Goal: Task Accomplishment & Management: Complete application form

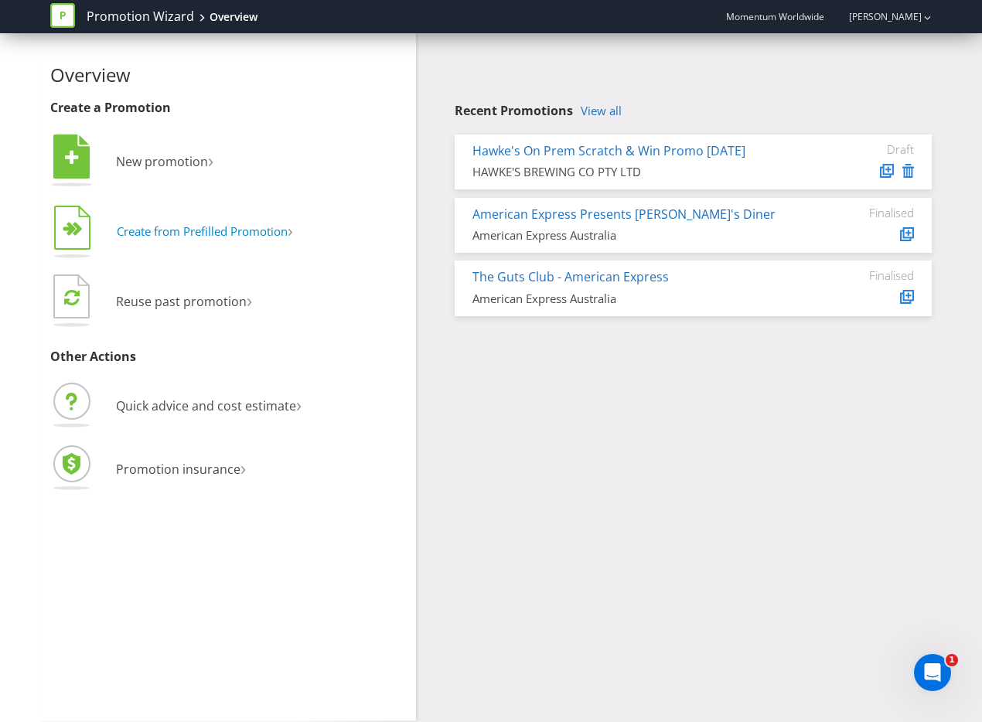
click at [240, 232] on span "Create from Prefilled Promotion" at bounding box center [202, 230] width 171 height 15
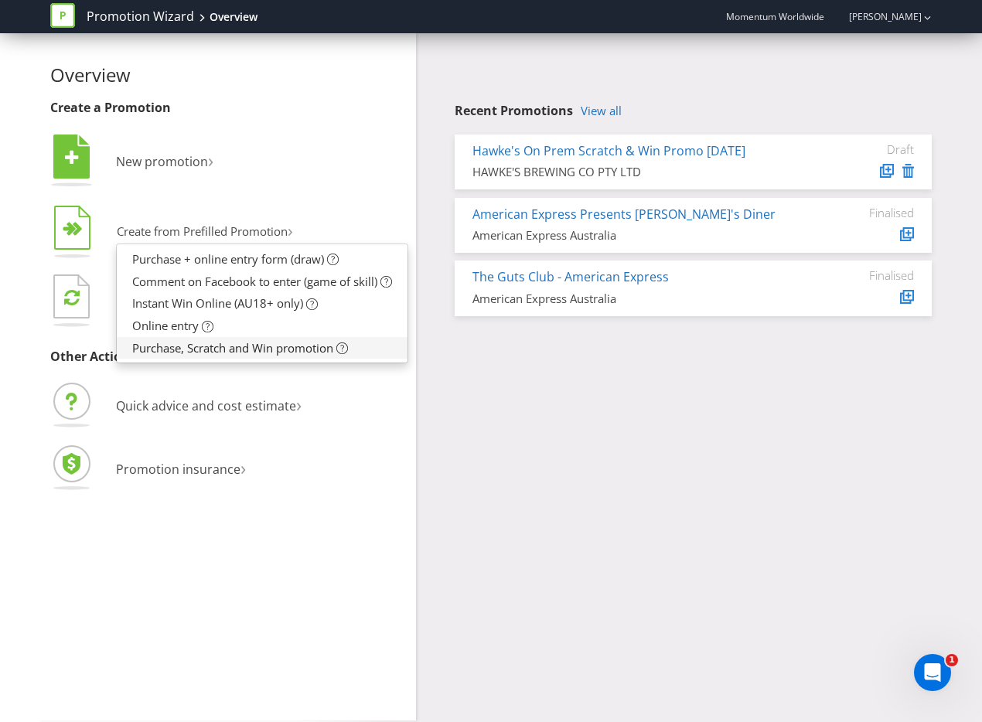
click at [287, 349] on span "Purchase, Scratch and Win promotion" at bounding box center [232, 347] width 201 height 15
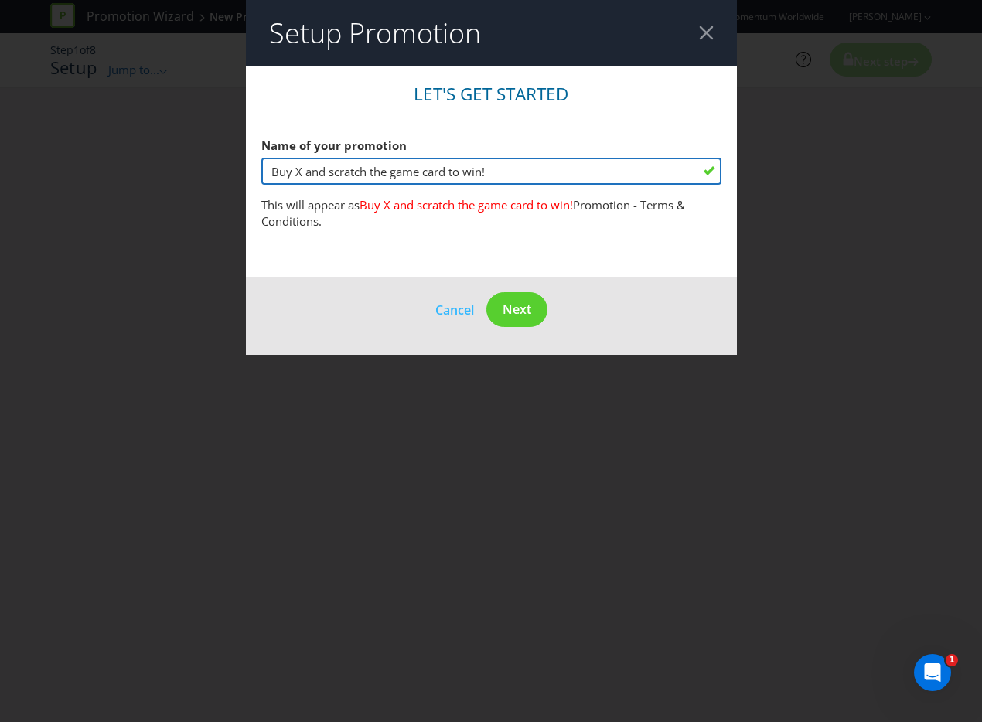
click at [295, 171] on input "Buy X and scratch the game card to win!" at bounding box center [491, 171] width 460 height 27
click at [301, 171] on input "Buy X and scratch the game card to win!" at bounding box center [491, 171] width 460 height 27
drag, startPoint x: 273, startPoint y: 171, endPoint x: 184, endPoint y: 162, distance: 89.4
click at [182, 162] on div "Setup Promotion Let's get started Name of your promotion Buy X and scratch the …" at bounding box center [491, 361] width 982 height 722
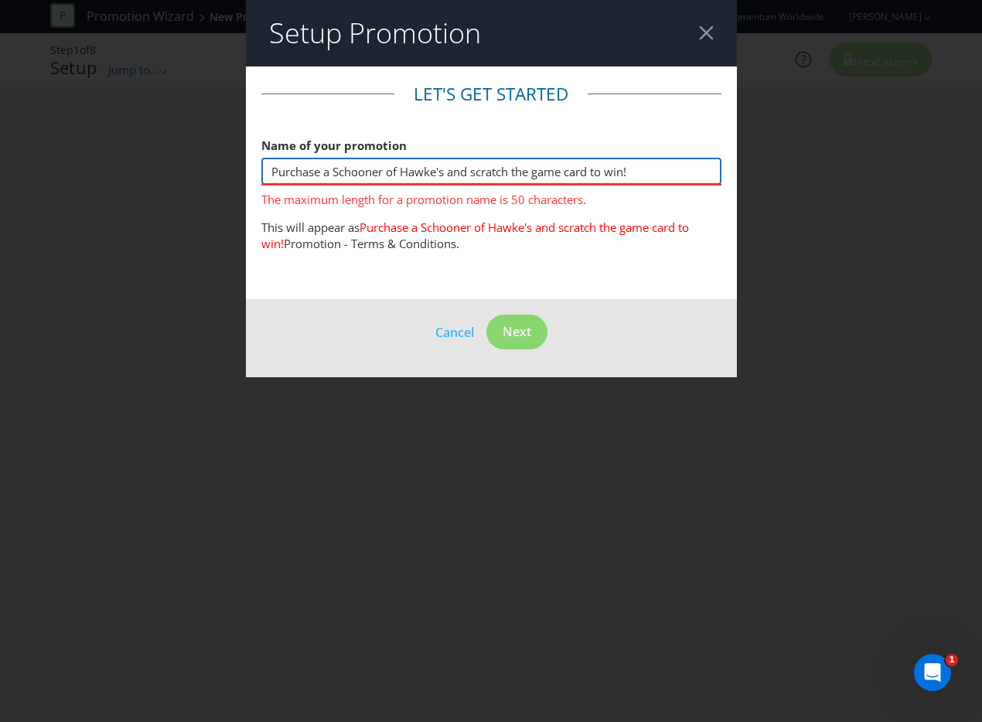
drag, startPoint x: 452, startPoint y: 173, endPoint x: 422, endPoint y: 167, distance: 30.8
click at [422, 167] on input "Purchase a Schooner of Hawke's and scratch the game card to win!" at bounding box center [491, 171] width 460 height 27
drag, startPoint x: 671, startPoint y: 175, endPoint x: -109, endPoint y: 159, distance: 780.1
click at [0, 159] on html "Promotion Wizard New Promotion Help Momentum Worldwide [PERSON_NAME] Step 1 of …" at bounding box center [491, 361] width 982 height 722
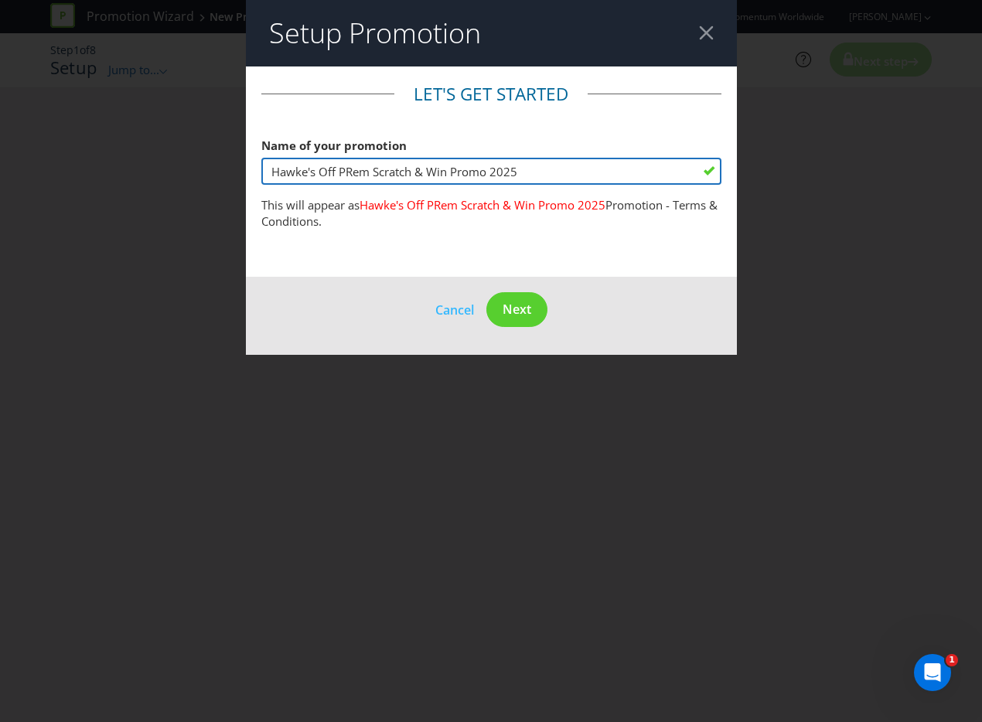
click at [349, 169] on input "Hawke's Off PRem Scratch & Win Promo 2025" at bounding box center [491, 171] width 460 height 27
type input "Hawke's Off Prem Scratch & Win Promo 2025"
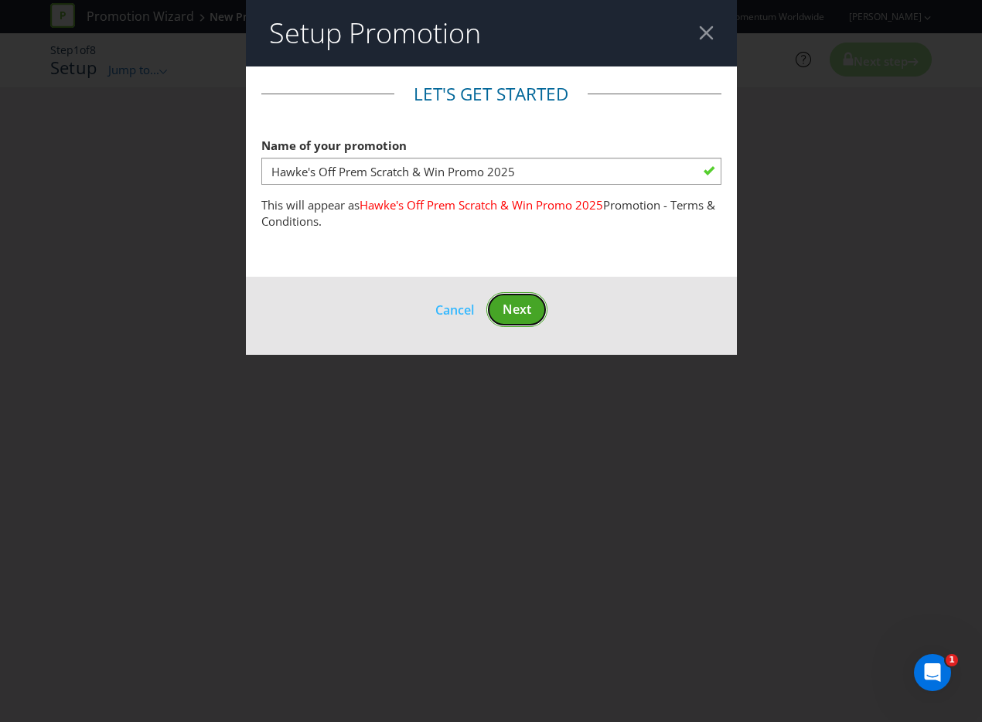
click at [530, 308] on span "Next" at bounding box center [516, 309] width 29 height 17
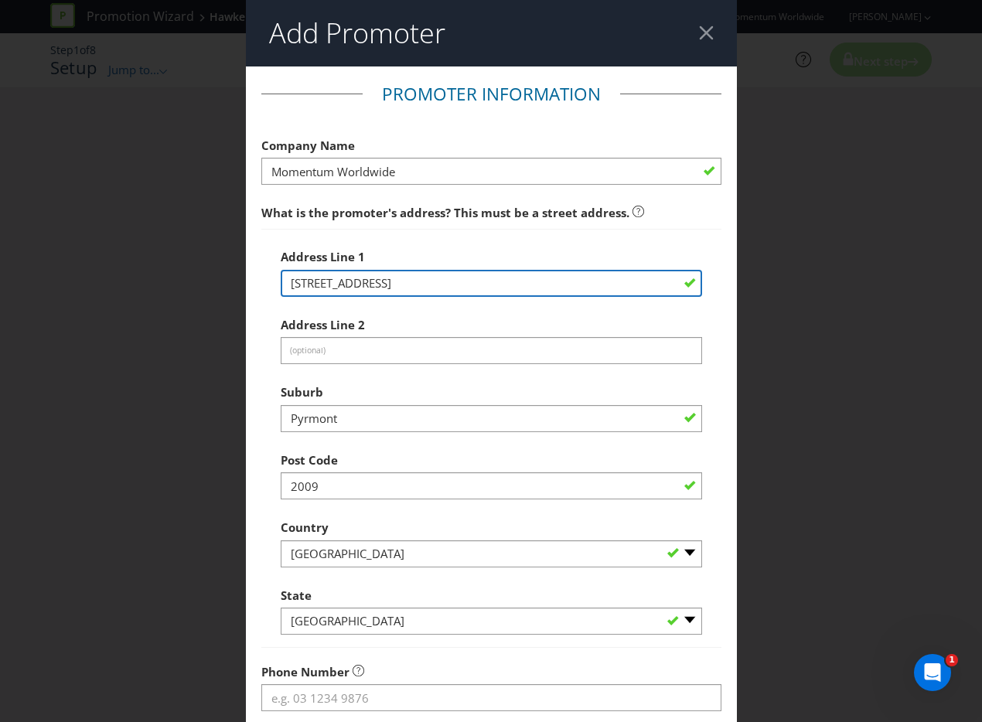
drag, startPoint x: 538, startPoint y: 284, endPoint x: 170, endPoint y: 257, distance: 369.0
click at [165, 258] on div "Add Promoter Promoter Information Company Name Momentum Worldwide What is the p…" at bounding box center [491, 361] width 982 height 722
paste input "HAWKE'S BREWING CO PTY LTD (ABN 68 614 532 928)"
type input "HAWKE'S BREWING CO PTY LTD (ABN 68 614 532 928)"
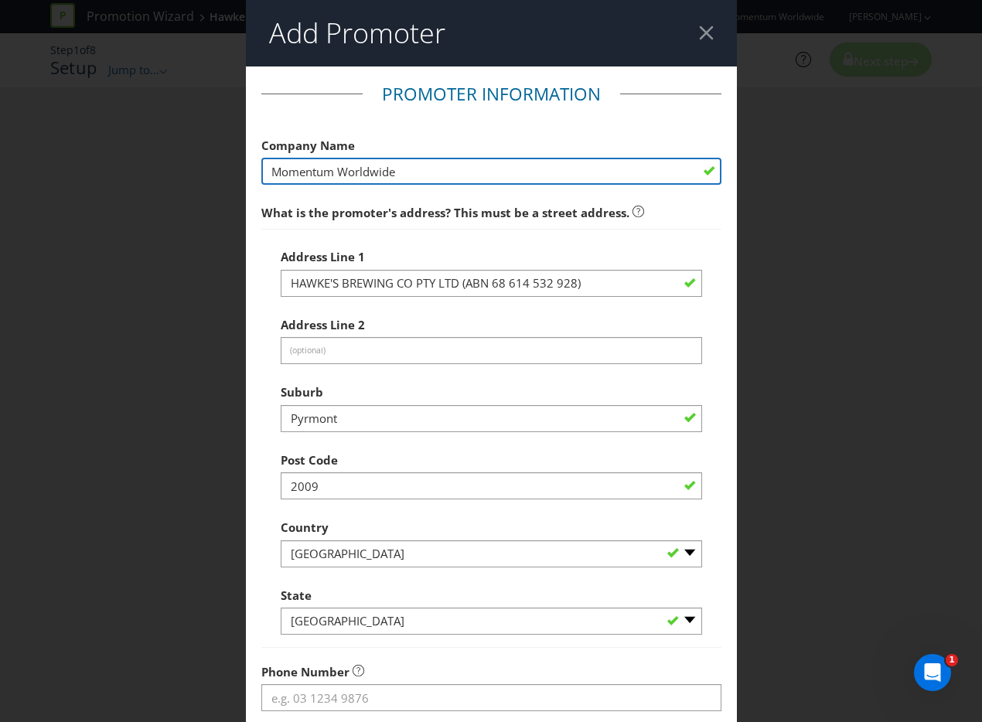
drag, startPoint x: 395, startPoint y: 168, endPoint x: 50, endPoint y: 124, distance: 347.5
click at [50, 124] on div "Add Promoter Promoter Information Company Name Momentum Worldwide What is the p…" at bounding box center [491, 361] width 982 height 722
paste input "HAWKE'S BREWING CO PTY LTD"
type input "HAWKE'S BREWING CO PTY LTD"
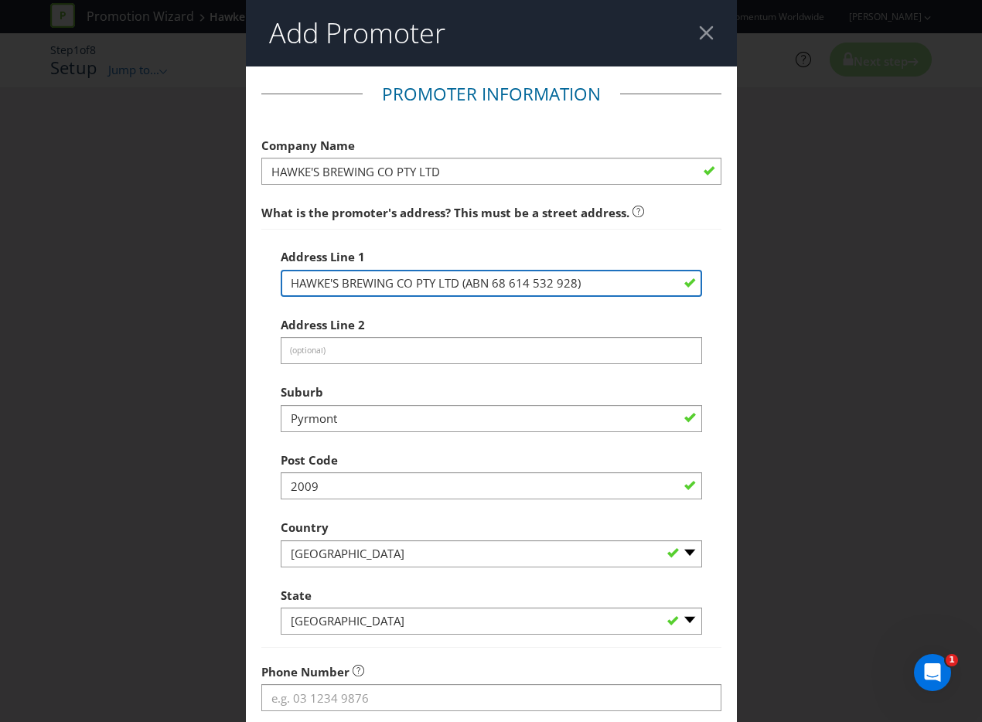
drag, startPoint x: 607, startPoint y: 283, endPoint x: 461, endPoint y: 284, distance: 146.1
click at [461, 284] on input "HAWKE'S BREWING CO PTY LTD (ABN 68 614 532 928)" at bounding box center [491, 283] width 421 height 27
type input "HAWKE'S BREWING CO PTY LTD"
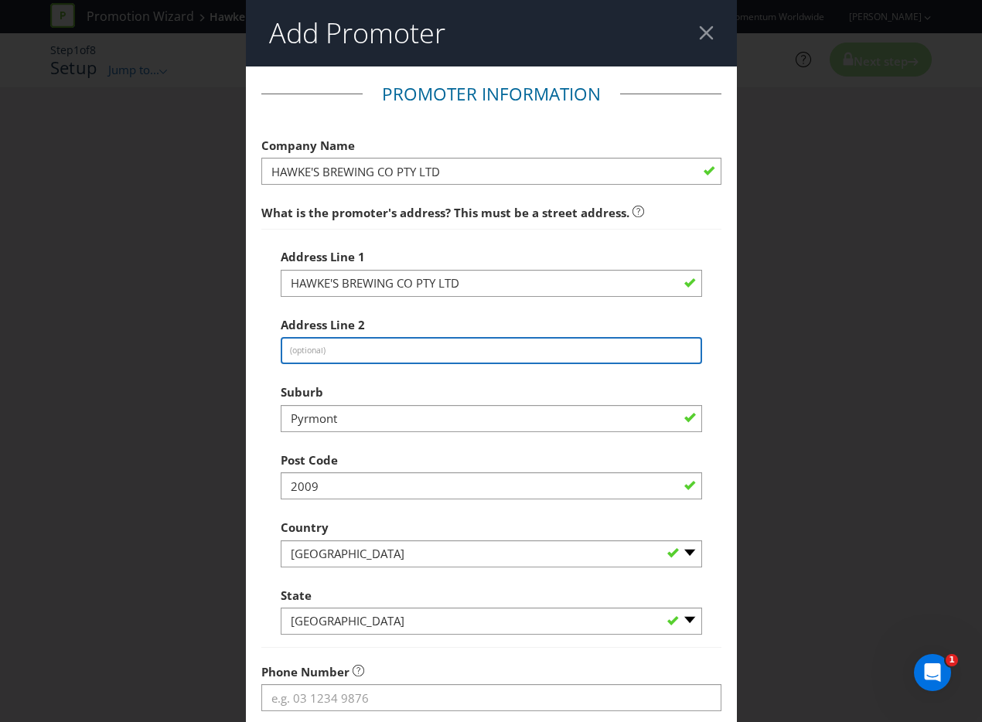
click at [331, 354] on input "text" at bounding box center [491, 350] width 421 height 27
paste input "[STREET_ADDRESS]"
type input "[STREET_ADDRESS]"
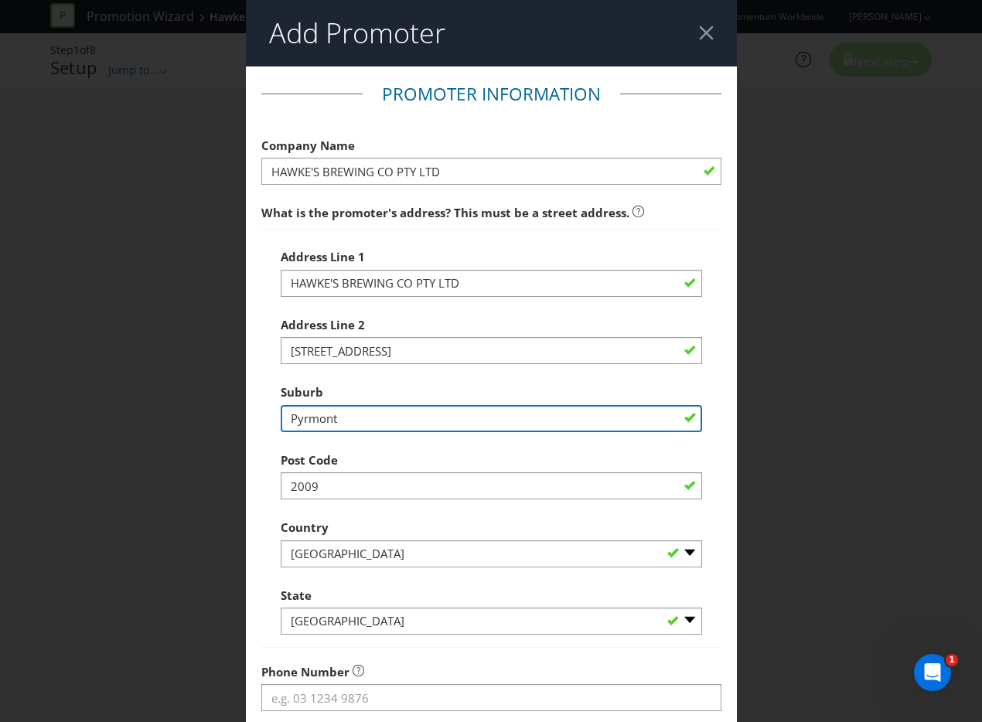
click at [407, 424] on input "Pyrmont" at bounding box center [491, 418] width 421 height 27
type input "[GEOGRAPHIC_DATA]"
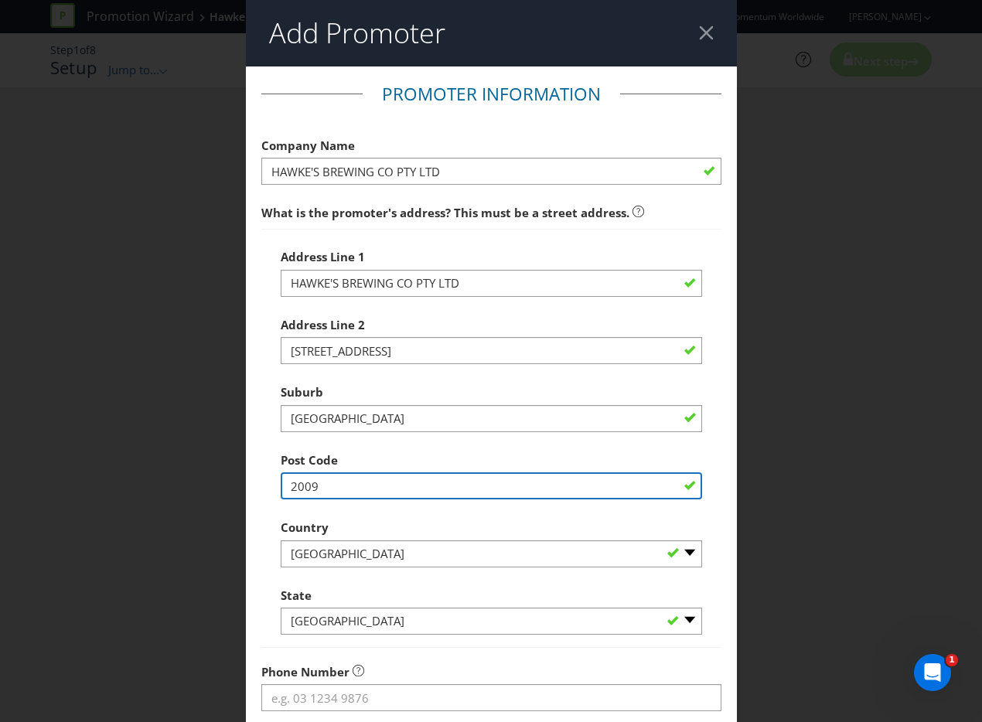
drag, startPoint x: 308, startPoint y: 490, endPoint x: 22, endPoint y: 413, distance: 295.5
click at [82, 431] on div "Add Promoter Promoter Information Company Name HAWKE'S BREWING CO PTY LTD What …" at bounding box center [491, 361] width 982 height 722
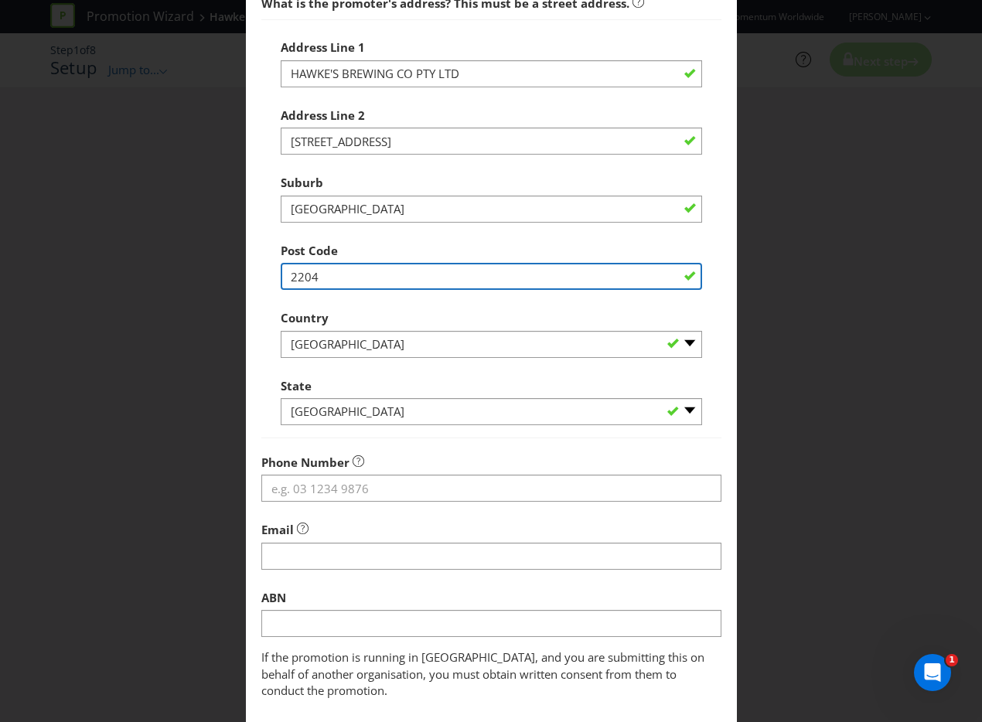
scroll to position [211, 0]
type input "2204"
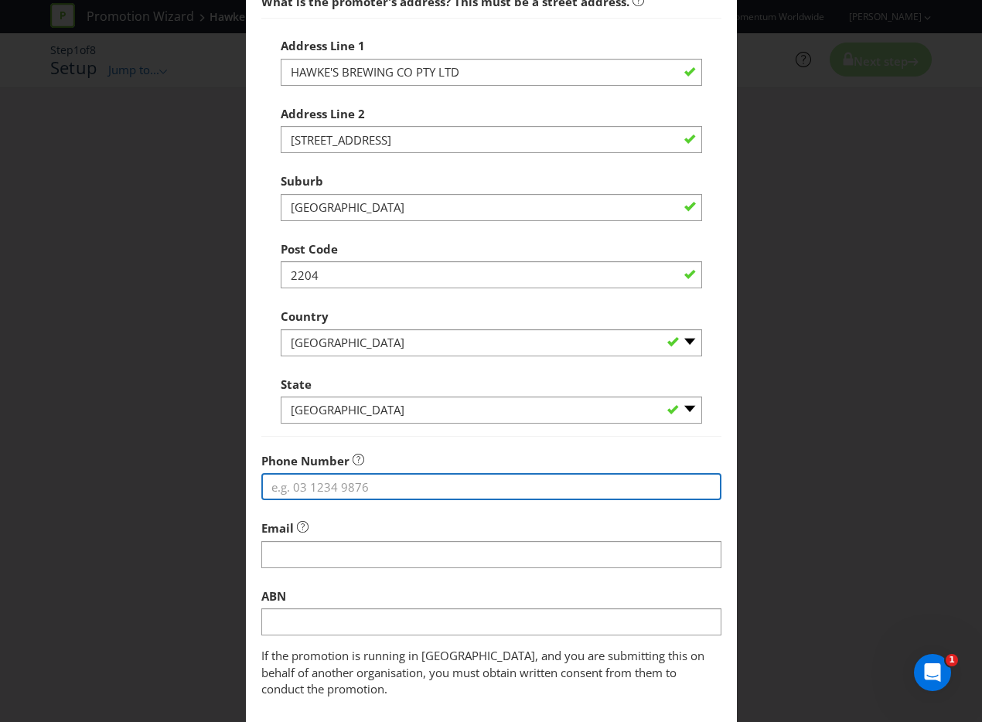
click at [389, 491] on input "tel" at bounding box center [491, 486] width 460 height 27
paste input "[PHONE_NUMBER]"
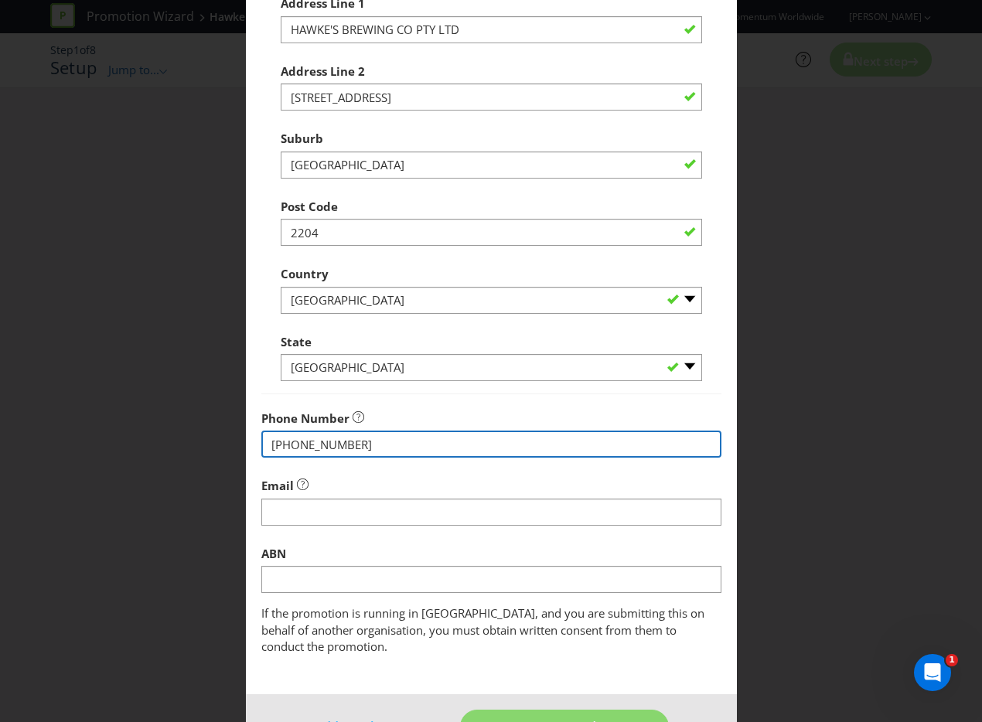
scroll to position [287, 0]
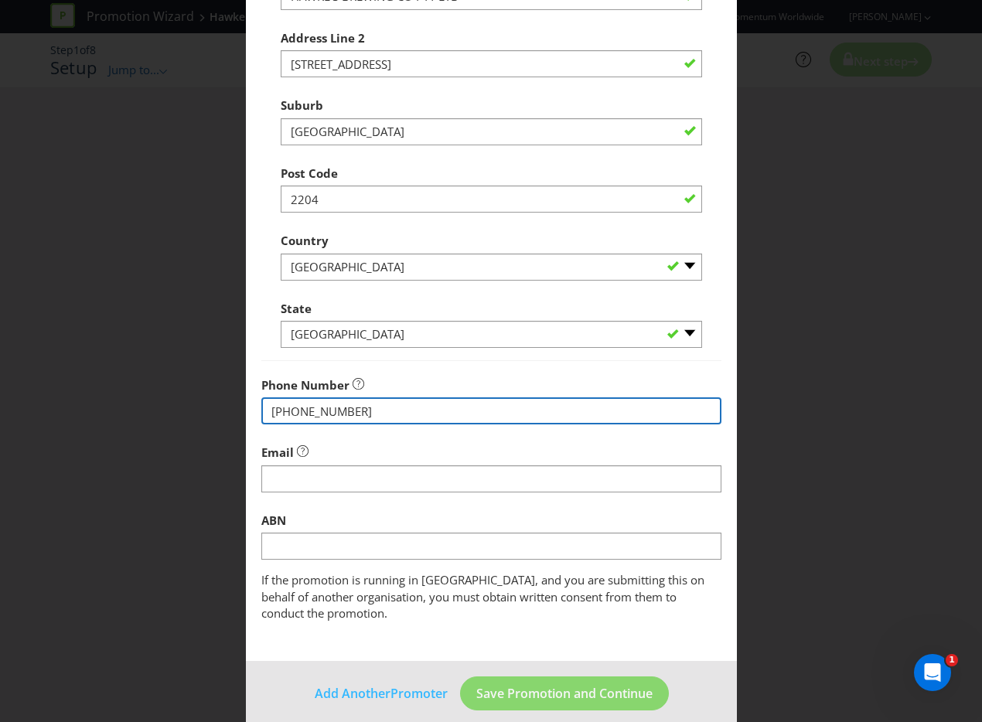
type input "[PHONE_NUMBER]"
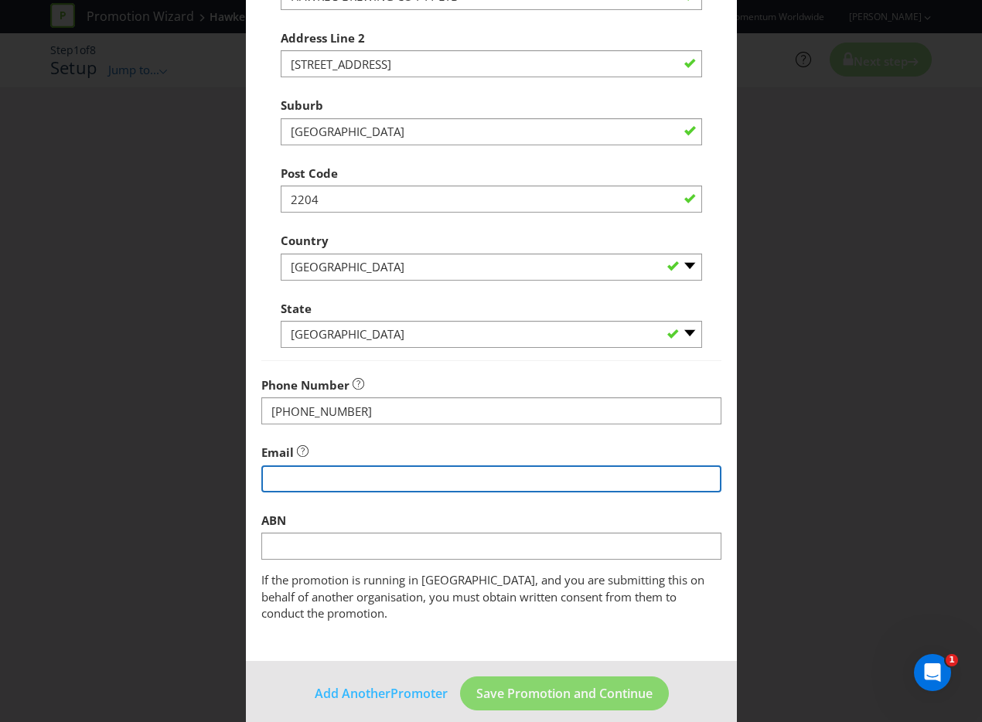
click at [390, 485] on input "string" at bounding box center [491, 478] width 460 height 27
type input "[EMAIL_ADDRESS][DOMAIN_NAME]"
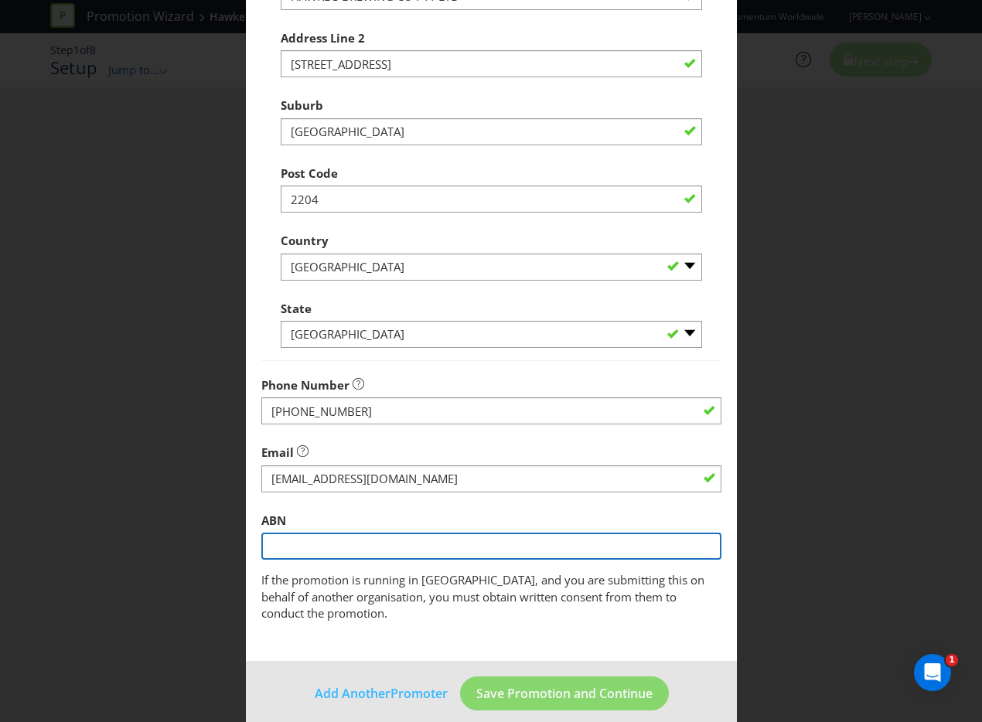
click at [313, 548] on input "text" at bounding box center [491, 546] width 460 height 27
paste input "ABN 68 614 532 928"
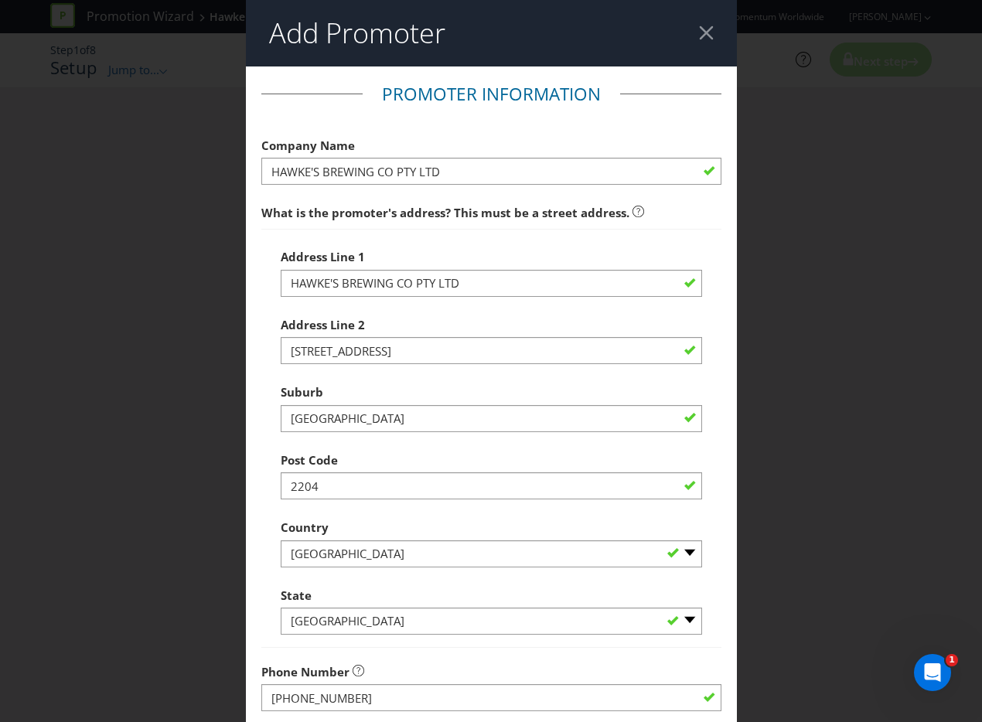
click at [833, 335] on div "Add Promoter Promoter Information Company Name HAWKE'S BREWING CO PTY LTD What …" at bounding box center [491, 361] width 982 height 722
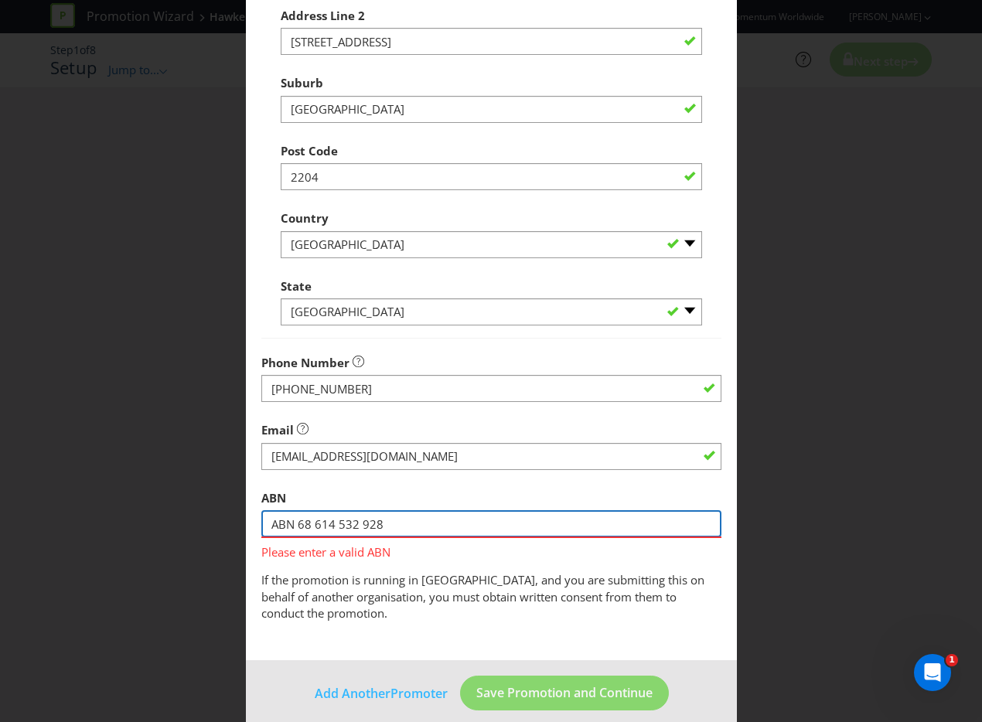
drag, startPoint x: 298, startPoint y: 525, endPoint x: 188, endPoint y: 502, distance: 112.2
click at [212, 507] on div "Add Promoter Promoter Information Company Name HAWKE'S BREWING CO PTY LTD What …" at bounding box center [491, 361] width 982 height 722
type input "68 614 532 928"
click at [502, 565] on fieldset "Promoter Information Company Name HAWKE'S BREWING CO PTY LTD What is the promot…" at bounding box center [491, 198] width 460 height 850
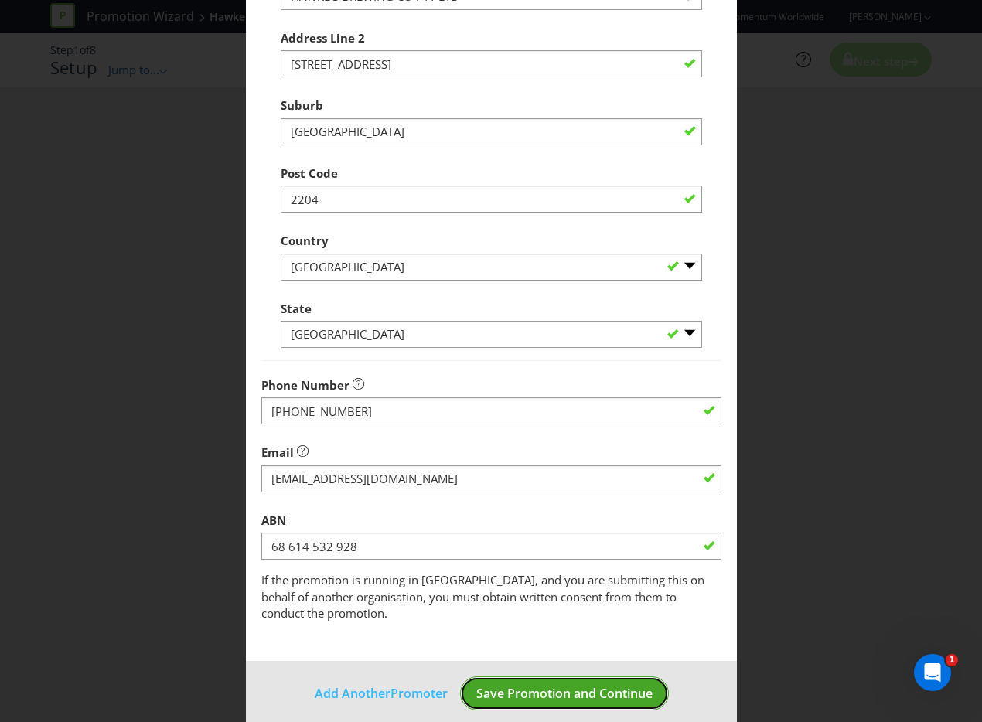
click at [618, 685] on span "Save Promotion and Continue" at bounding box center [564, 693] width 176 height 17
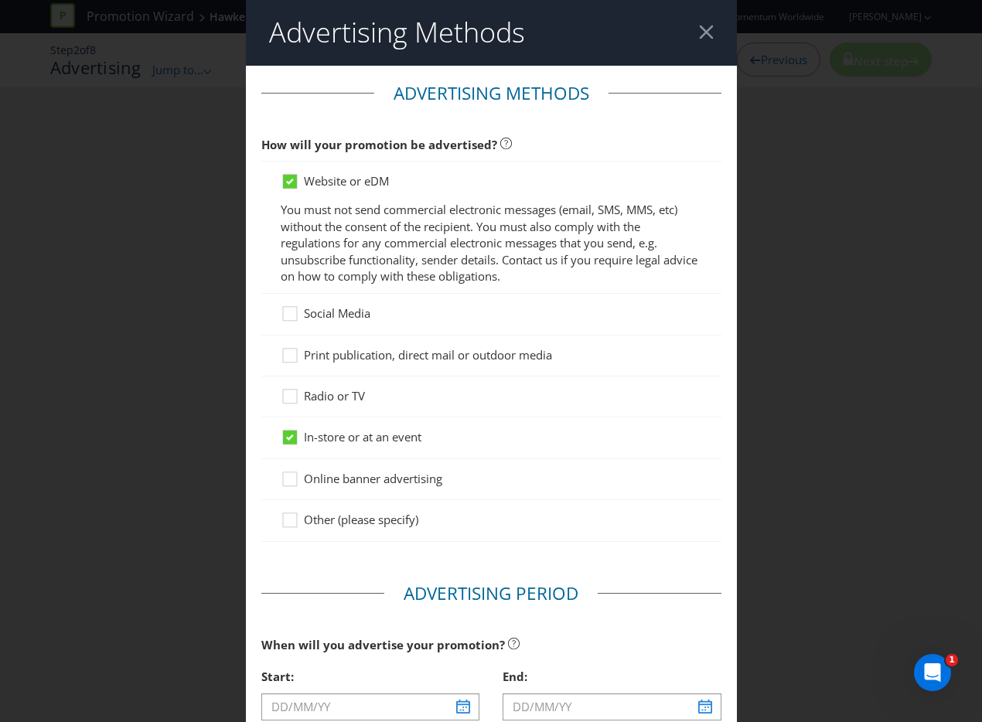
scroll to position [6, 0]
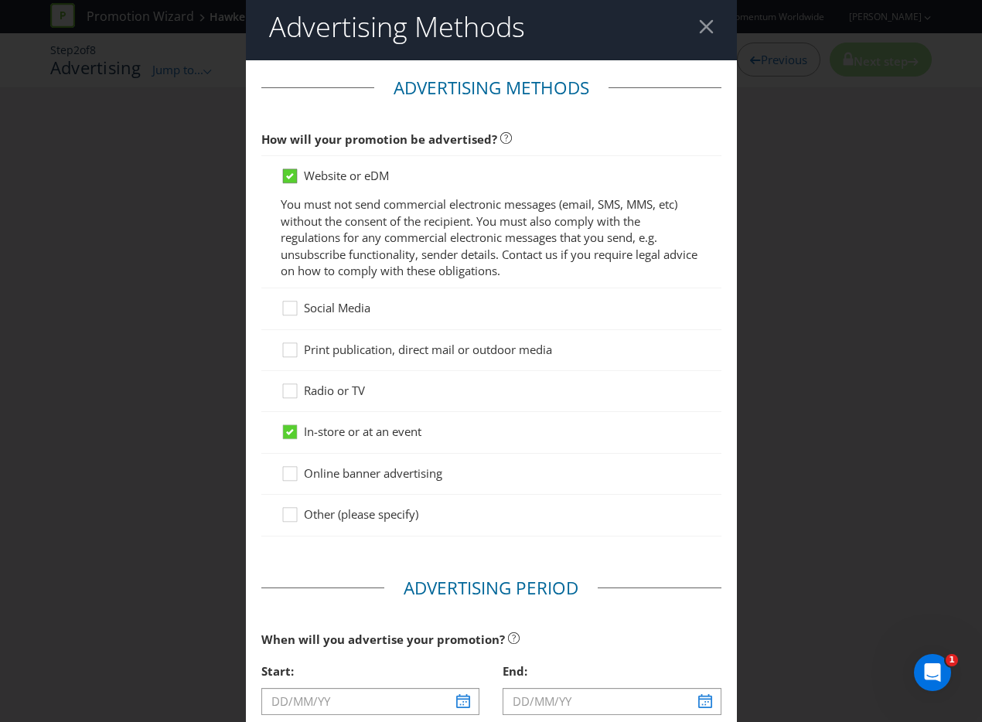
click at [292, 174] on icon at bounding box center [290, 176] width 8 height 6
click at [0, 0] on input "Website or eDM" at bounding box center [0, 0] width 0 height 0
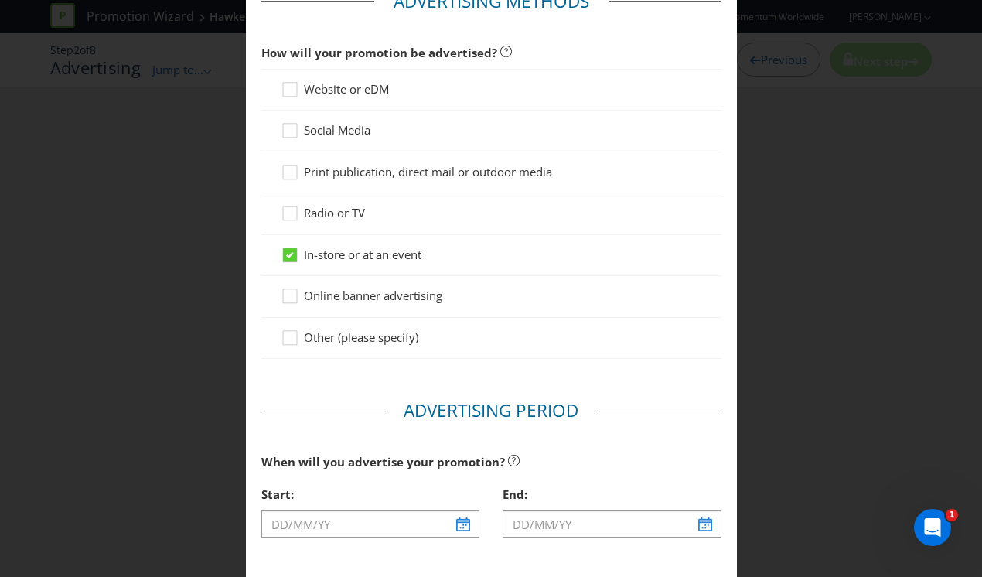
scroll to position [150, 0]
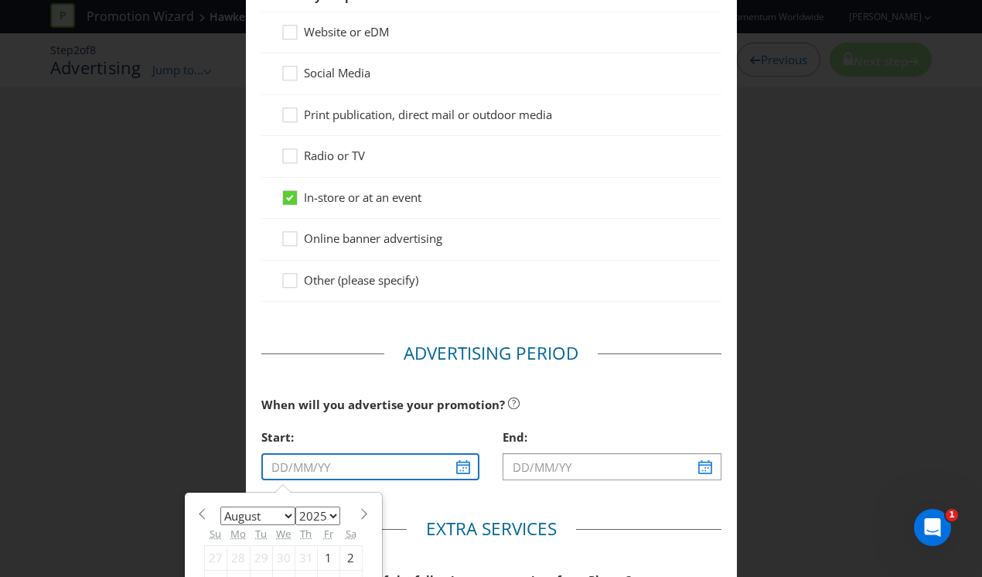
click at [315, 461] on input "text" at bounding box center [370, 466] width 219 height 27
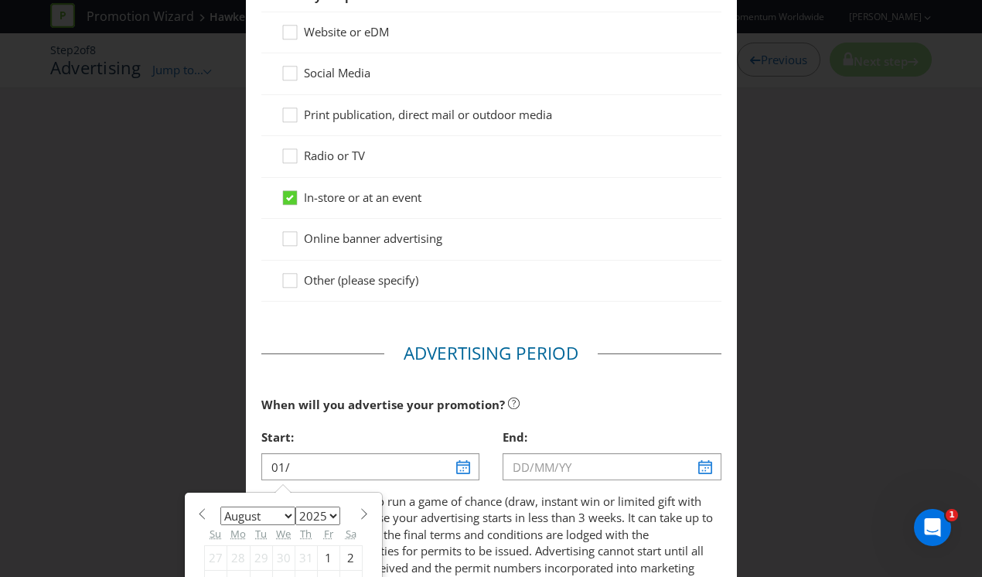
type input "[DATE]"
click at [288, 513] on select "January February March April May June July August September October November De…" at bounding box center [257, 515] width 75 height 19
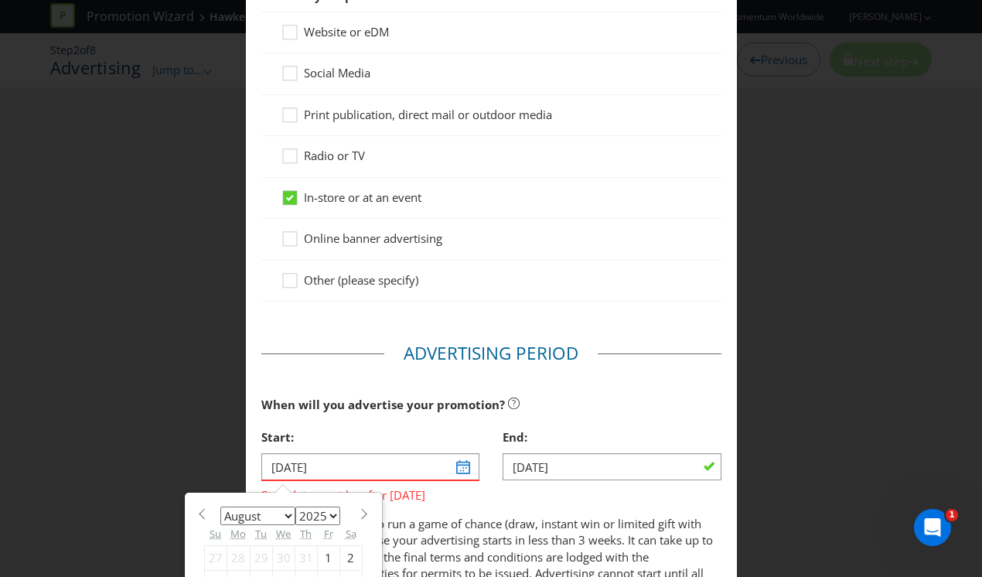
select select "9"
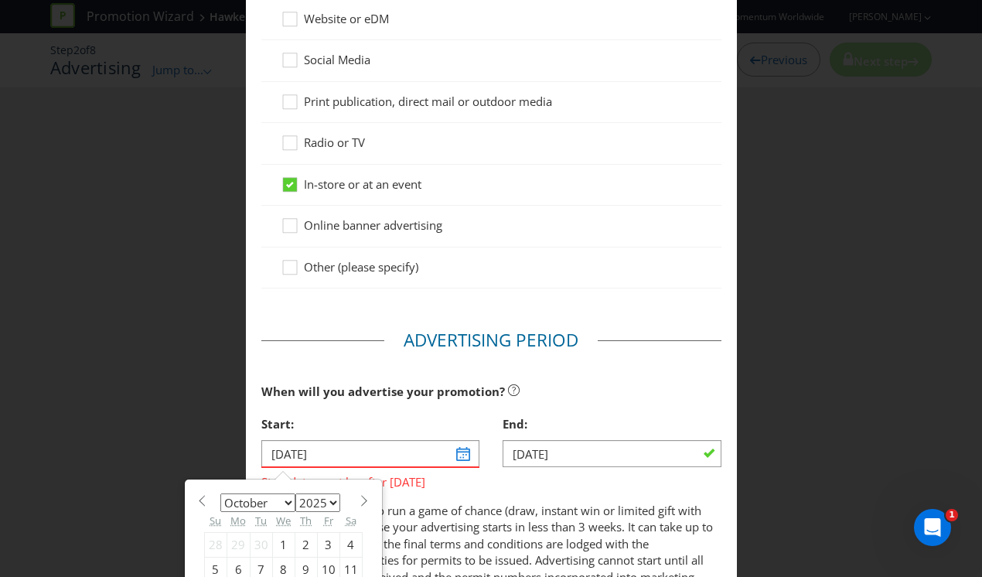
scroll to position [175, 0]
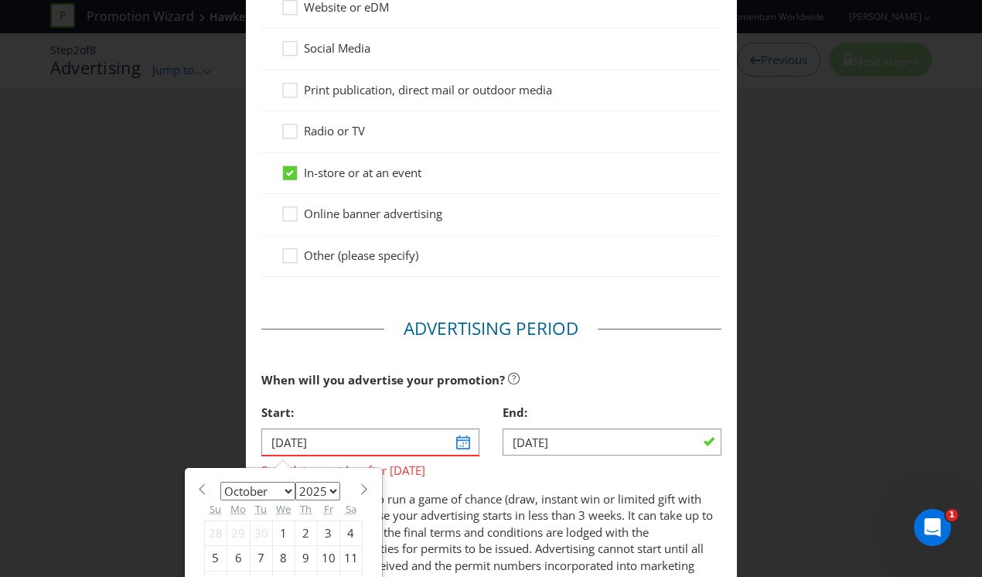
click at [284, 533] on div "1" at bounding box center [283, 532] width 22 height 25
type input "[DATE]"
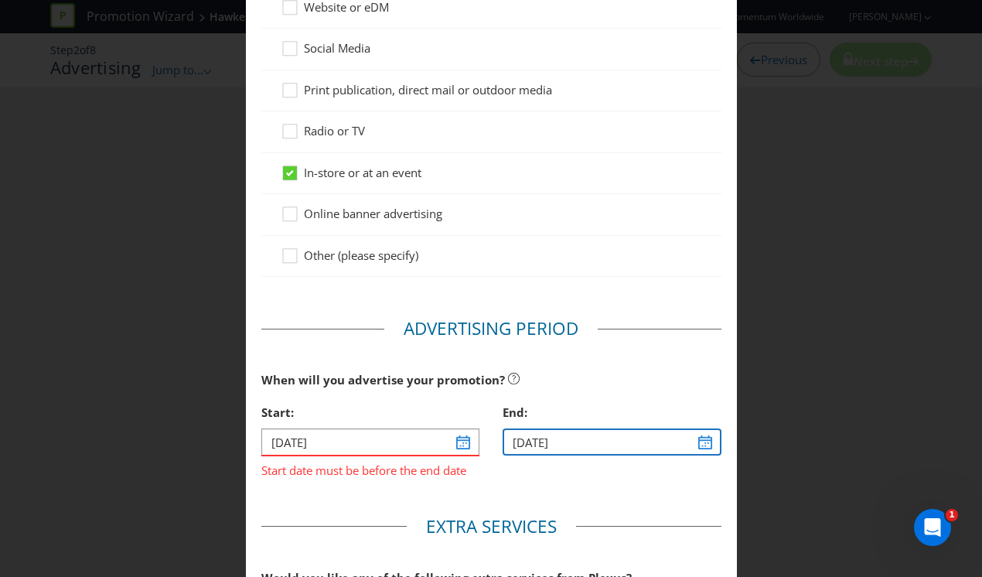
click at [585, 441] on input "[DATE]" at bounding box center [611, 441] width 219 height 27
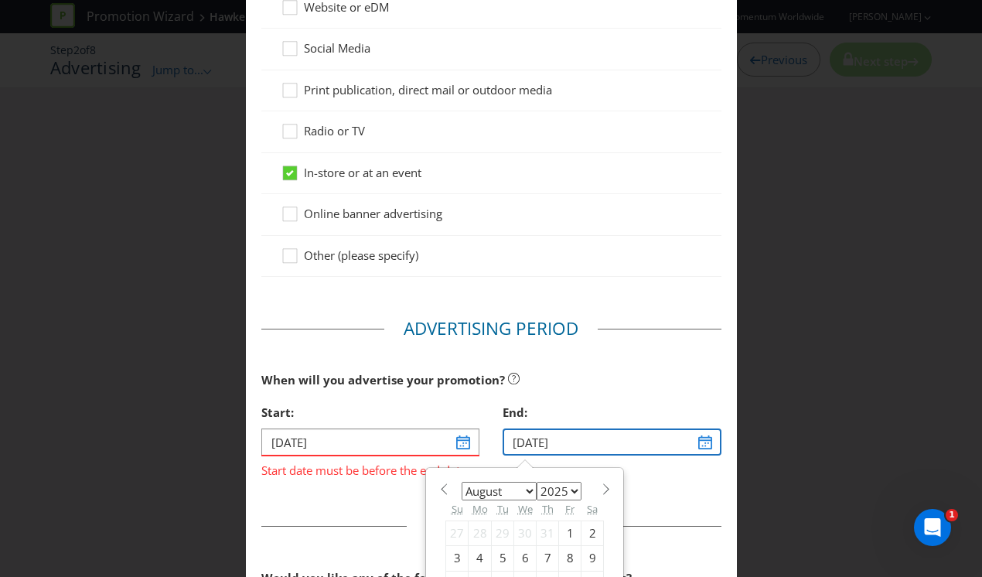
click at [715, 439] on input "[DATE]" at bounding box center [611, 441] width 219 height 27
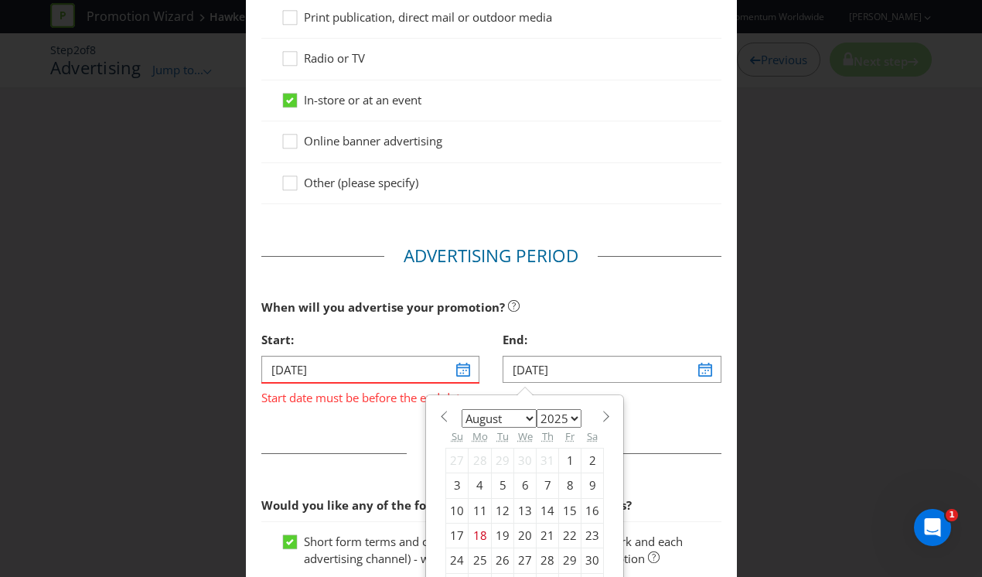
click at [604, 414] on span at bounding box center [606, 416] width 12 height 12
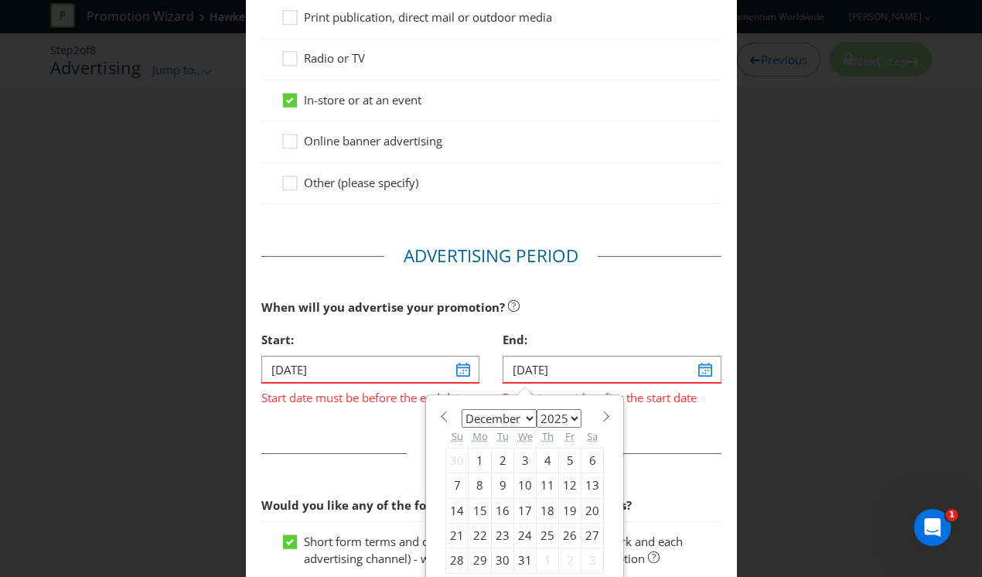
select select "0"
select select "2026"
click at [444, 416] on span at bounding box center [444, 416] width 12 height 12
select select "11"
select select "2025"
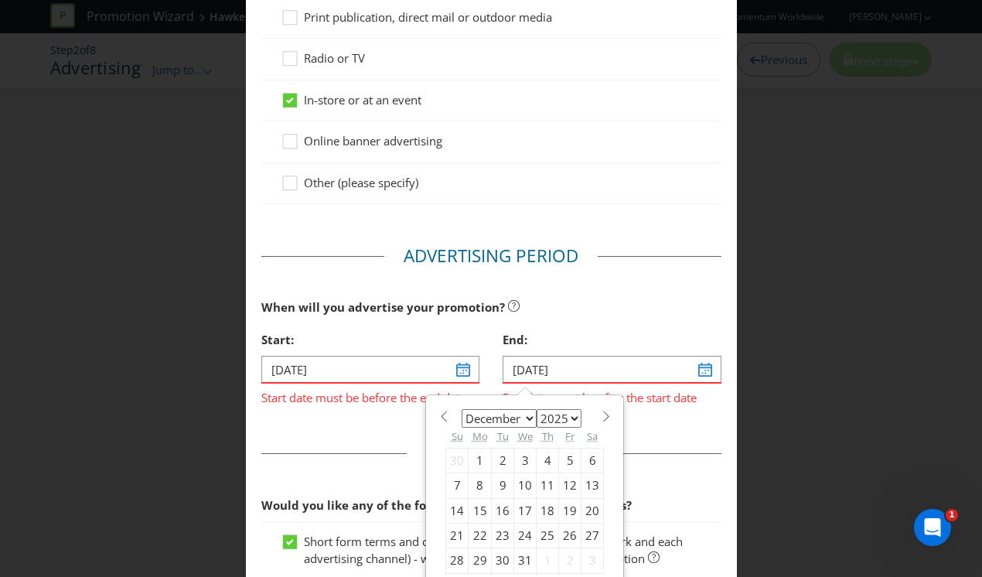
click at [520, 561] on div "31" at bounding box center [525, 560] width 22 height 25
type input "[DATE]"
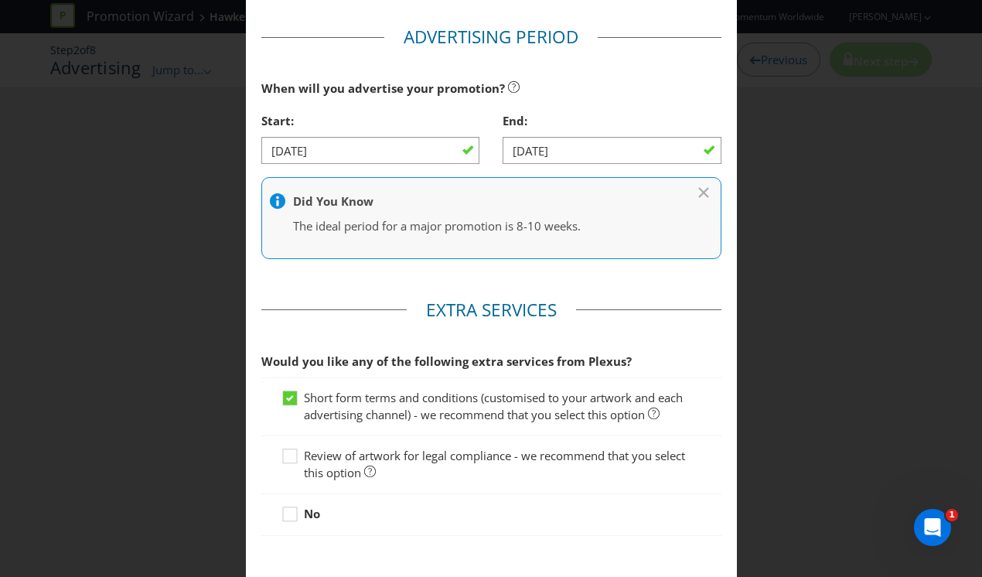
scroll to position [471, 0]
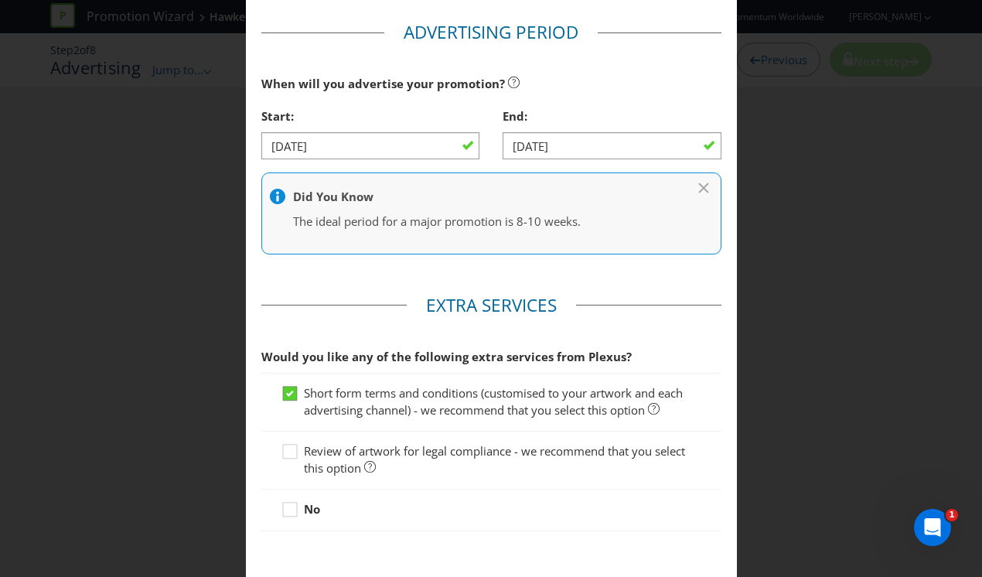
click at [288, 394] on icon at bounding box center [290, 393] width 8 height 6
click at [0, 0] on input "Short form terms and conditions (customised to your artwork and each advertisin…" at bounding box center [0, 0] width 0 height 0
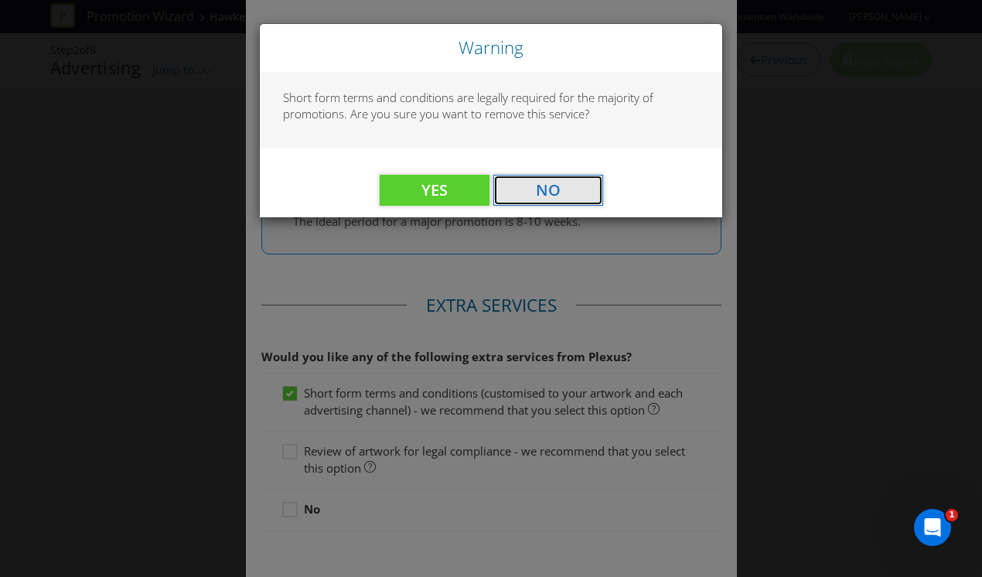
click at [569, 197] on button "No" at bounding box center [548, 190] width 110 height 31
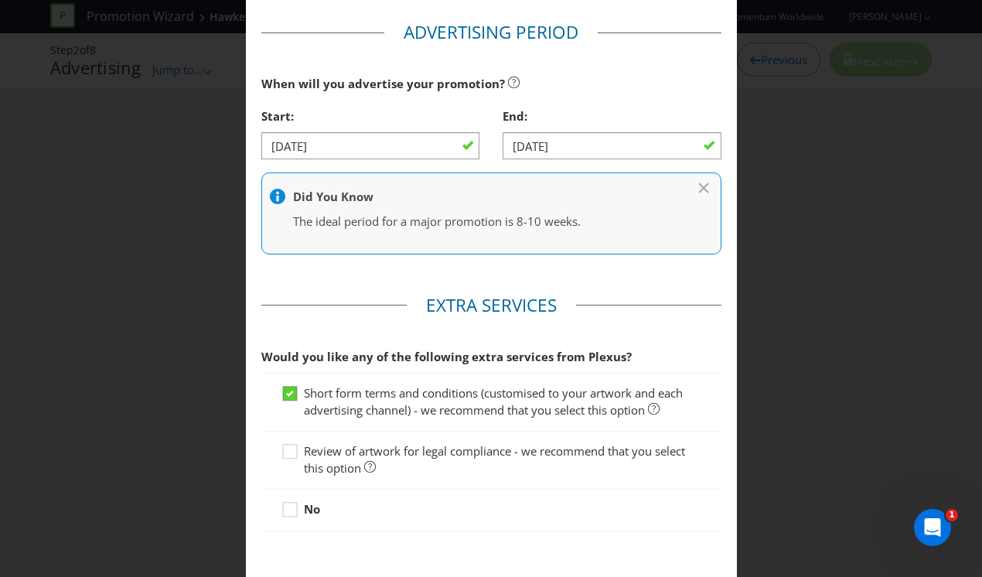
click at [291, 396] on icon at bounding box center [290, 393] width 8 height 6
click at [0, 0] on input "Short form terms and conditions (customised to your artwork and each advertisin…" at bounding box center [0, 0] width 0 height 0
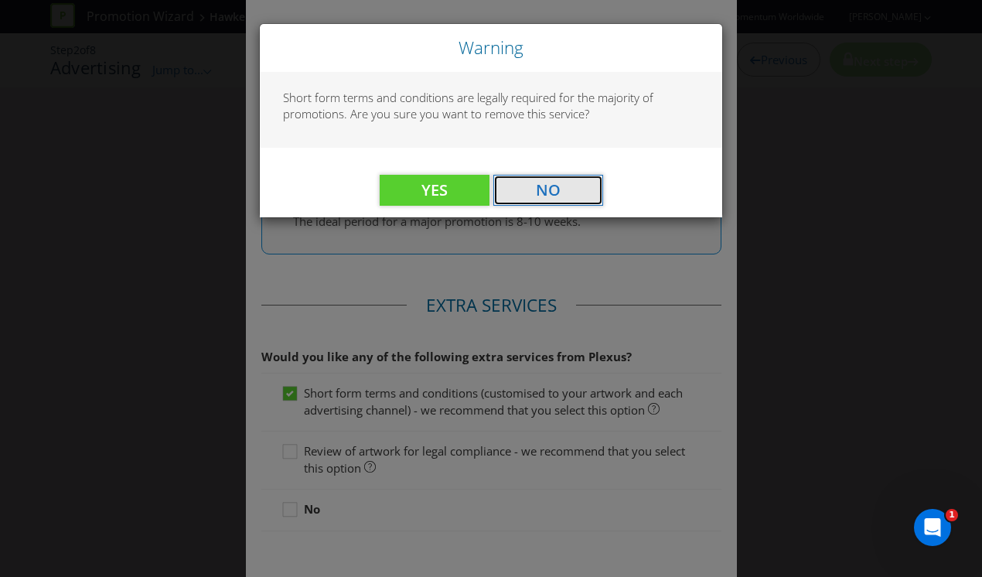
click at [554, 189] on span "No" at bounding box center [548, 189] width 25 height 21
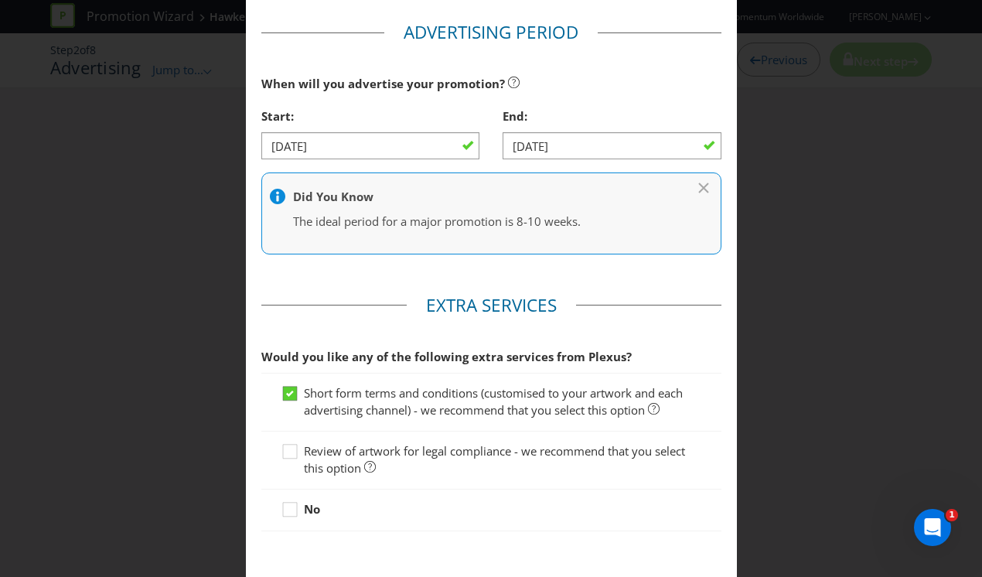
click at [291, 390] on div at bounding box center [290, 388] width 8 height 8
click at [0, 0] on input "Short form terms and conditions (customised to your artwork and each advertisin…" at bounding box center [0, 0] width 0 height 0
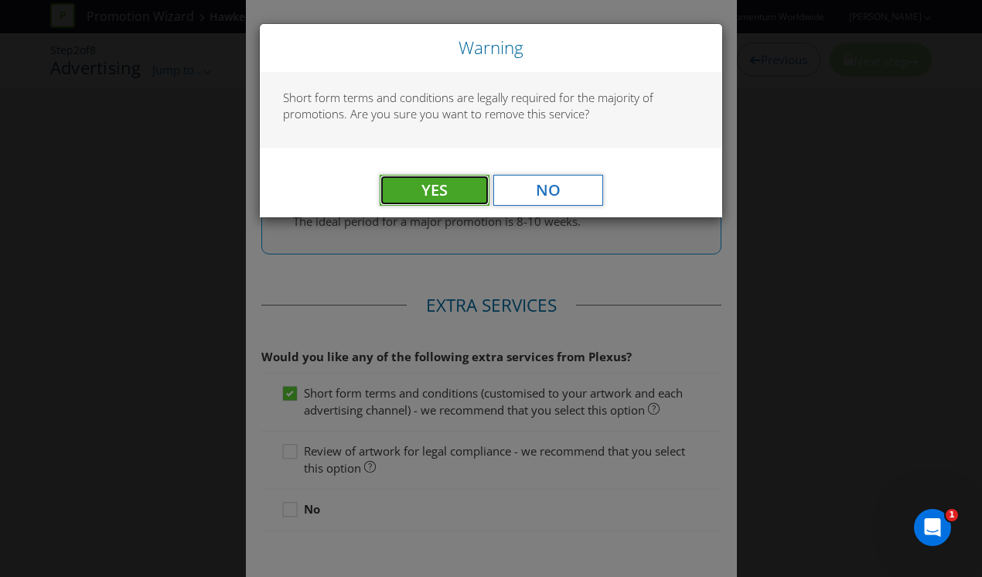
click at [450, 184] on button "Yes" at bounding box center [435, 190] width 110 height 31
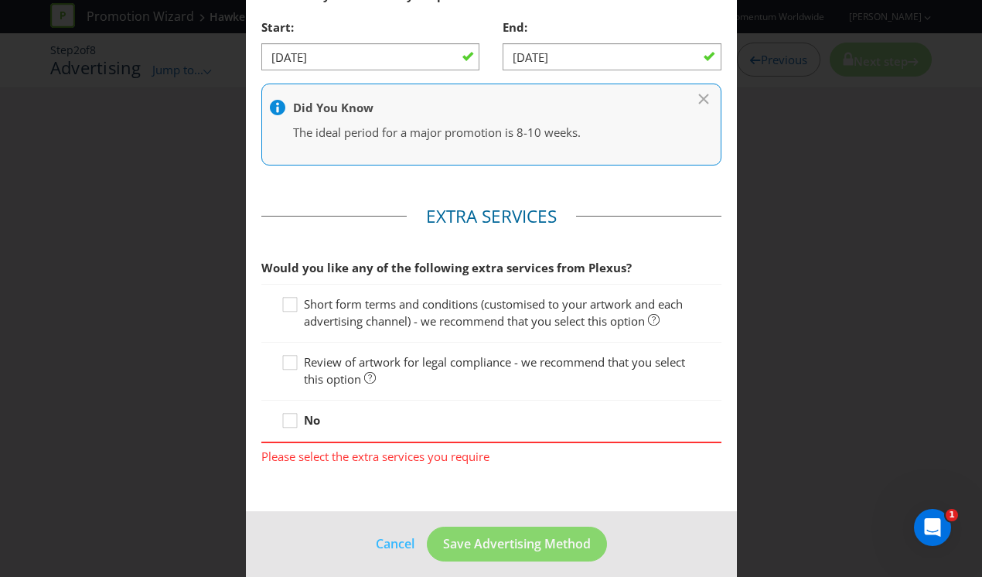
scroll to position [572, 0]
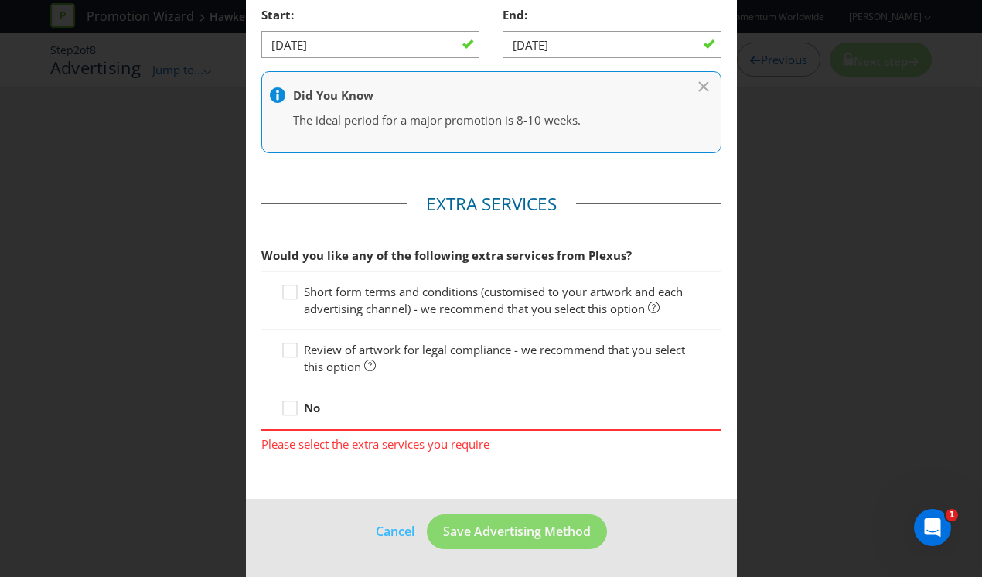
click at [564, 452] on fieldset "Extra Services Would you like any of the following extra services from Plexus? …" at bounding box center [491, 326] width 460 height 269
click at [288, 408] on icon at bounding box center [292, 411] width 23 height 23
click at [0, 0] on input "No" at bounding box center [0, 0] width 0 height 0
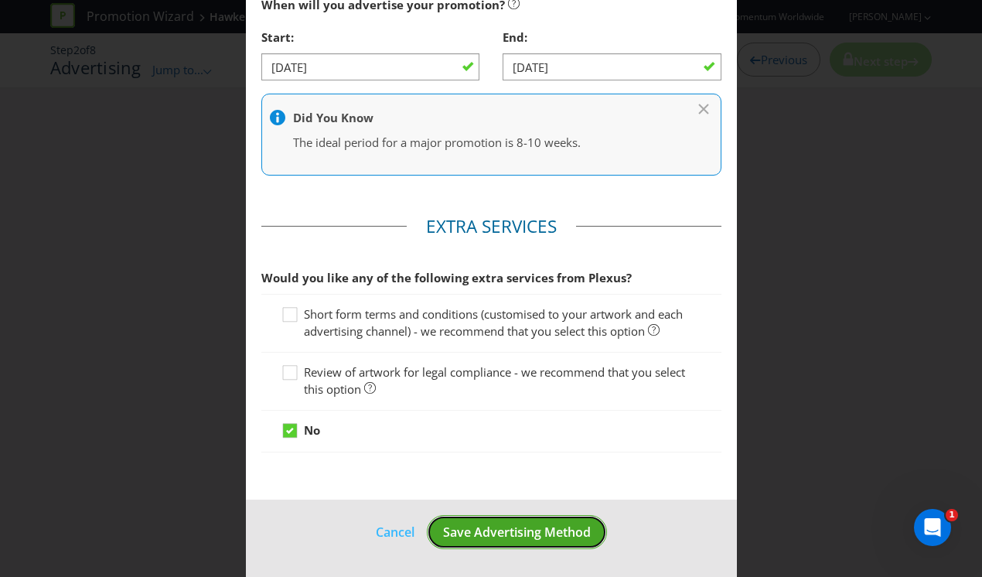
click at [553, 537] on span "Save Advertising Method" at bounding box center [517, 531] width 148 height 17
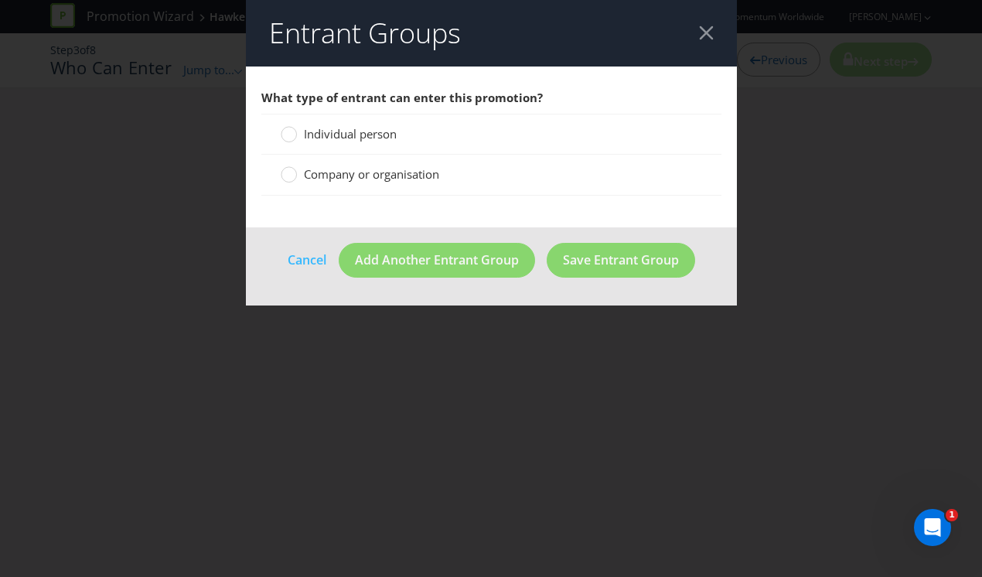
click at [339, 140] on span "Individual person" at bounding box center [350, 133] width 93 height 15
click at [0, 0] on input "Individual person" at bounding box center [0, 0] width 0 height 0
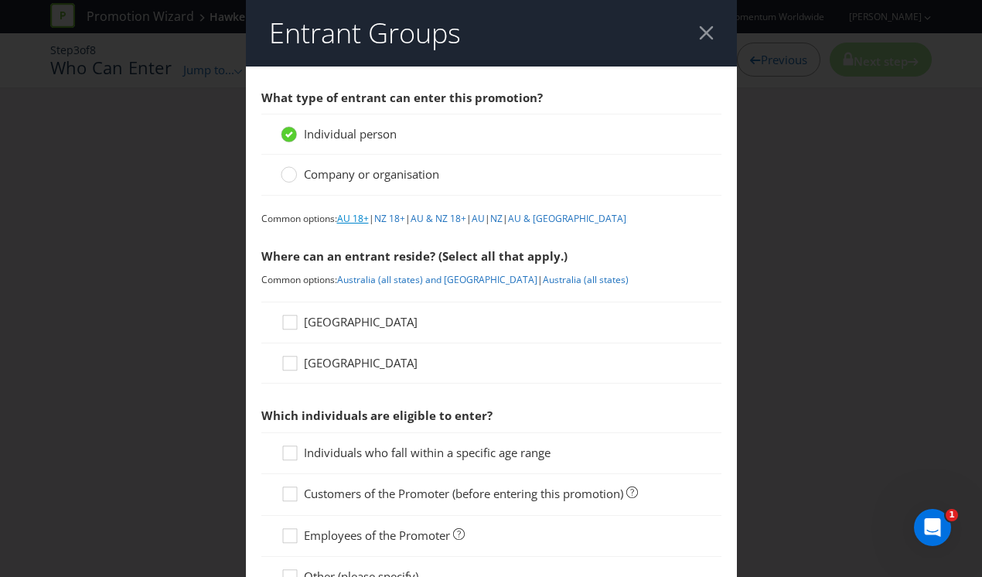
click at [346, 220] on link "AU 18+" at bounding box center [353, 218] width 32 height 13
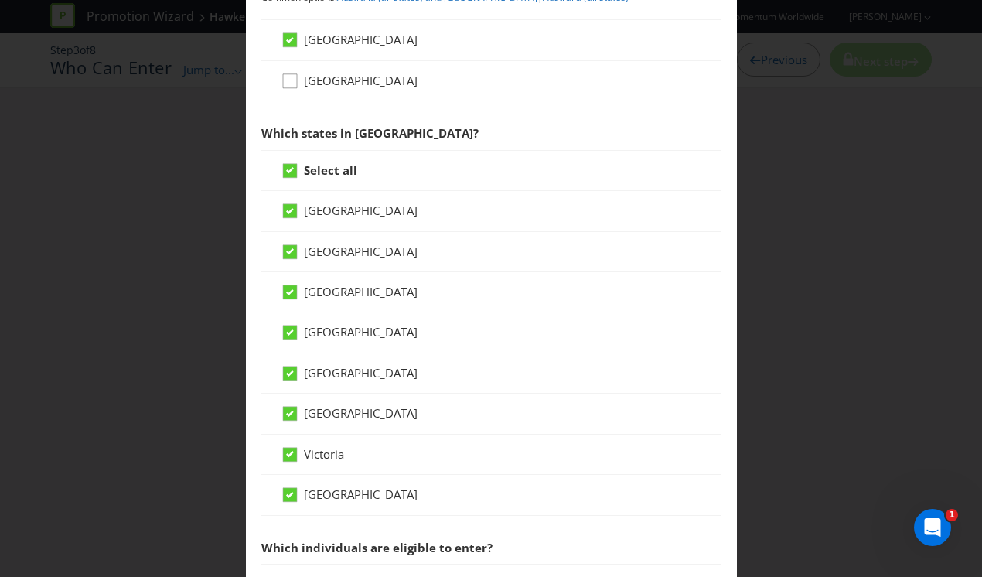
scroll to position [233, 0]
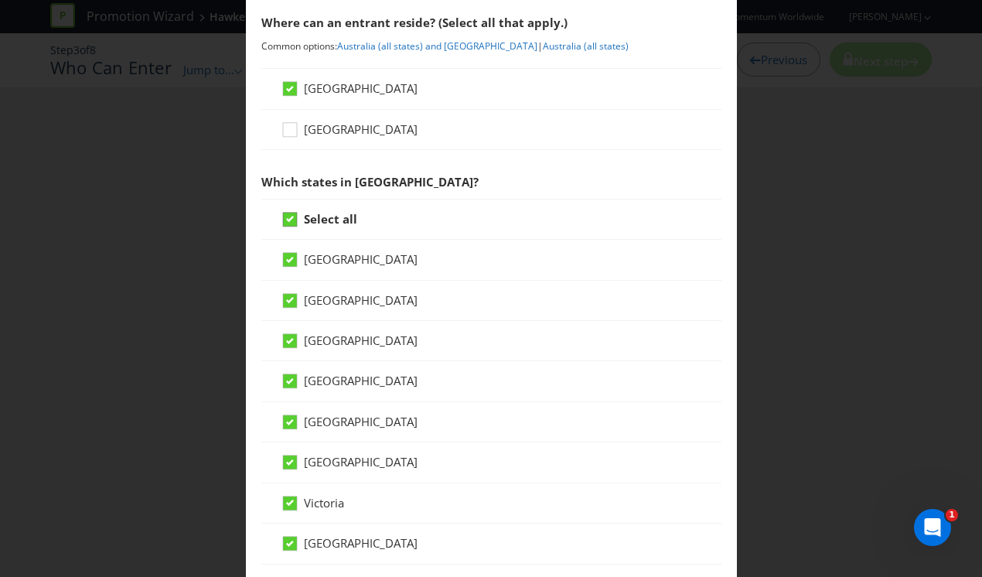
click at [284, 213] on icon at bounding box center [290, 220] width 14 height 14
click at [0, 0] on input "Select all" at bounding box center [0, 0] width 0 height 0
click at [295, 301] on icon at bounding box center [292, 303] width 23 height 23
click at [0, 0] on input "[GEOGRAPHIC_DATA]" at bounding box center [0, 0] width 0 height 0
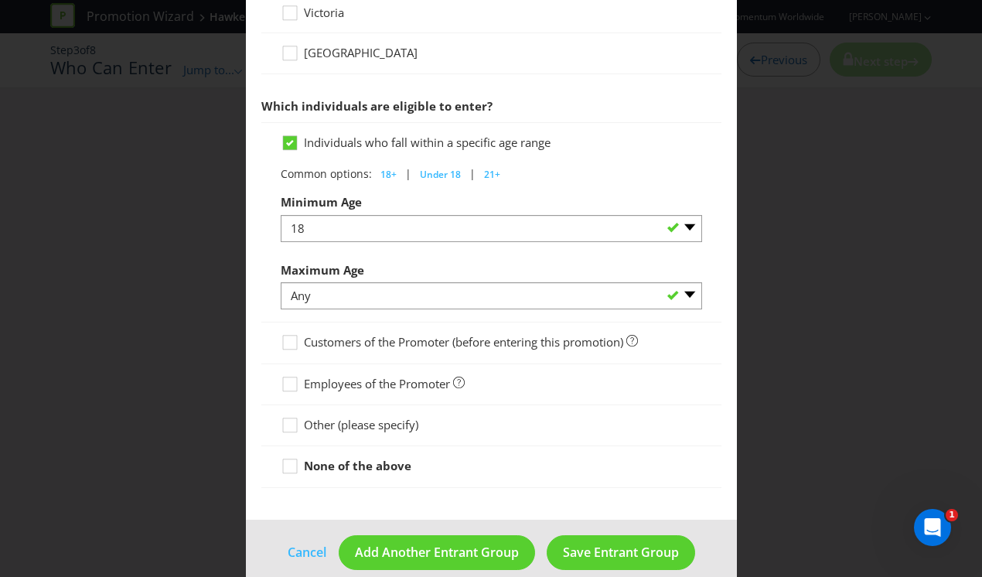
scroll to position [744, 0]
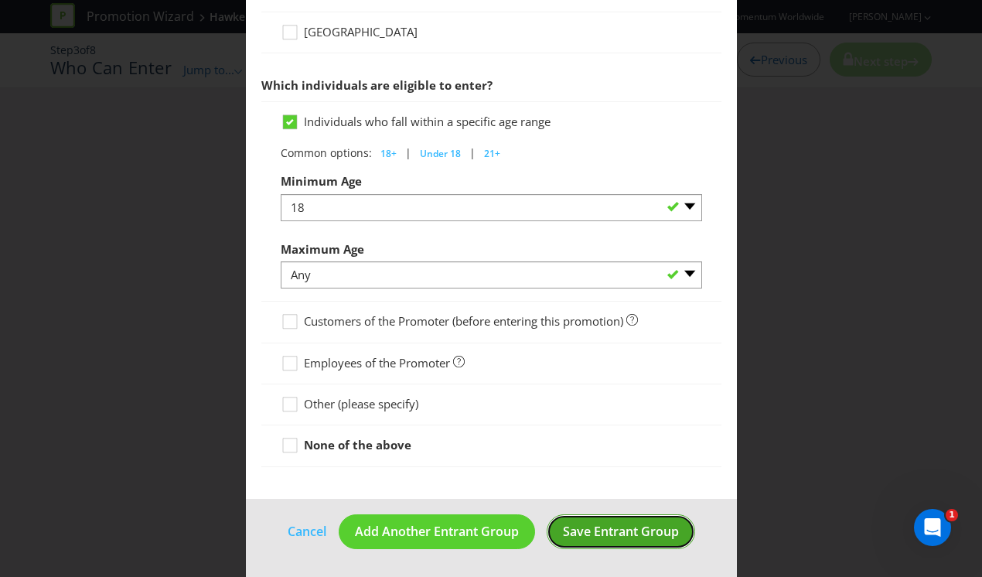
click at [599, 537] on span "Save Entrant Group" at bounding box center [621, 531] width 116 height 17
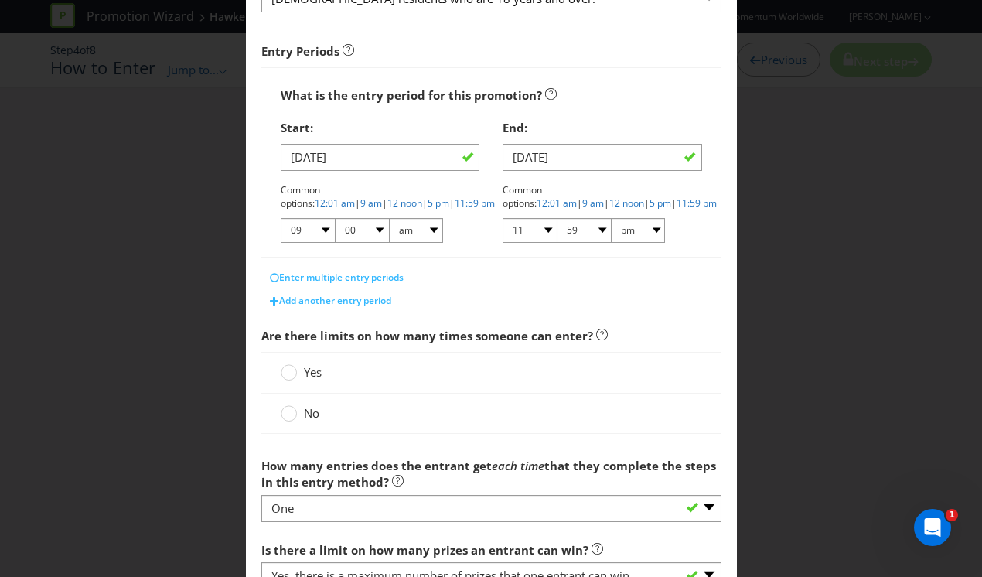
scroll to position [233, 0]
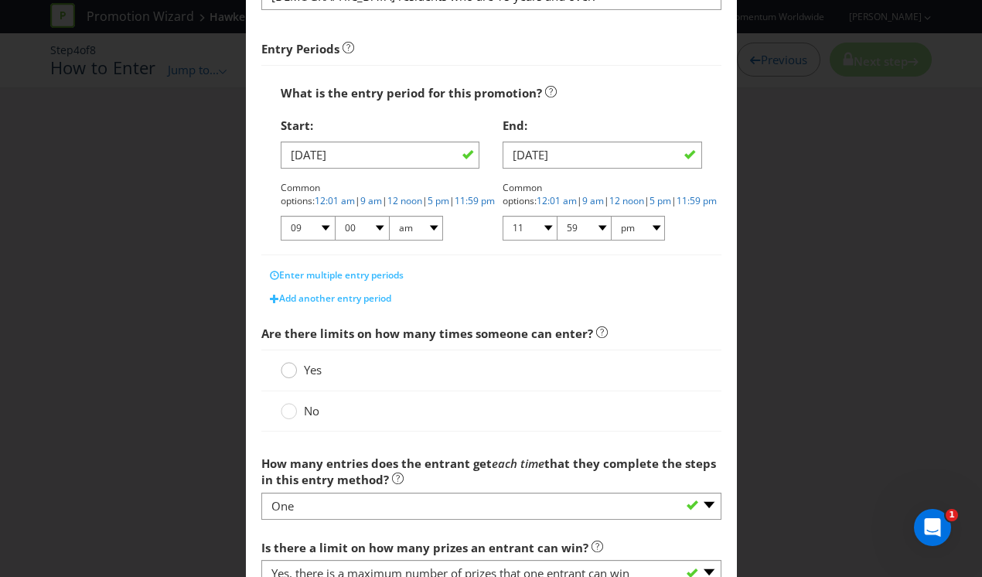
click at [291, 373] on circle at bounding box center [288, 370] width 15 height 15
click at [0, 0] on input "Yes" at bounding box center [0, 0] width 0 height 0
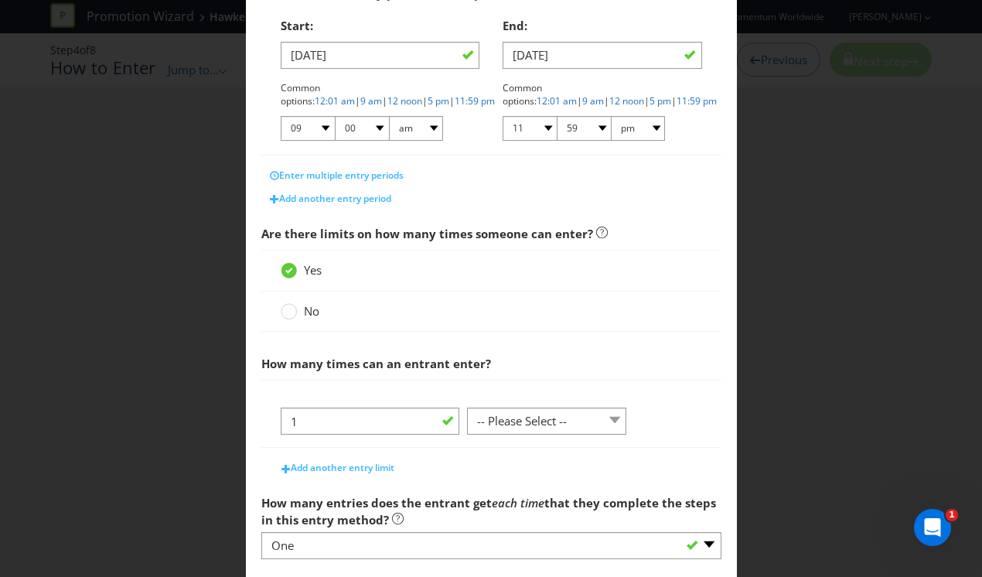
scroll to position [358, 0]
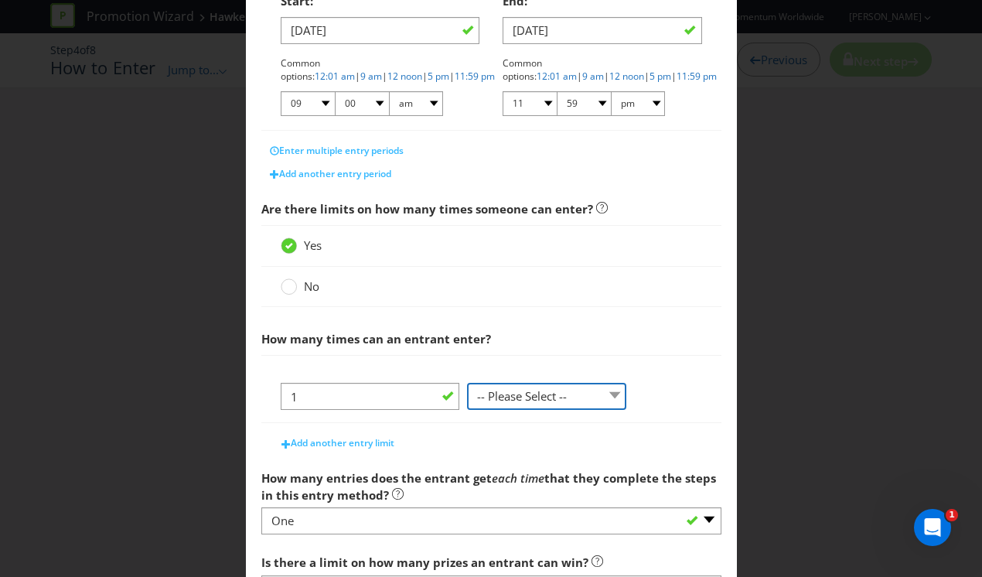
click at [536, 391] on select "-- Please Select -- per person per day per purchase per transaction Other (plea…" at bounding box center [546, 396] width 159 height 27
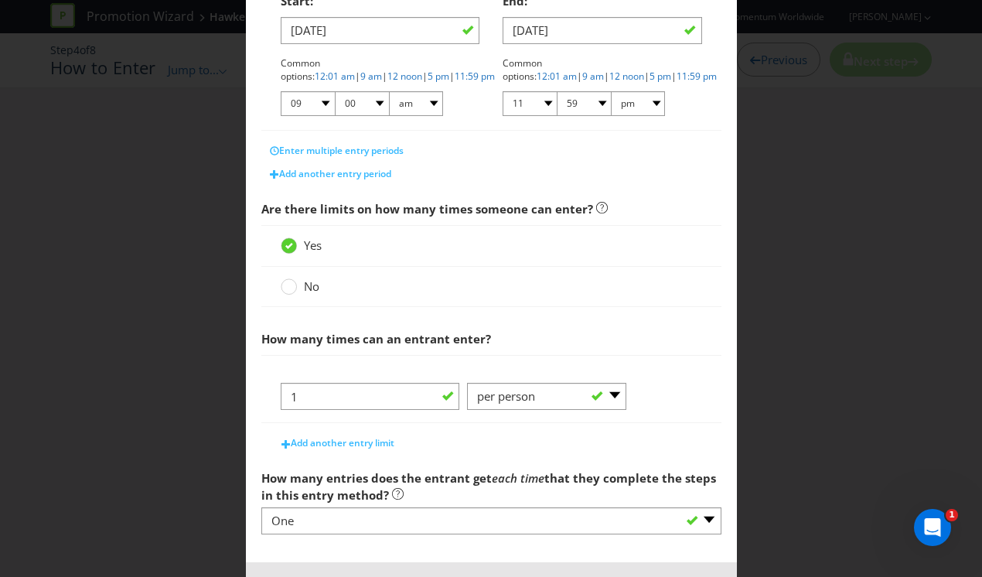
click at [711, 418] on div "1 -- Please Select -- per person per day per purchase per transaction Other (pl…" at bounding box center [491, 389] width 460 height 68
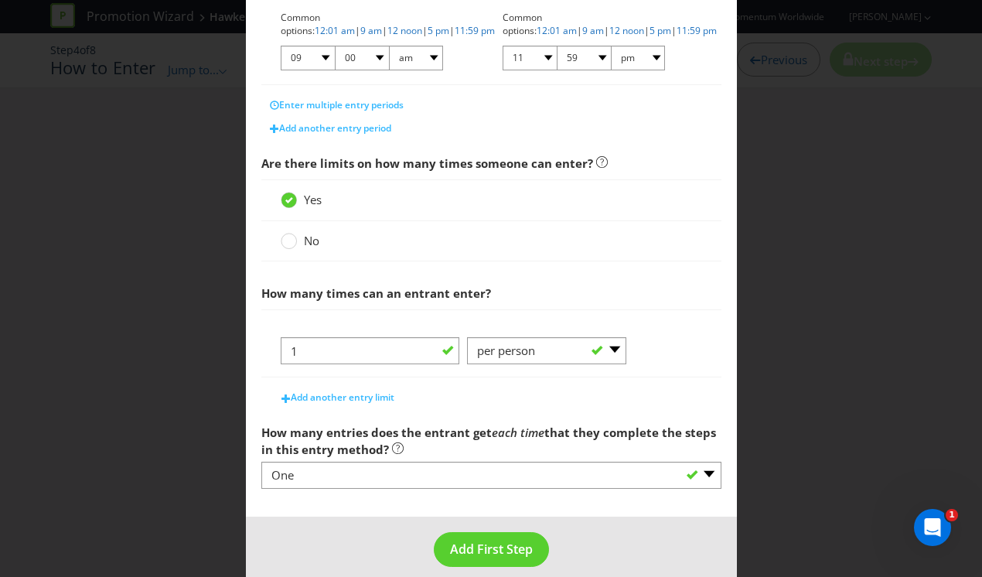
scroll to position [421, 0]
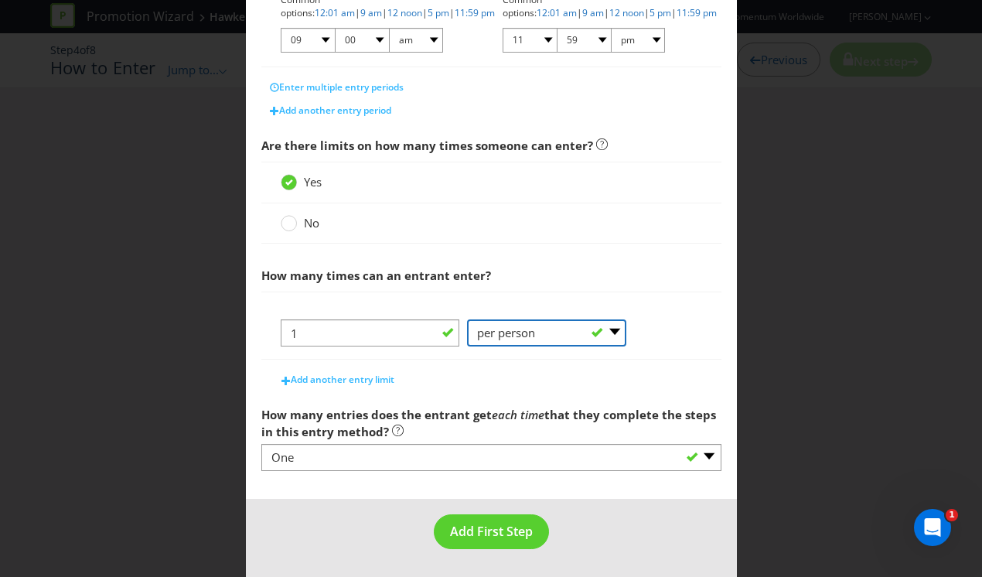
click at [516, 335] on select "-- Please Select -- per person per day per purchase per transaction Other (plea…" at bounding box center [546, 332] width 159 height 27
select select "PER_DAY"
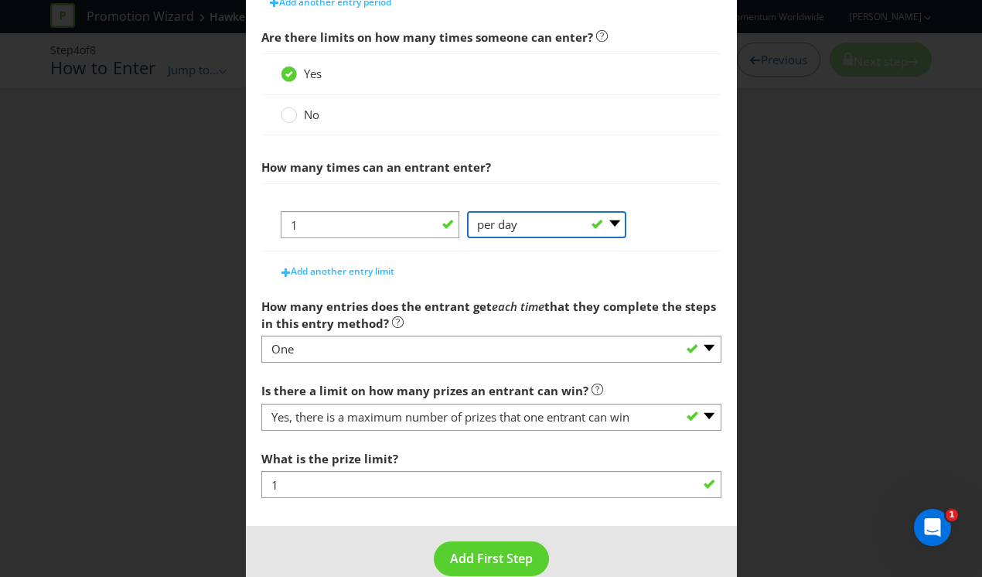
scroll to position [533, 0]
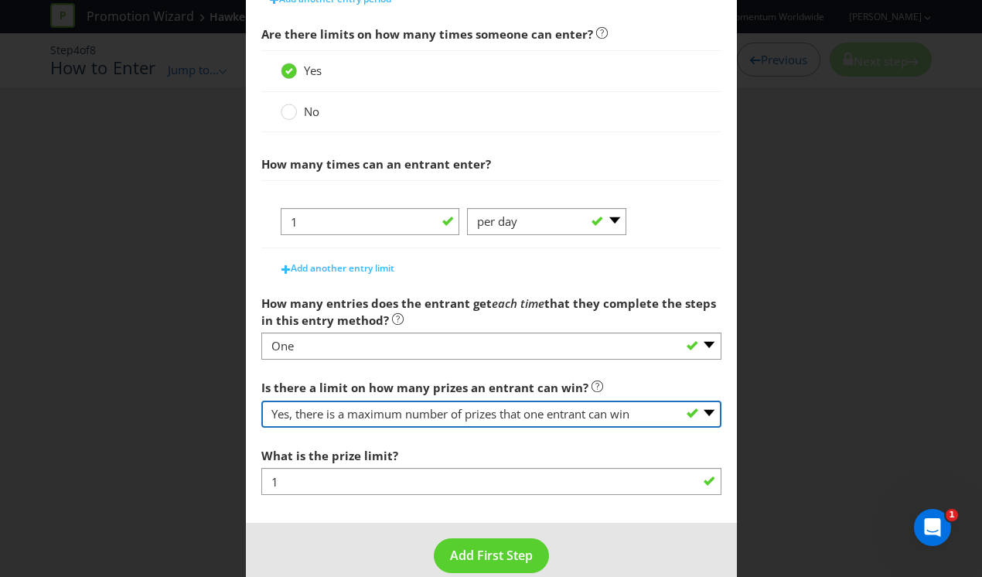
click at [516, 416] on select "-- Please select -- Yes, there is a maximum number of prizes that one entrant c…" at bounding box center [491, 413] width 460 height 27
select select "UNLIMITED"
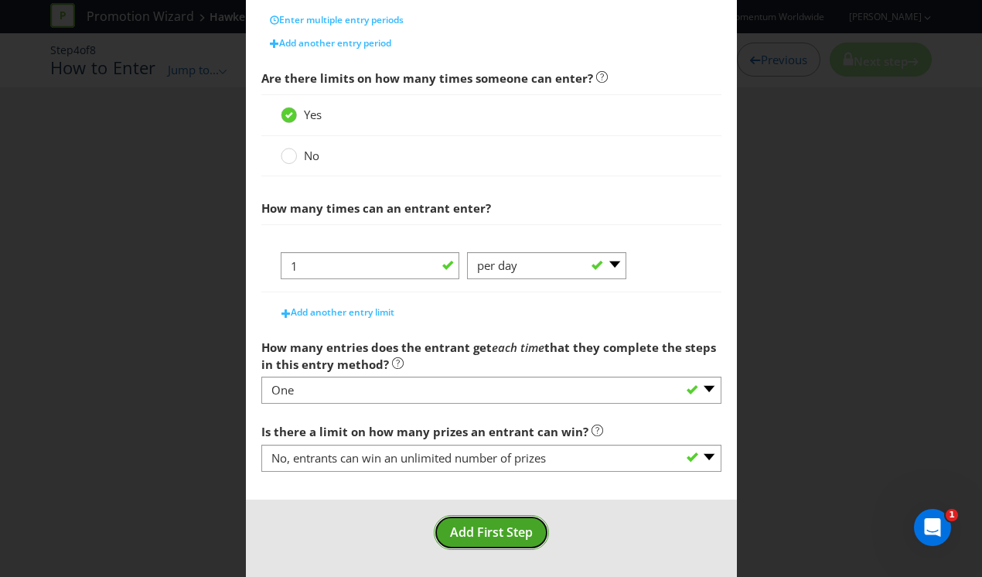
click at [498, 539] on span "Add First Step" at bounding box center [491, 531] width 83 height 17
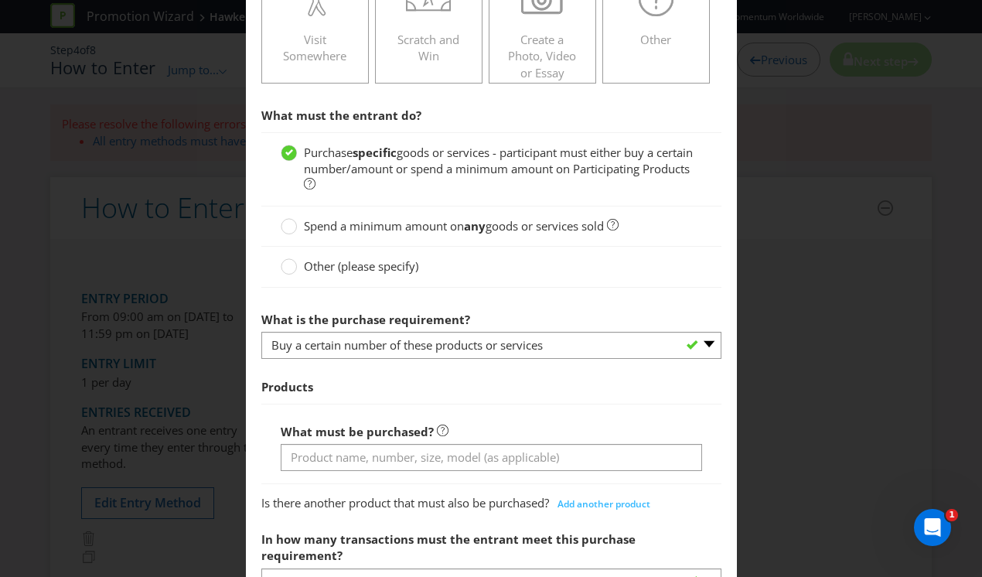
scroll to position [434, 0]
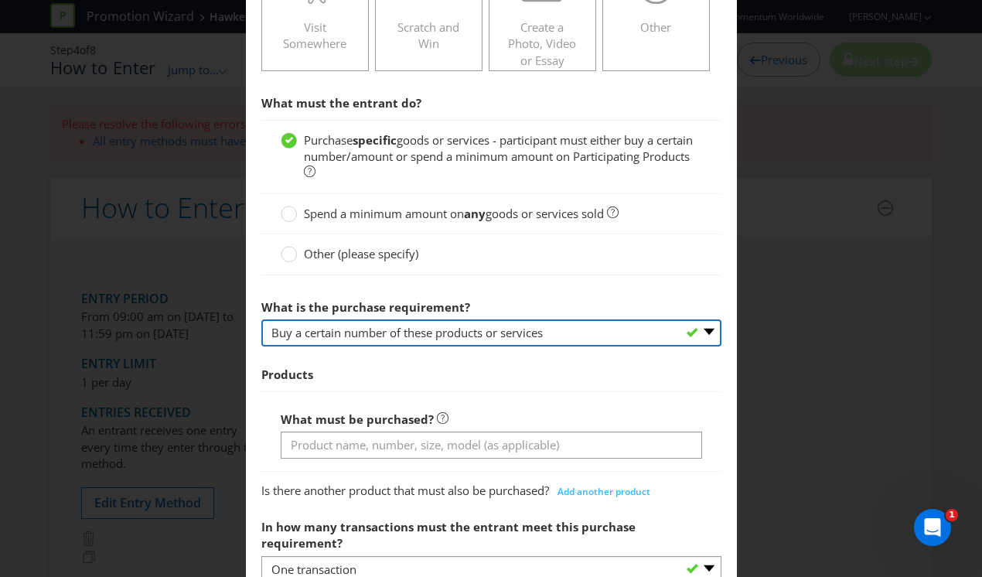
click at [443, 333] on select "-- Please select -- Buy a certain number of these products or services Spend a …" at bounding box center [491, 332] width 460 height 27
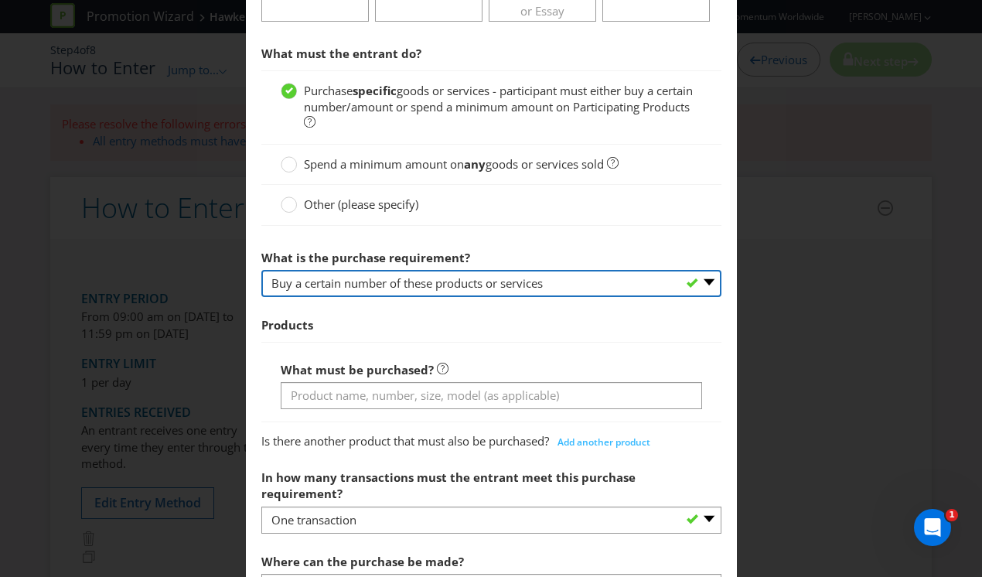
scroll to position [489, 0]
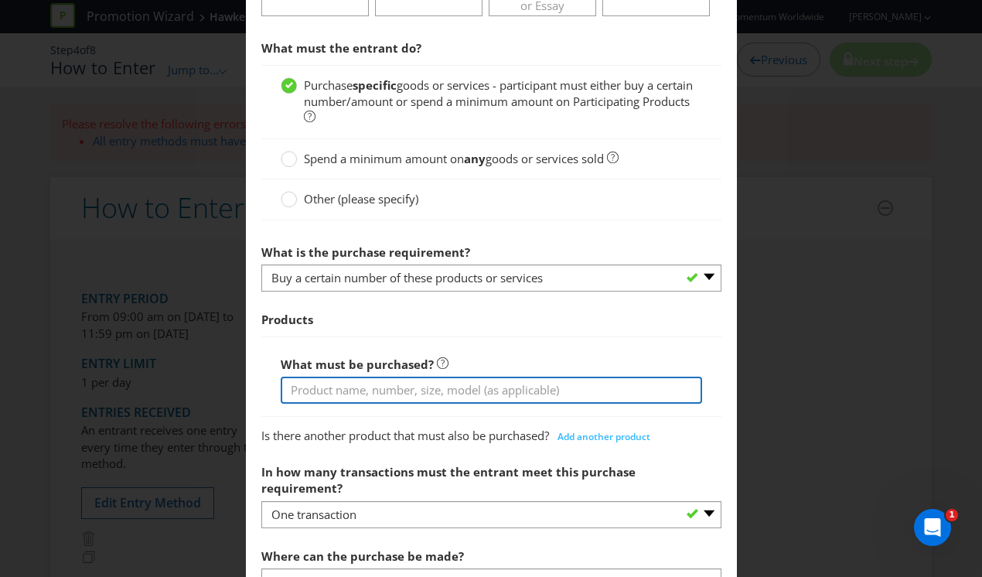
click at [374, 390] on input "text" at bounding box center [491, 389] width 421 height 27
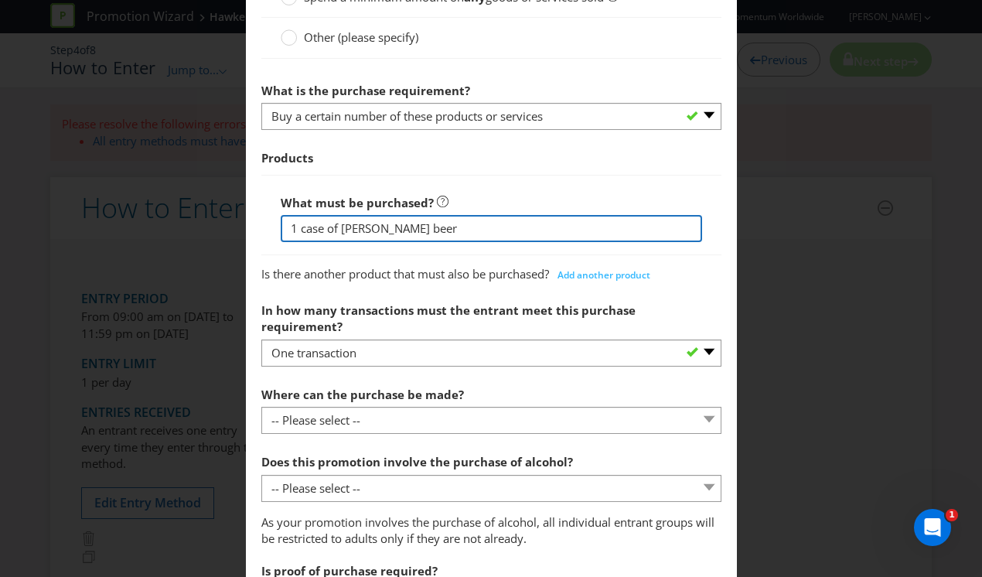
scroll to position [654, 0]
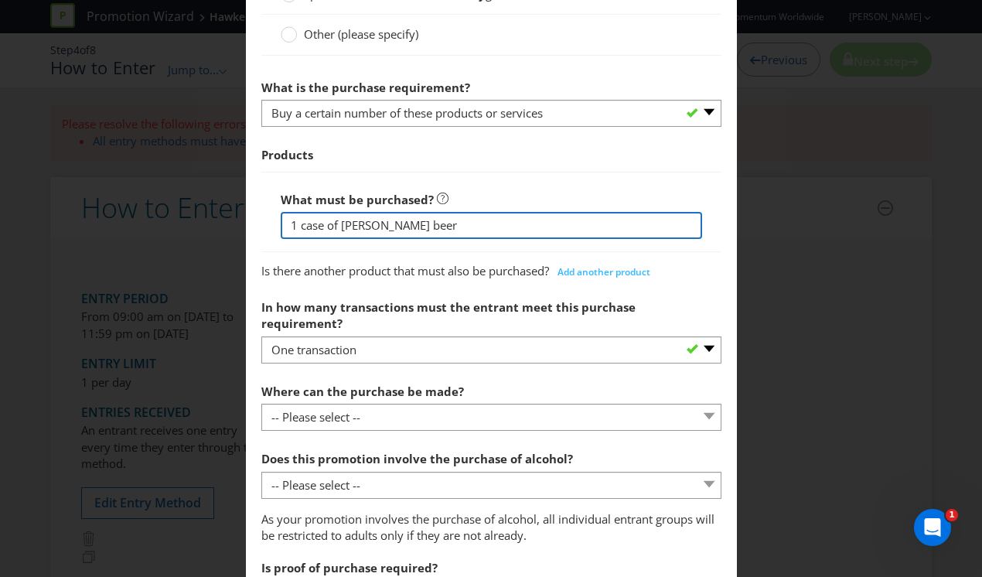
type input "1 case of [PERSON_NAME] beer"
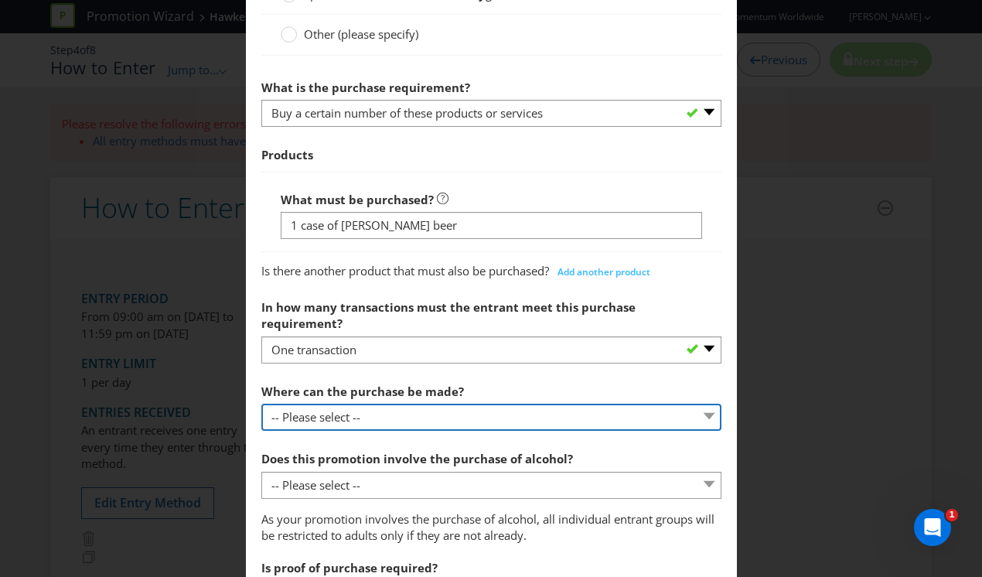
click at [532, 404] on select "-- Please select -- Any stores displaying promotional material (including onlin…" at bounding box center [491, 417] width 460 height 27
select select "ANY_DISPLAYING_NOT_ONLINE"
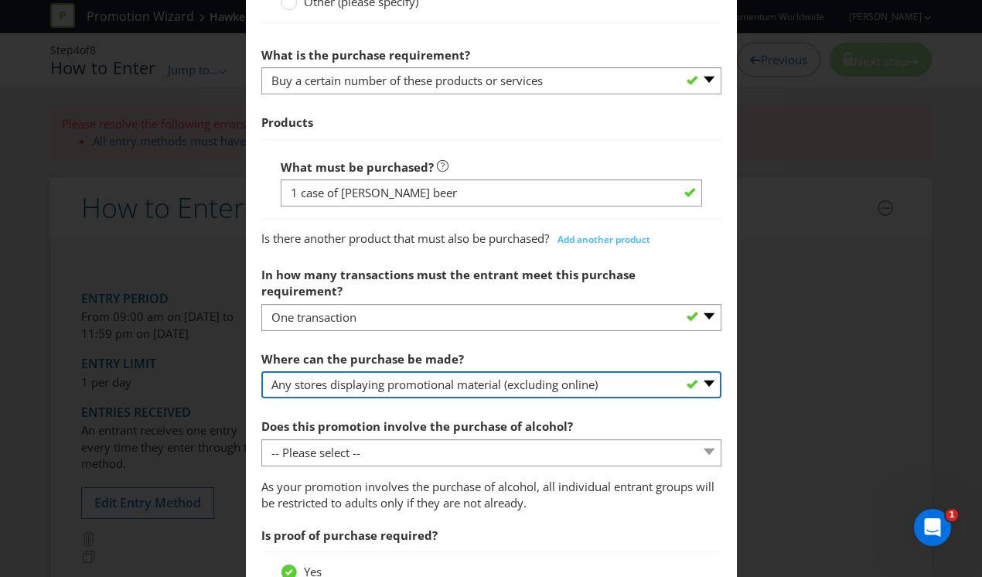
scroll to position [713, 0]
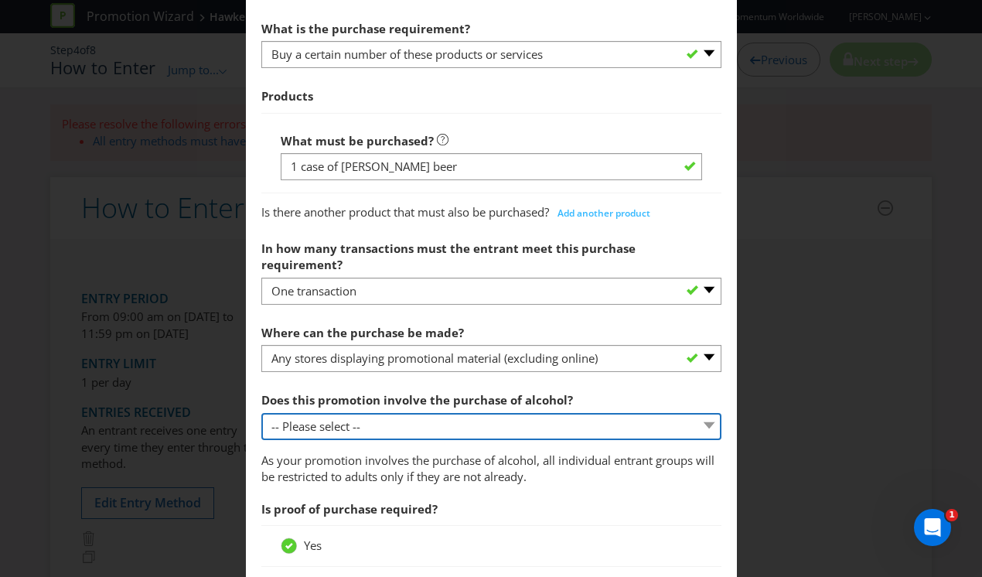
click at [512, 413] on select "-- Please select -- Yes, for on-premises consumption Yes, for off-premises cons…" at bounding box center [491, 426] width 460 height 27
select select "YES_OFF_PREMISES"
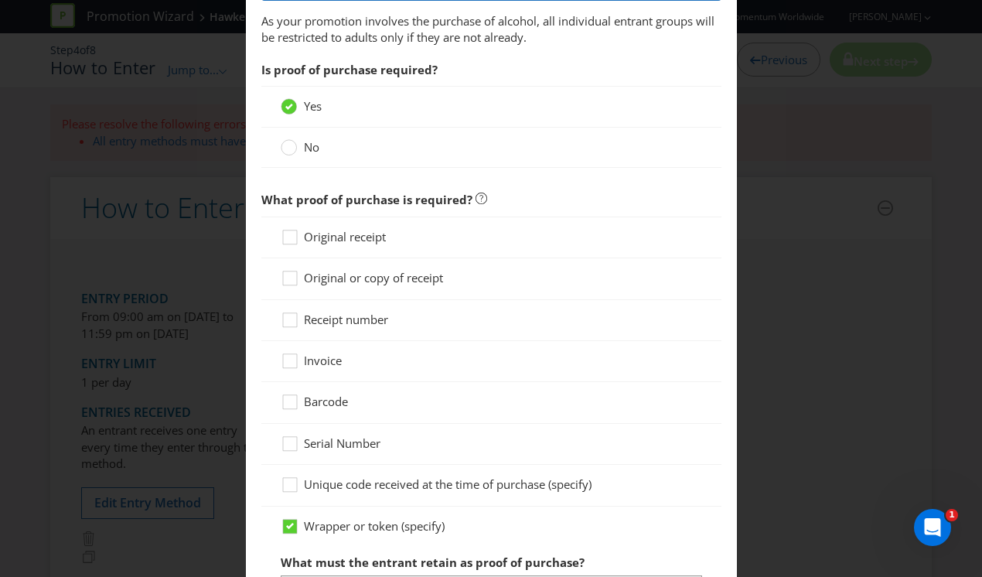
scroll to position [1159, 0]
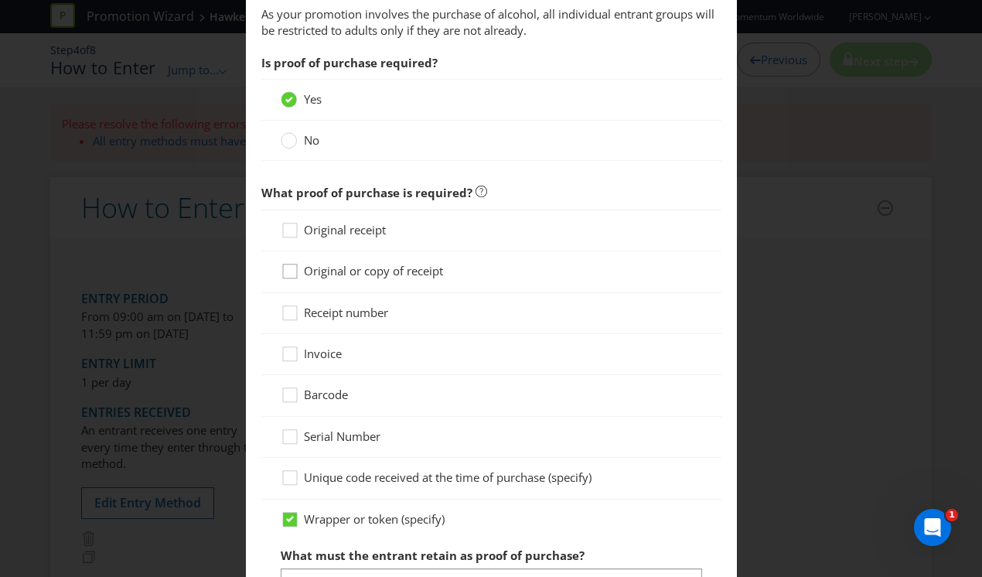
click at [288, 262] on div at bounding box center [290, 266] width 8 height 8
click at [0, 0] on input "Original or copy of receipt" at bounding box center [0, 0] width 0 height 0
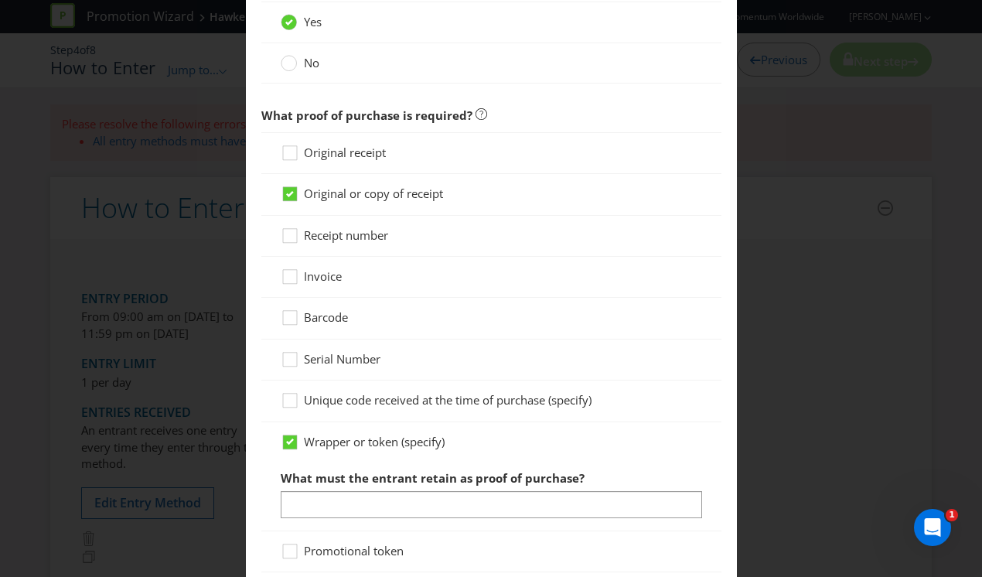
scroll to position [1494, 0]
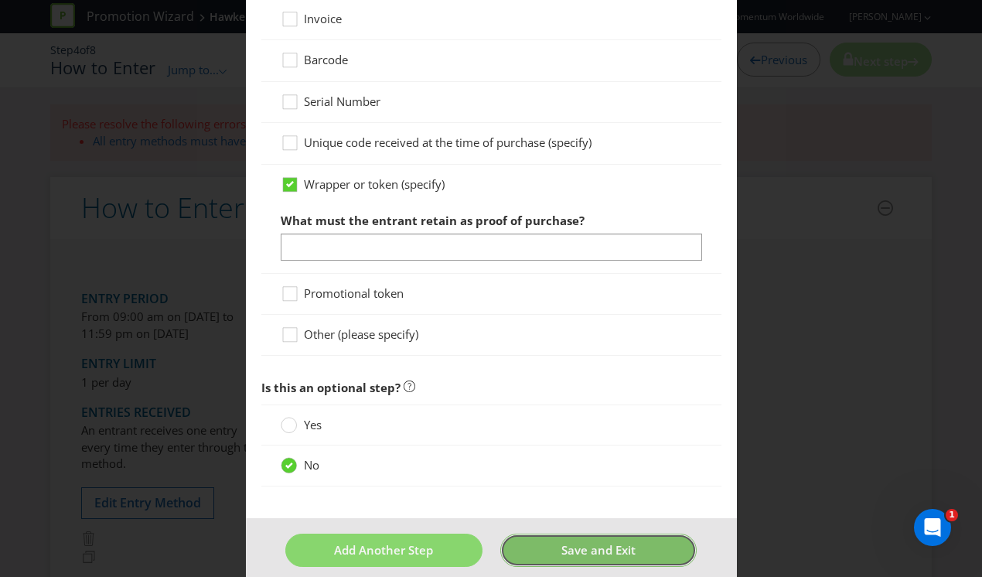
click at [606, 542] on span "Save and Exit" at bounding box center [598, 549] width 74 height 15
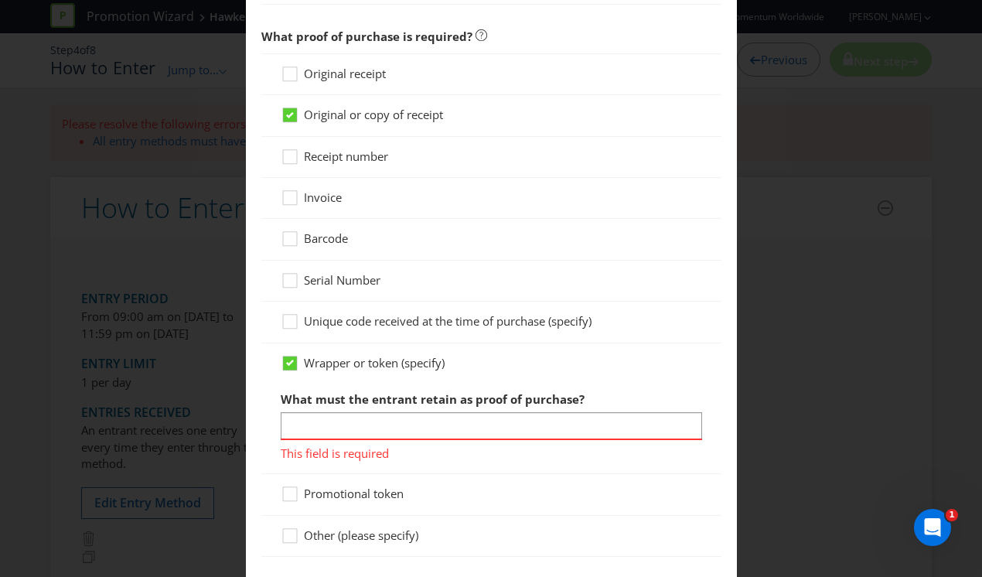
scroll to position [1340, 0]
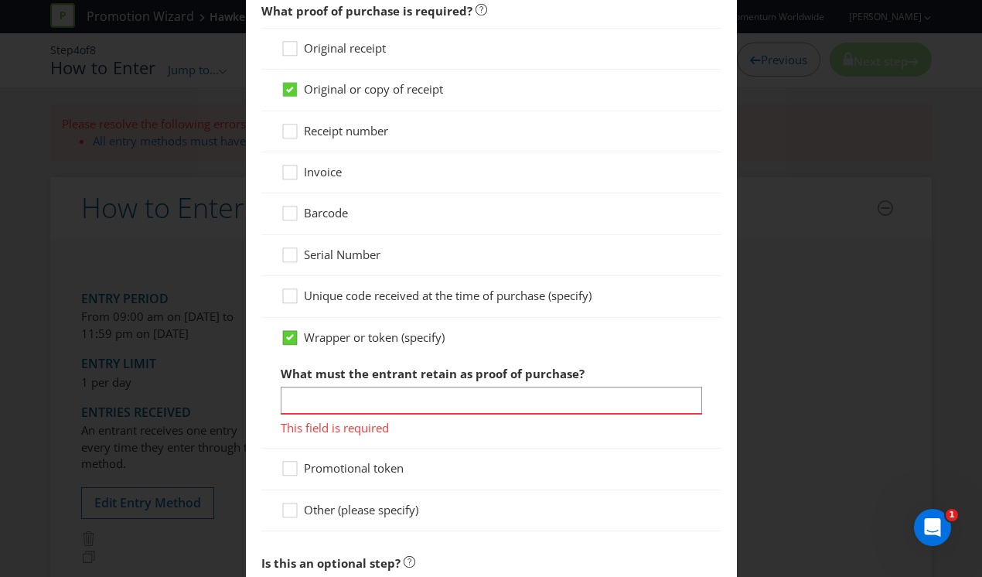
click at [295, 330] on icon at bounding box center [290, 337] width 14 height 14
click at [0, 0] on input "Wrapper or token (specify)" at bounding box center [0, 0] width 0 height 0
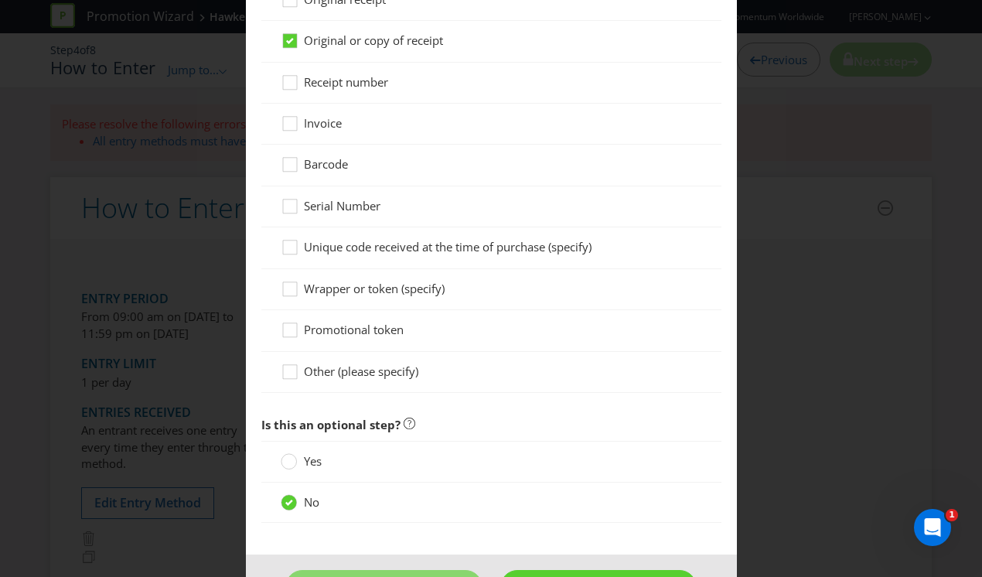
scroll to position [1426, 0]
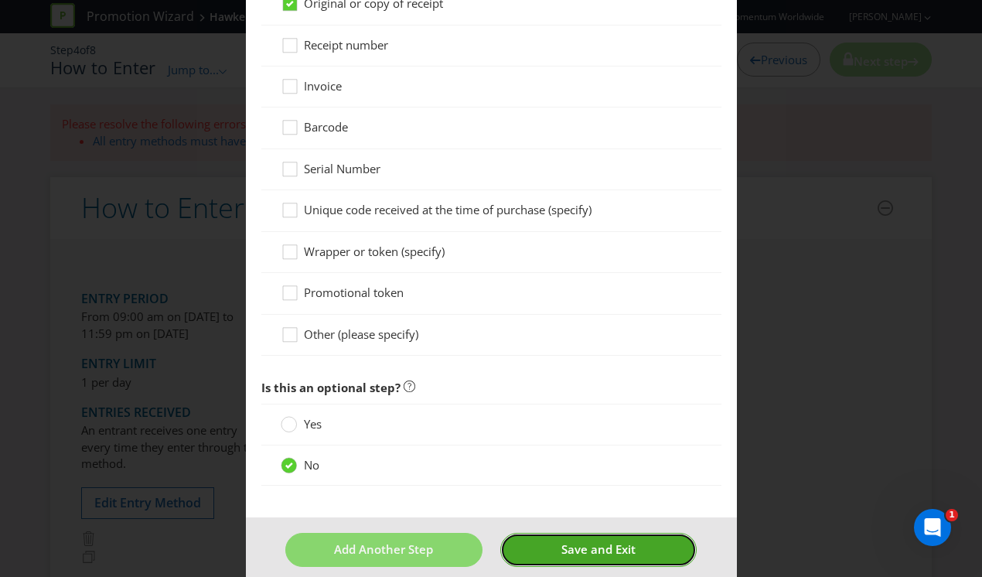
click at [609, 541] on span "Save and Exit" at bounding box center [598, 548] width 74 height 15
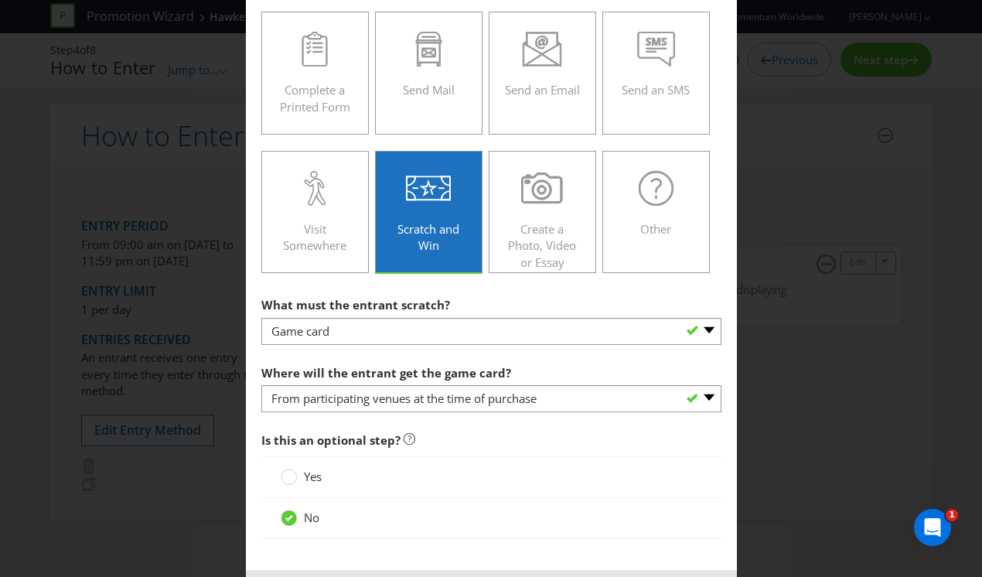
scroll to position [301, 0]
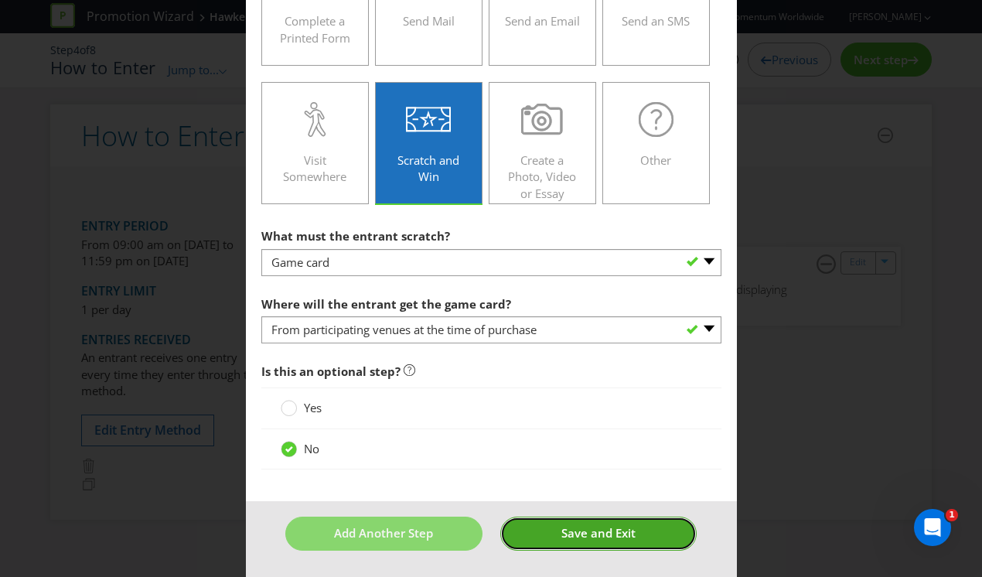
click at [587, 528] on span "Save and Exit" at bounding box center [598, 532] width 74 height 15
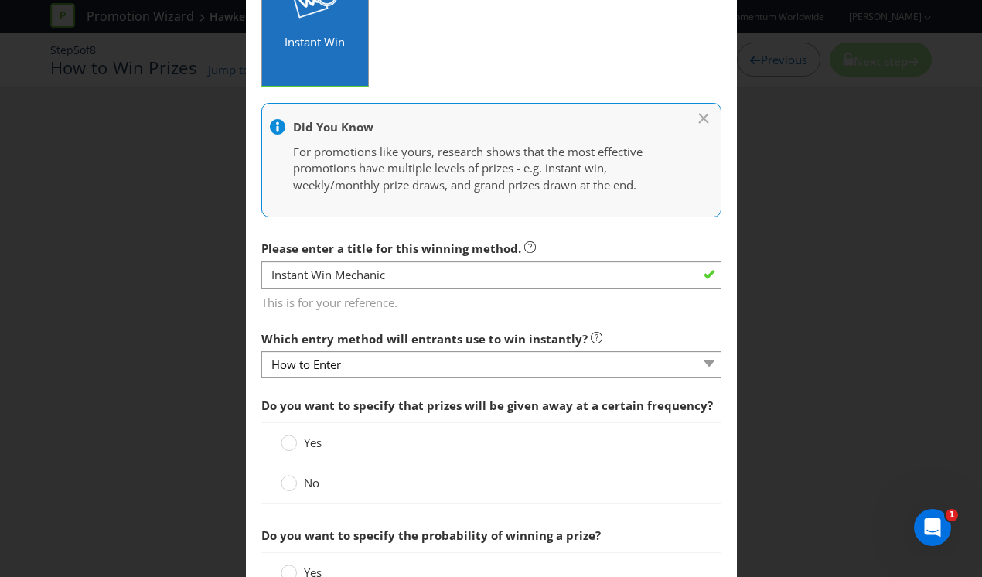
scroll to position [298, 0]
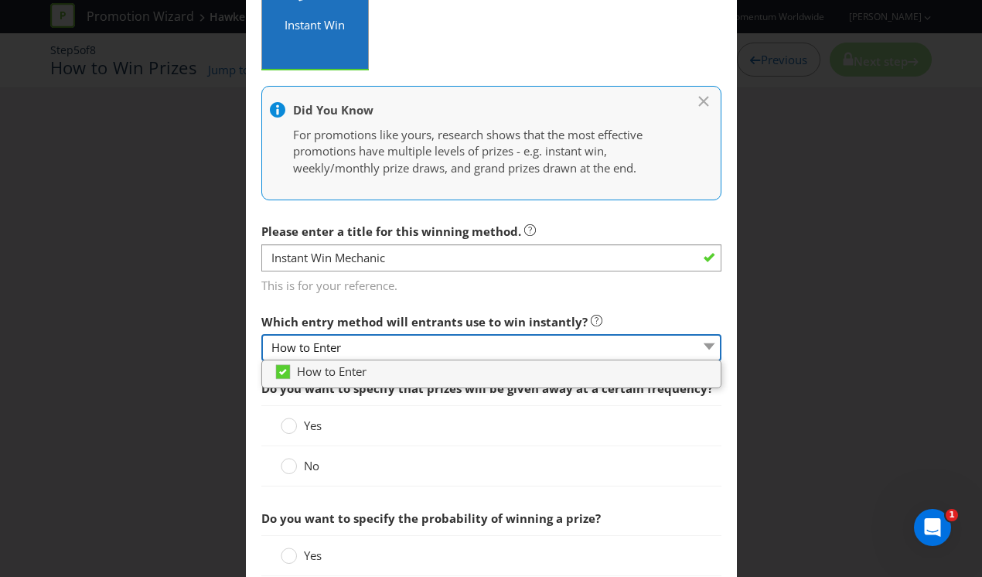
click at [461, 349] on select "How to Enter" at bounding box center [491, 347] width 460 height 27
click at [675, 442] on div "Yes" at bounding box center [491, 425] width 460 height 41
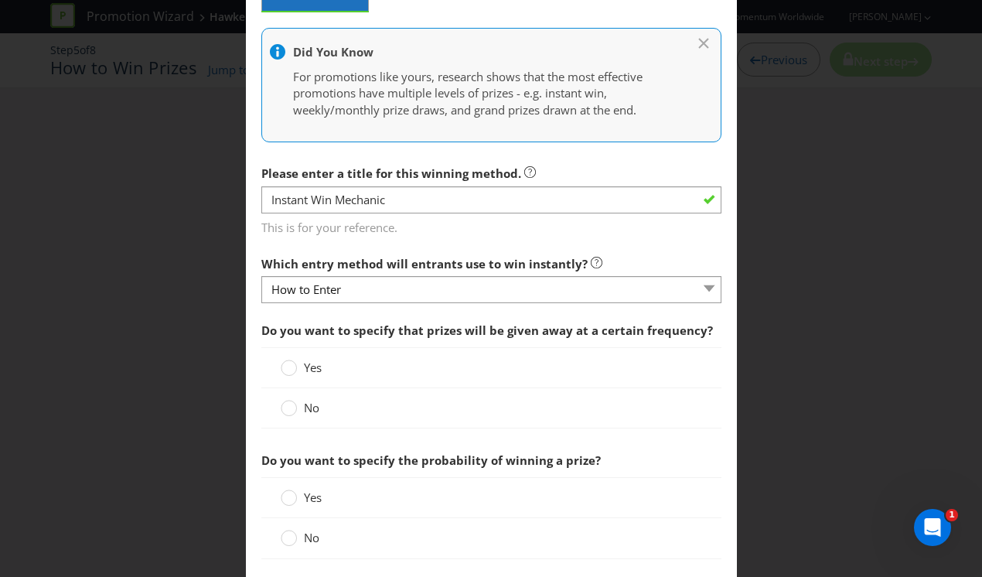
scroll to position [356, 0]
click at [289, 407] on circle at bounding box center [288, 407] width 15 height 15
click at [0, 0] on input "No" at bounding box center [0, 0] width 0 height 0
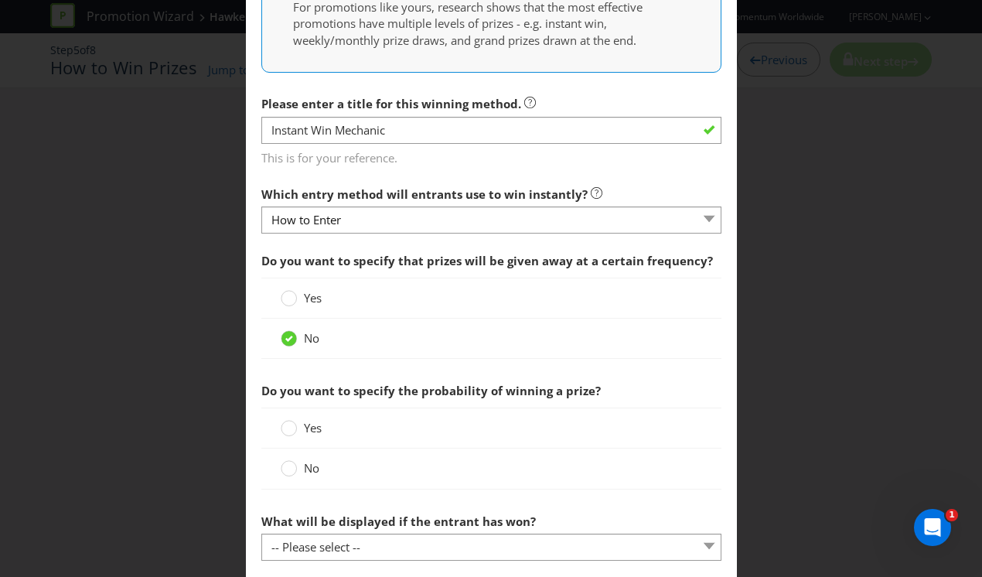
scroll to position [434, 0]
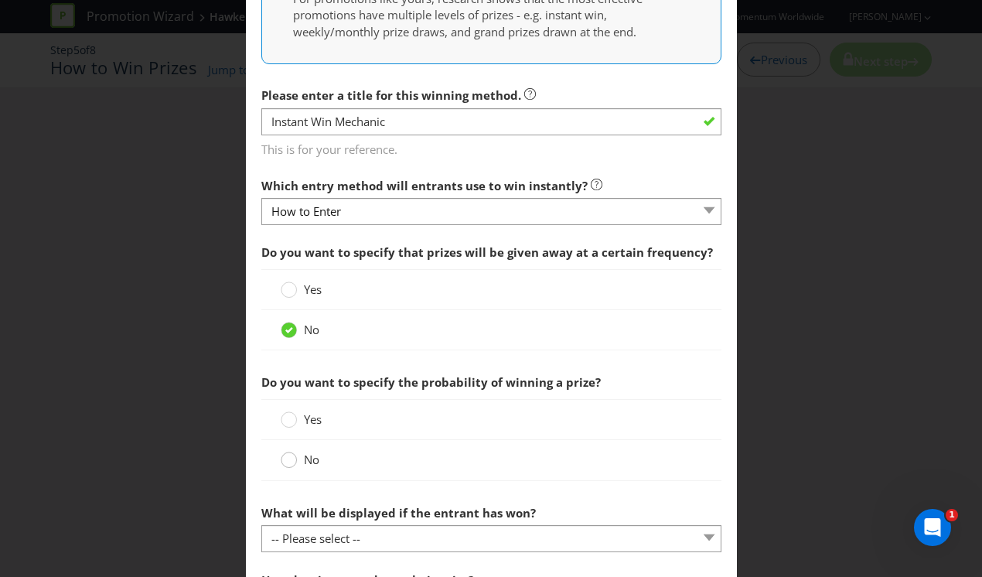
click at [284, 460] on circle at bounding box center [288, 459] width 15 height 15
click at [0, 0] on input "No" at bounding box center [0, 0] width 0 height 0
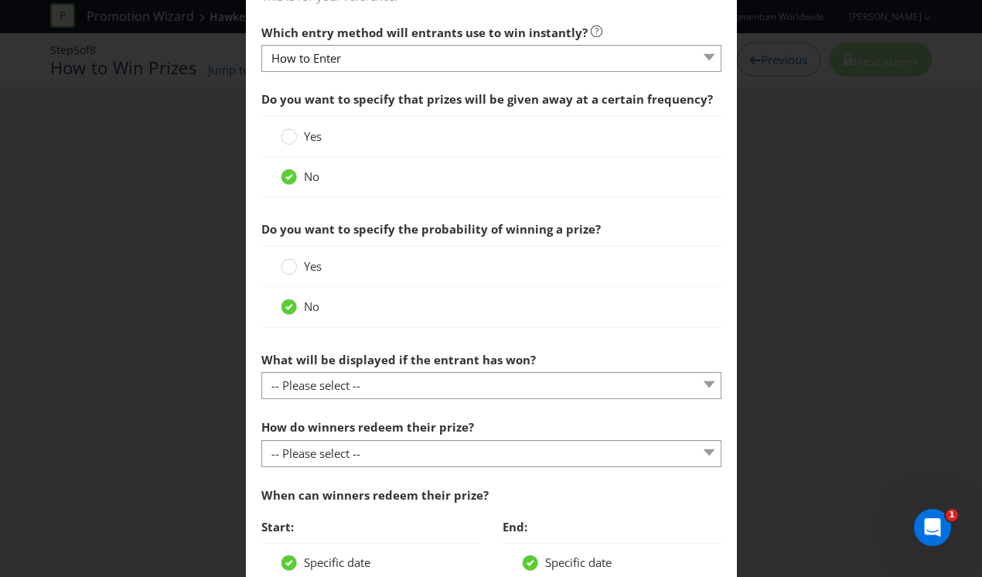
scroll to position [588, 0]
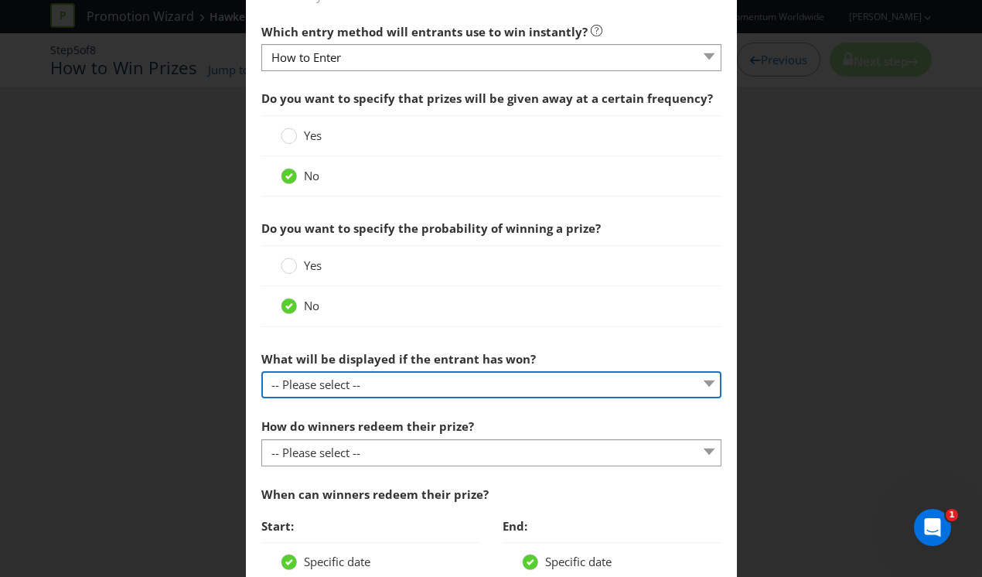
click at [411, 387] on select "-- Please select -- The winner will be notified as appropriate for the entry me…" at bounding box center [491, 384] width 460 height 27
select select "MESSAGE"
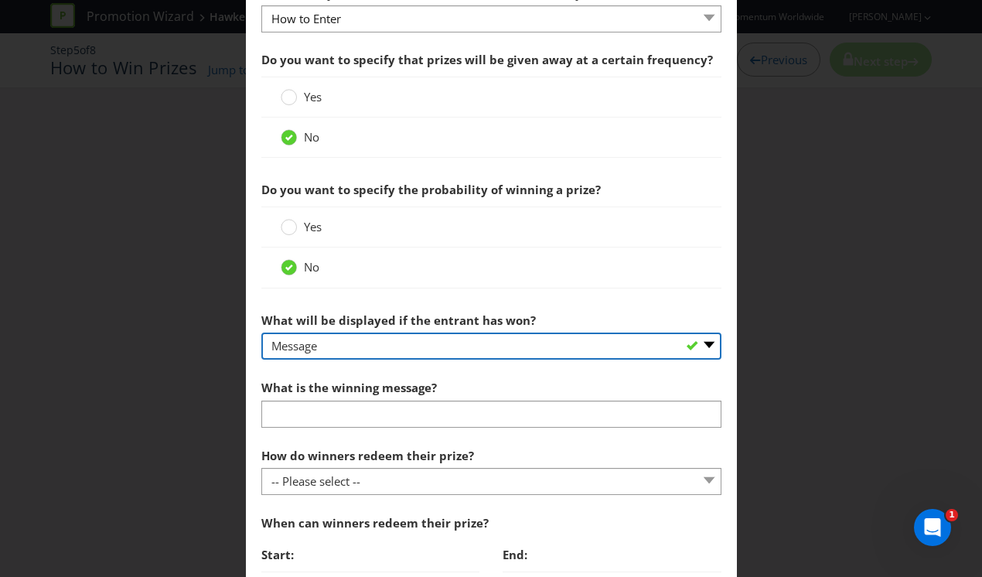
scroll to position [637, 0]
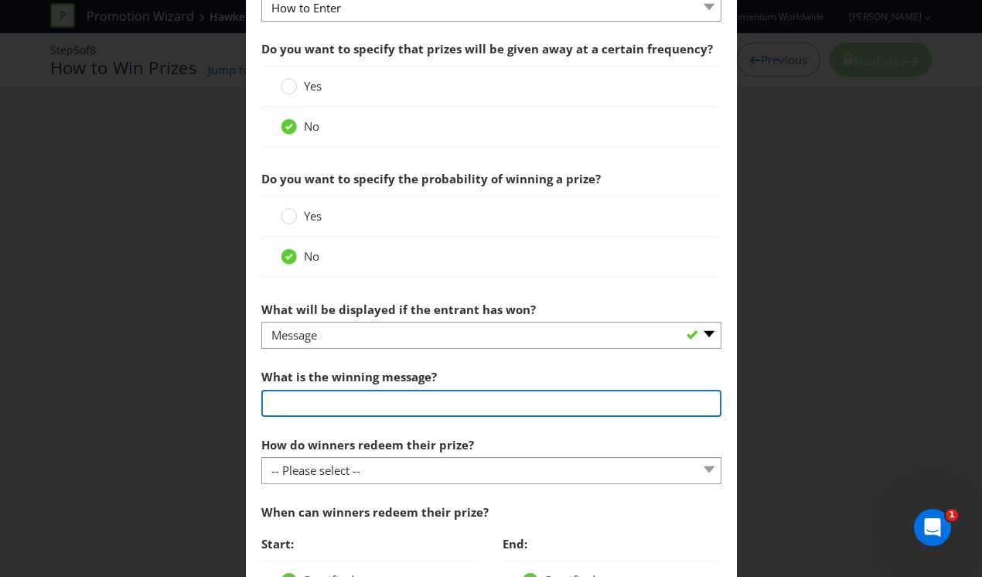
click at [404, 409] on input "text" at bounding box center [491, 403] width 460 height 27
type input "Congratulations you have won a prize"
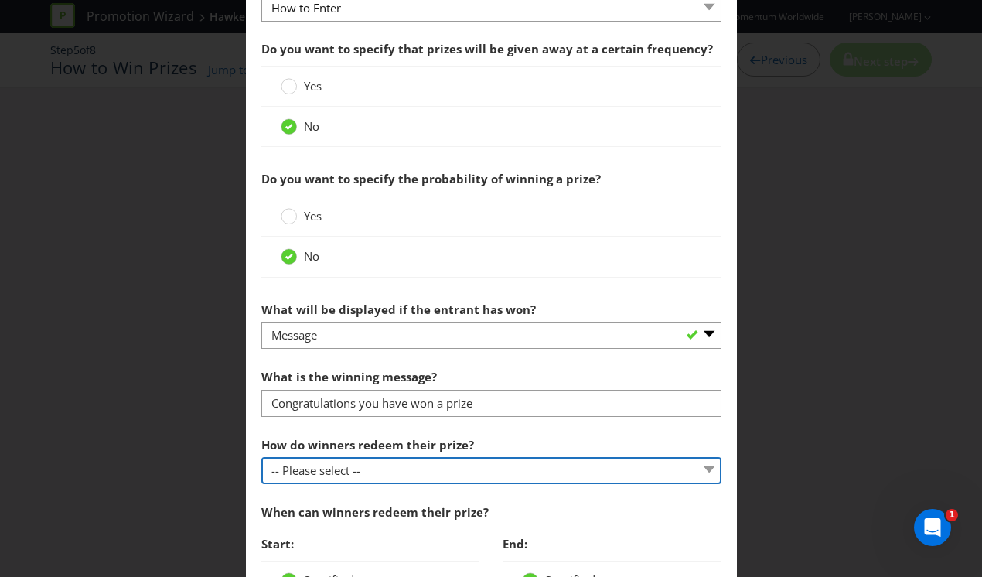
click at [478, 472] on select "-- Please select -- Present winning message to venue staff Follow instructions …" at bounding box center [491, 470] width 460 height 27
select select "VENUE"
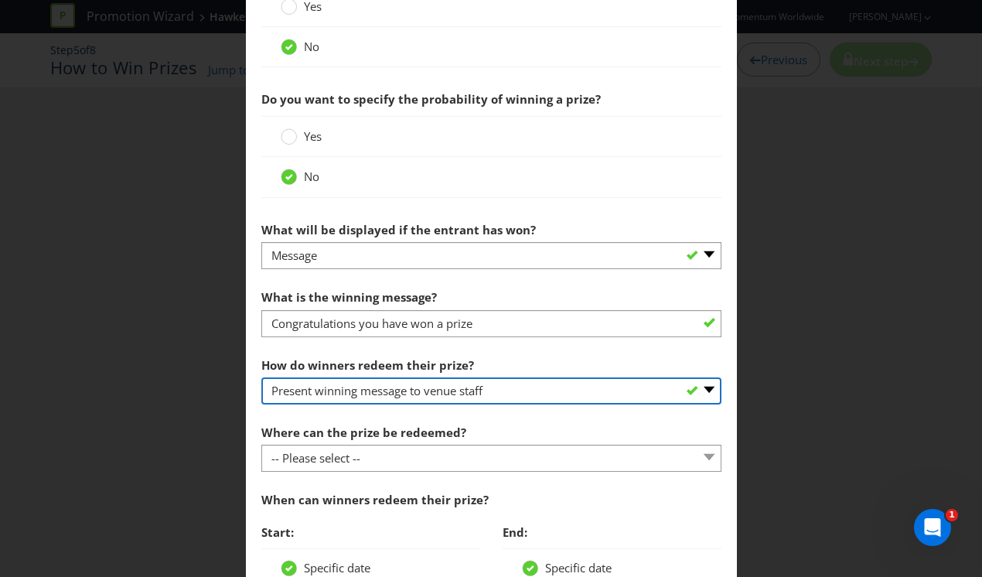
scroll to position [728, 0]
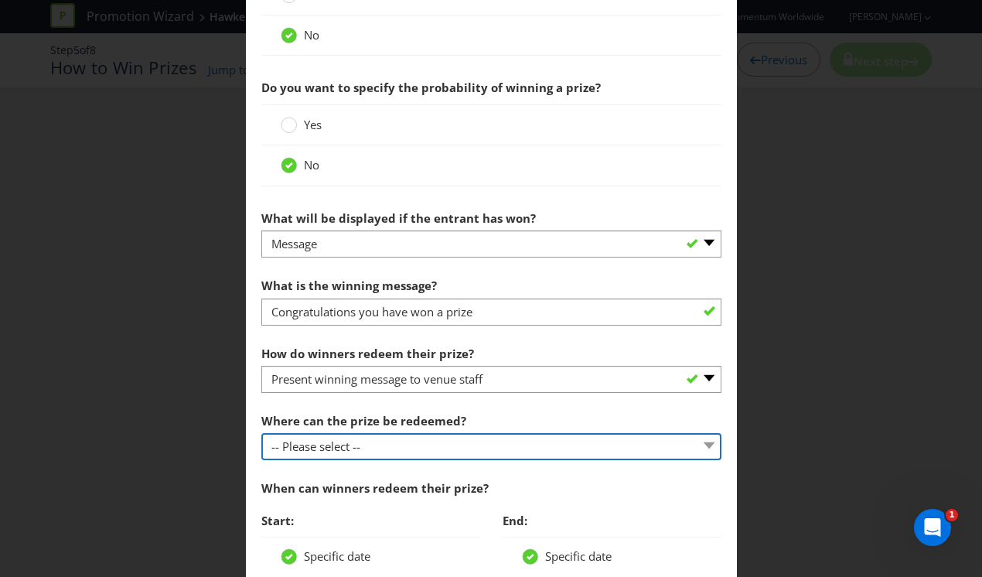
click at [471, 441] on select "-- Please select -- At a Participating Venue At specific locations (please spec…" at bounding box center [491, 446] width 460 height 27
select select "PARTICIPATING"
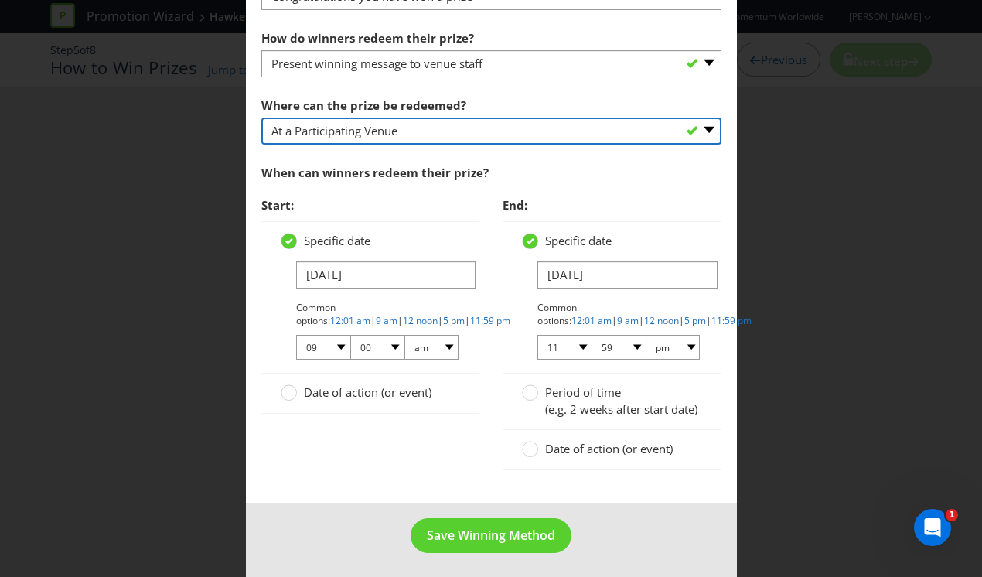
scroll to position [1064, 0]
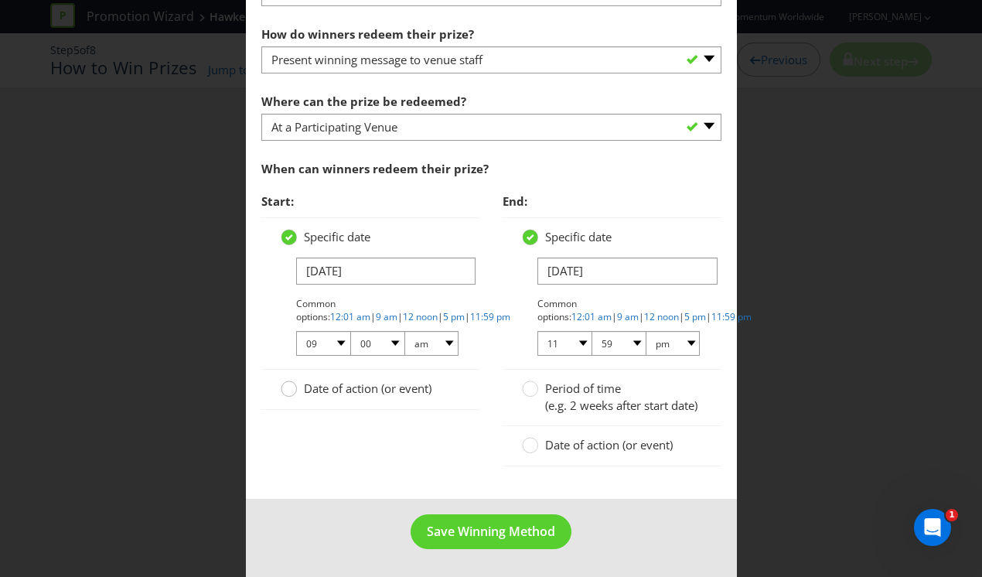
click at [293, 381] on circle at bounding box center [288, 388] width 15 height 15
click at [0, 0] on input "Date of action (or event)" at bounding box center [0, 0] width 0 height 0
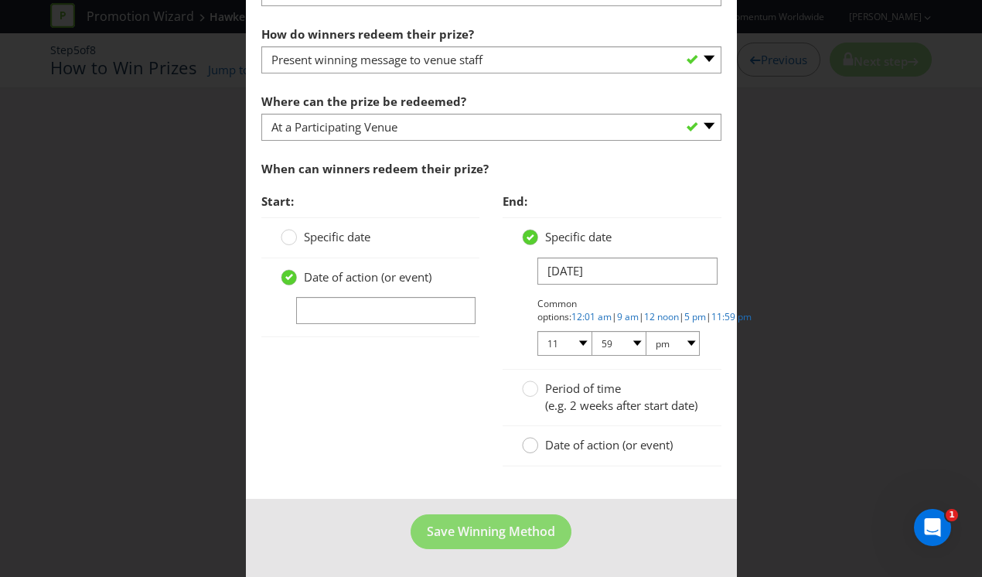
click at [533, 451] on circle at bounding box center [530, 445] width 15 height 15
click at [0, 0] on input "Date of action (or event)" at bounding box center [0, 0] width 0 height 0
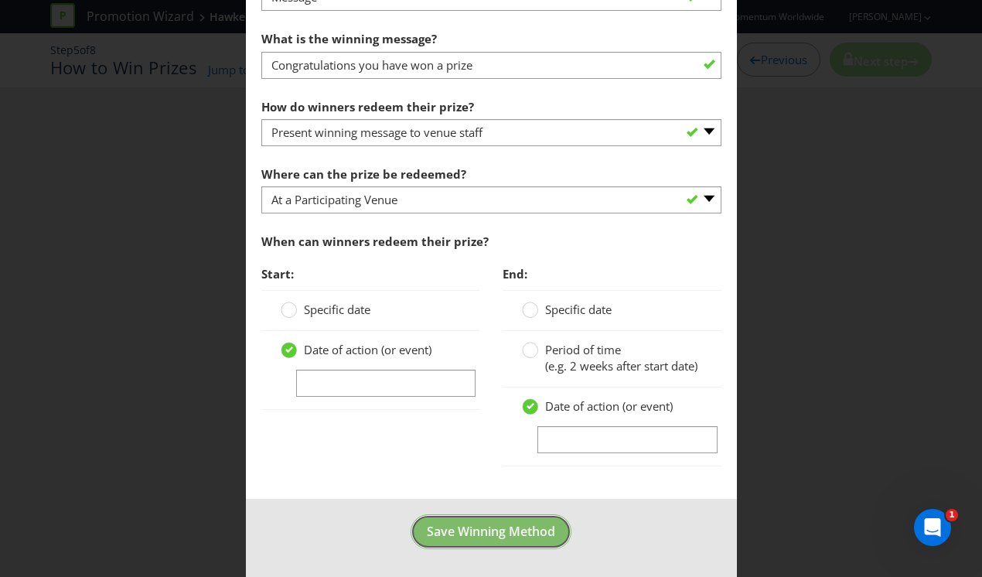
click at [497, 525] on span "Save Winning Method" at bounding box center [491, 531] width 128 height 17
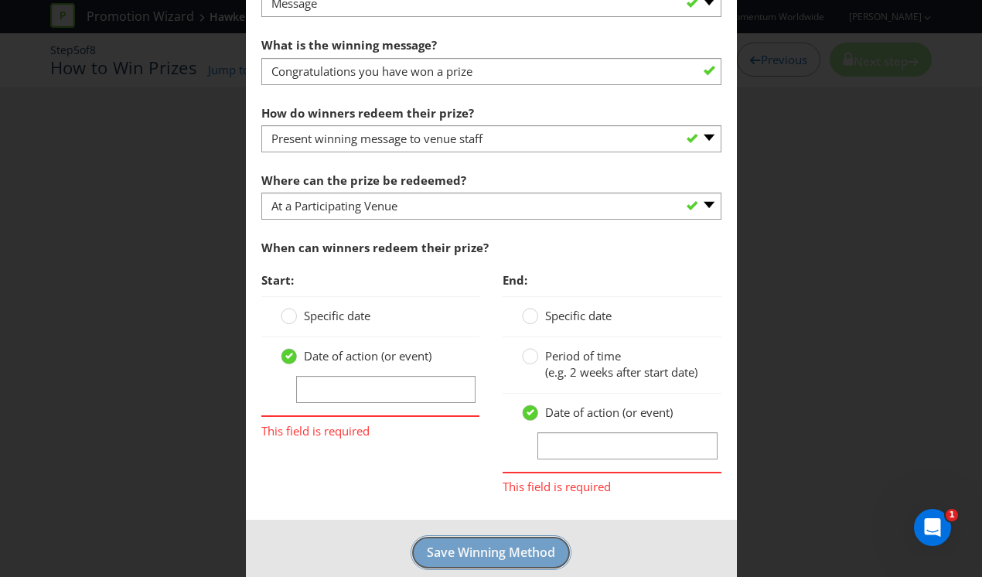
scroll to position [972, 0]
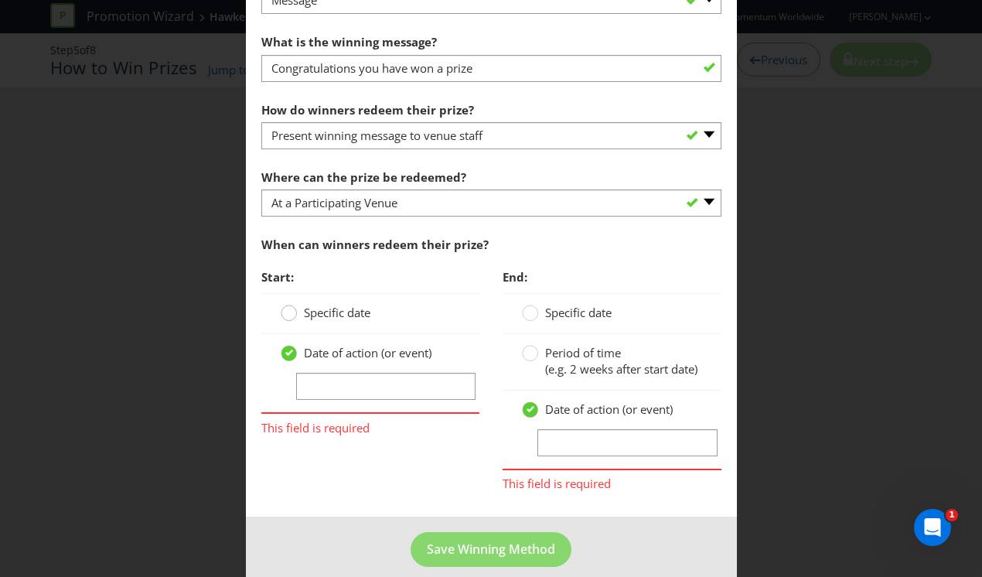
click at [284, 313] on circle at bounding box center [288, 312] width 15 height 15
click at [0, 0] on input "Specific date" at bounding box center [0, 0] width 0 height 0
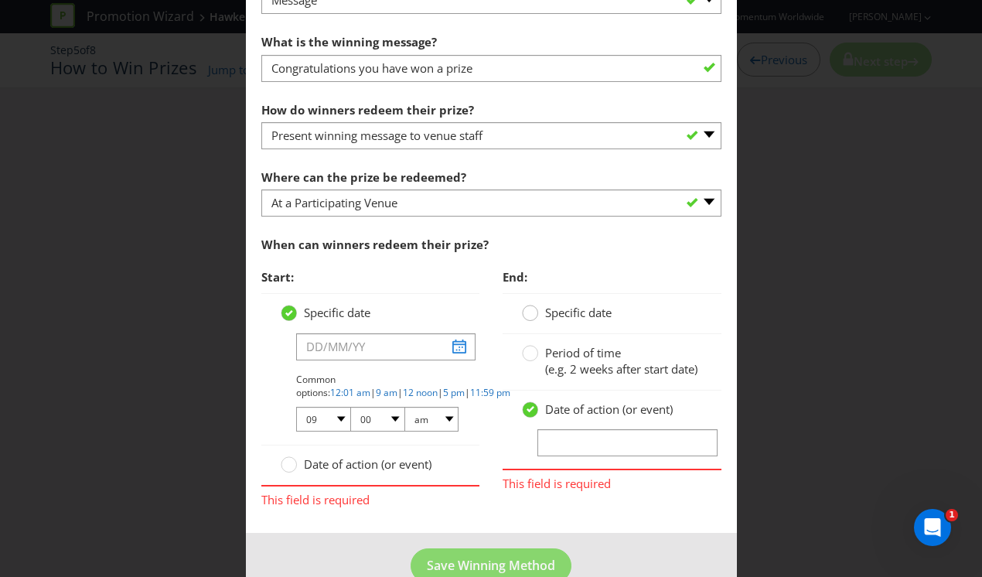
click at [531, 309] on div at bounding box center [530, 308] width 8 height 8
click at [0, 0] on input "Specific date" at bounding box center [0, 0] width 0 height 0
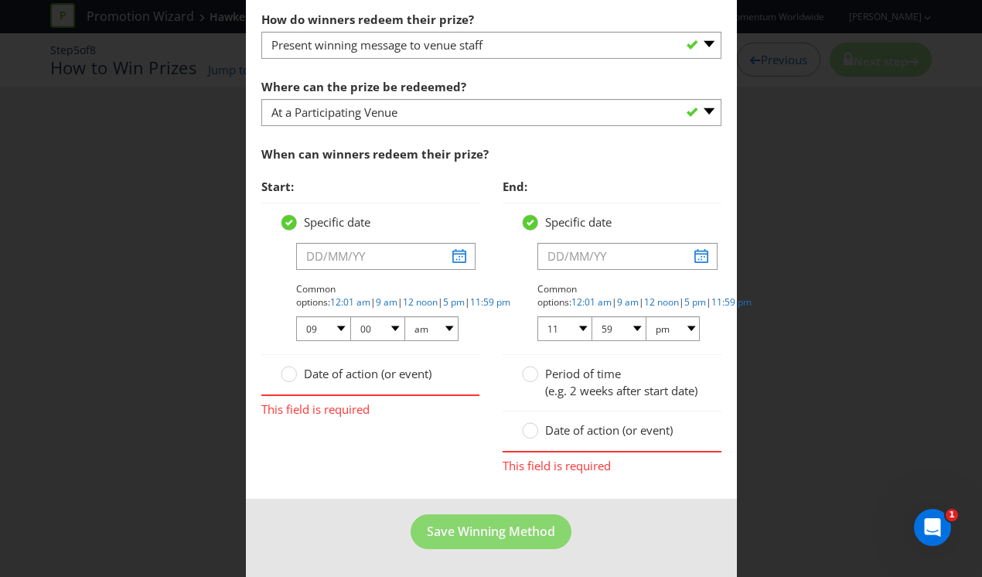
scroll to position [1078, 0]
click at [522, 532] on span "Save Winning Method" at bounding box center [491, 531] width 128 height 17
click at [370, 295] on link "12:01 am" at bounding box center [350, 301] width 40 height 13
select select "12"
select select "01"
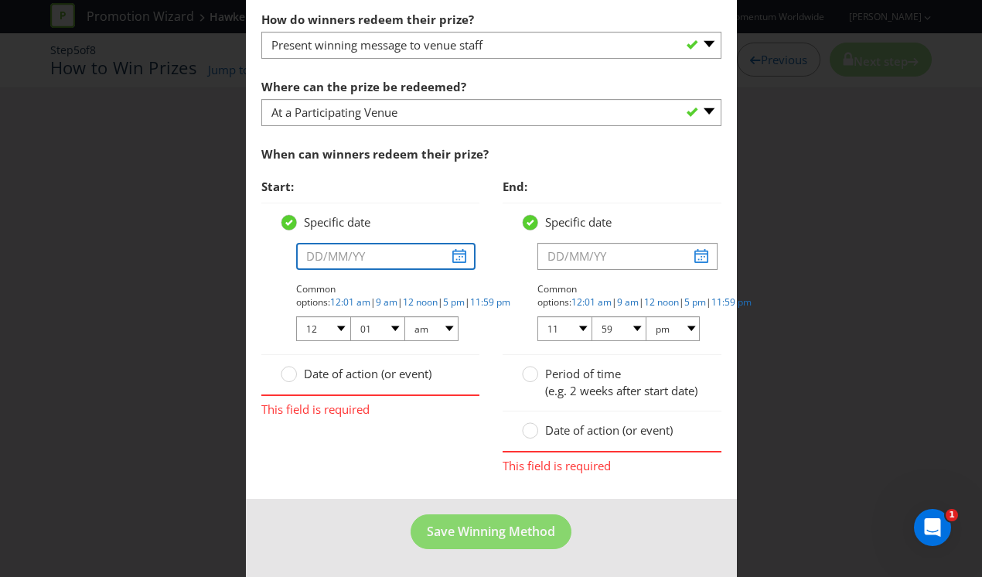
click at [462, 245] on input "text" at bounding box center [386, 256] width 180 height 27
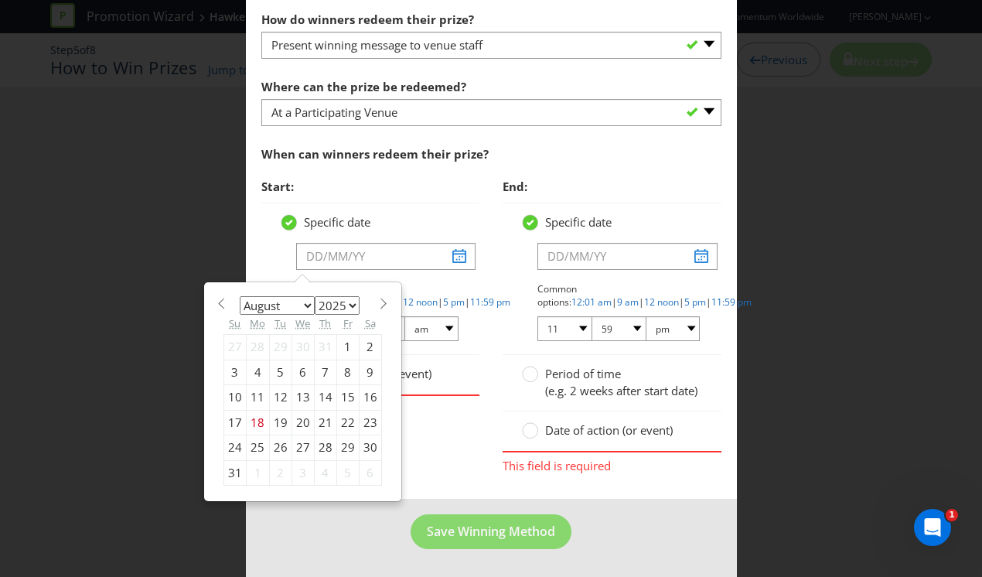
click at [305, 296] on select "January February March April May June July August September October November De…" at bounding box center [277, 305] width 75 height 19
select select "9"
click at [302, 335] on div "1" at bounding box center [302, 347] width 22 height 25
type input "[DATE]"
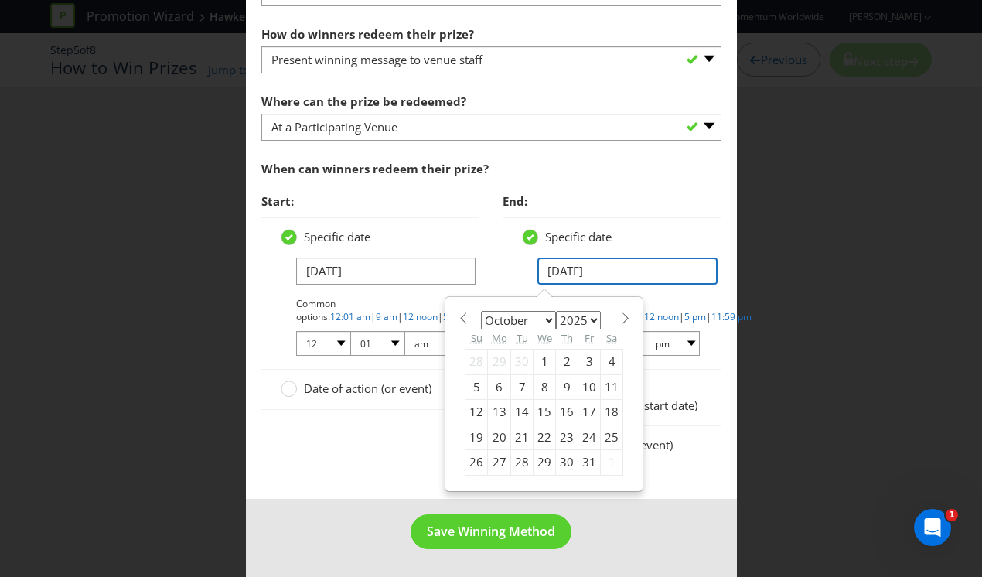
drag, startPoint x: 606, startPoint y: 255, endPoint x: 468, endPoint y: 240, distance: 139.2
click at [478, 244] on div "Start: Specific date [DATE] Common options: 12:01 am | 9 am | 12 noon | 5 pm | …" at bounding box center [491, 334] width 483 height 297
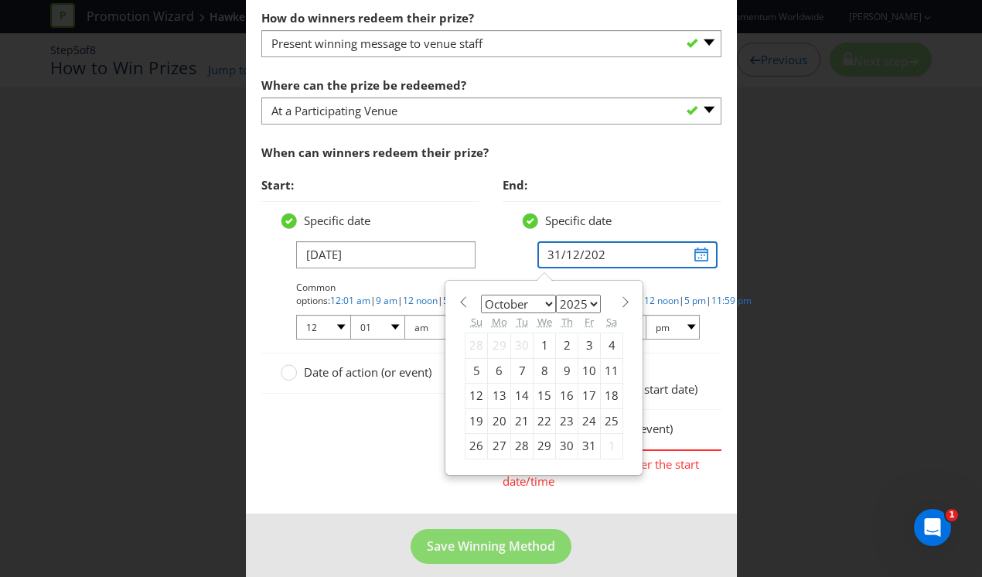
type input "[DATE]"
select select "11"
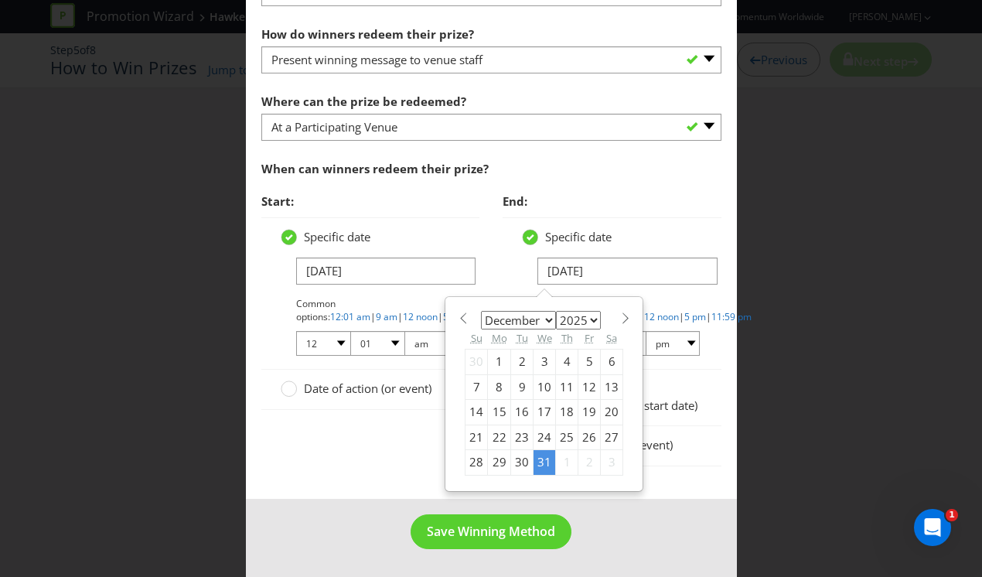
type input "[DATE]"
click at [537, 450] on div "31" at bounding box center [544, 462] width 22 height 25
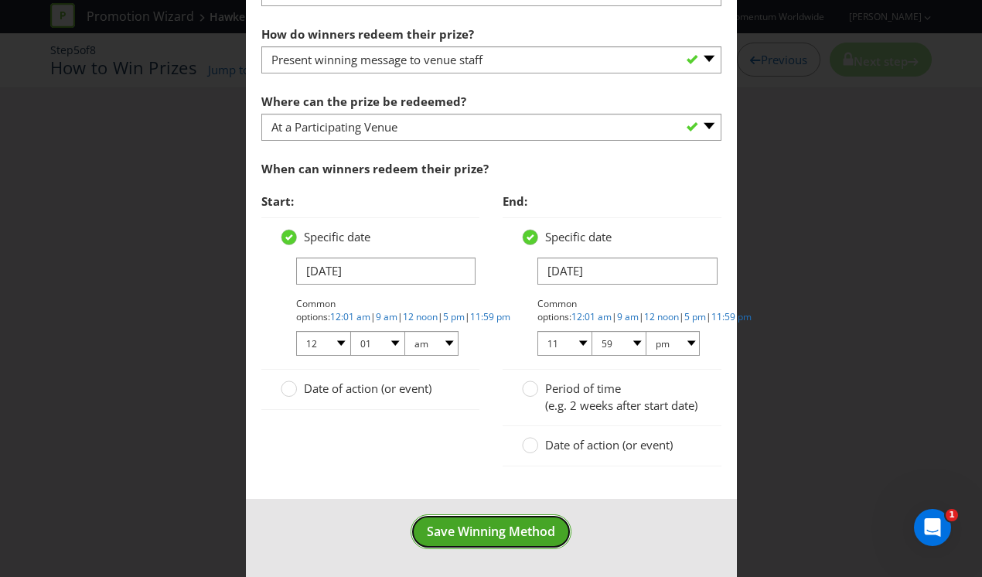
click at [539, 540] on button "Save Winning Method" at bounding box center [490, 531] width 161 height 35
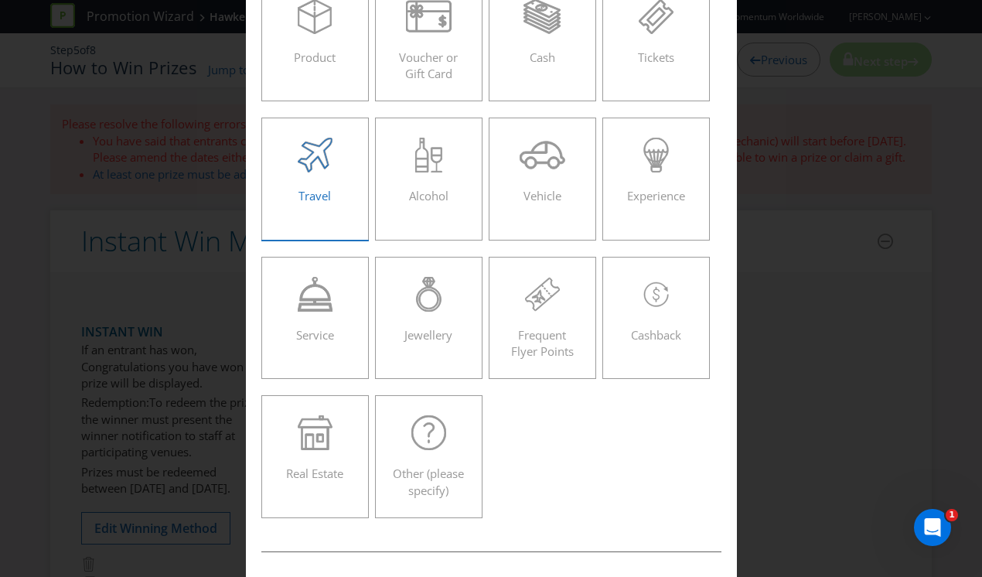
scroll to position [125, 0]
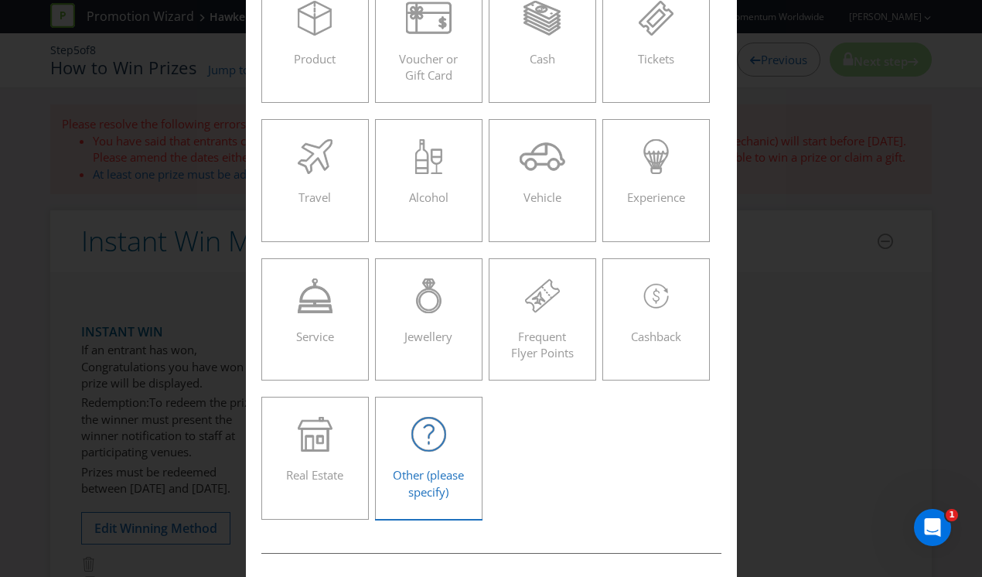
click at [444, 424] on icon at bounding box center [428, 434] width 35 height 35
click at [0, 0] on input "Other (please specify)" at bounding box center [0, 0] width 0 height 0
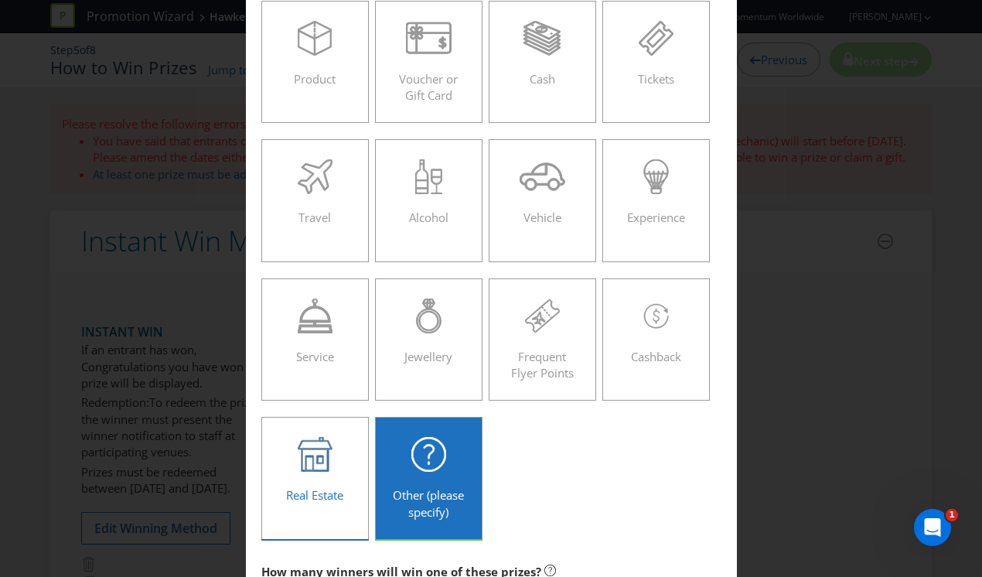
scroll to position [90, 0]
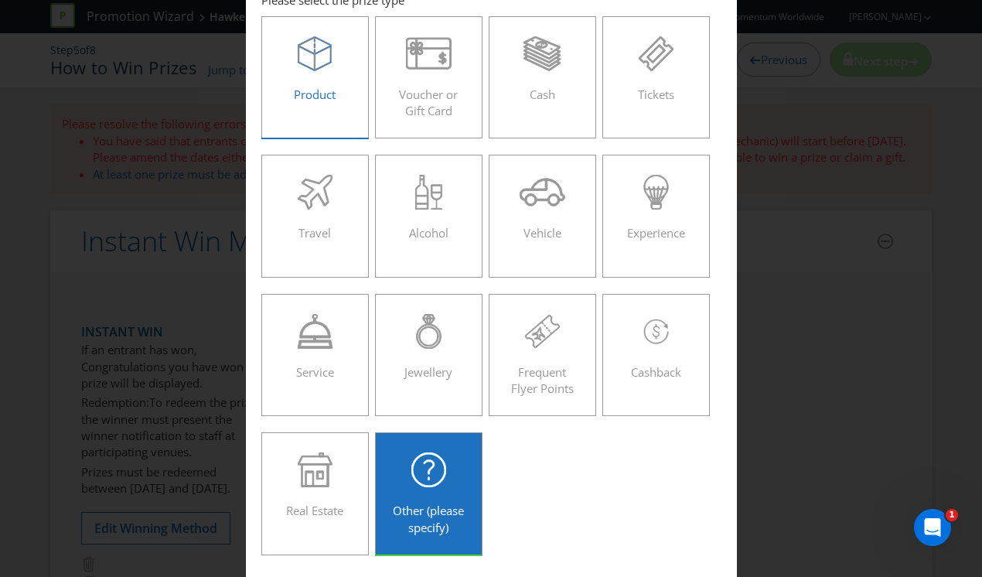
click at [317, 87] on span "Product" at bounding box center [315, 94] width 42 height 15
click at [0, 0] on input "Product" at bounding box center [0, 0] width 0 height 0
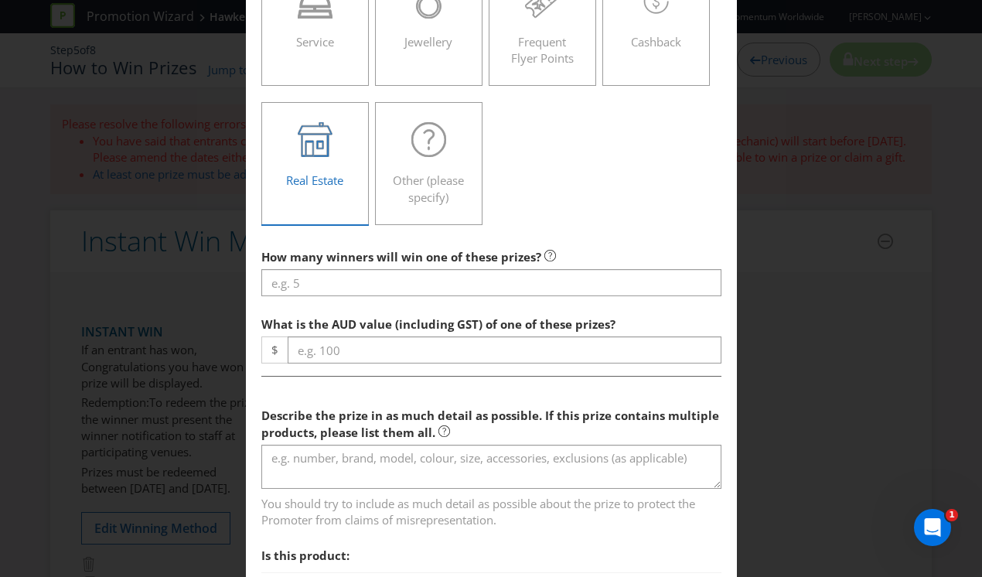
scroll to position [421, 0]
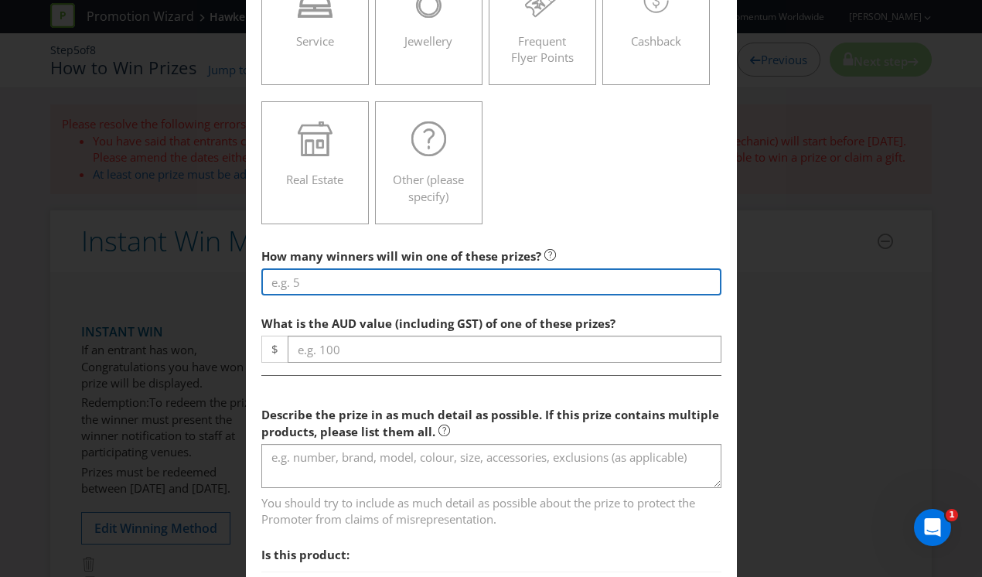
drag, startPoint x: 325, startPoint y: 288, endPoint x: 333, endPoint y: 281, distance: 10.9
click at [335, 279] on input "number" at bounding box center [491, 281] width 460 height 27
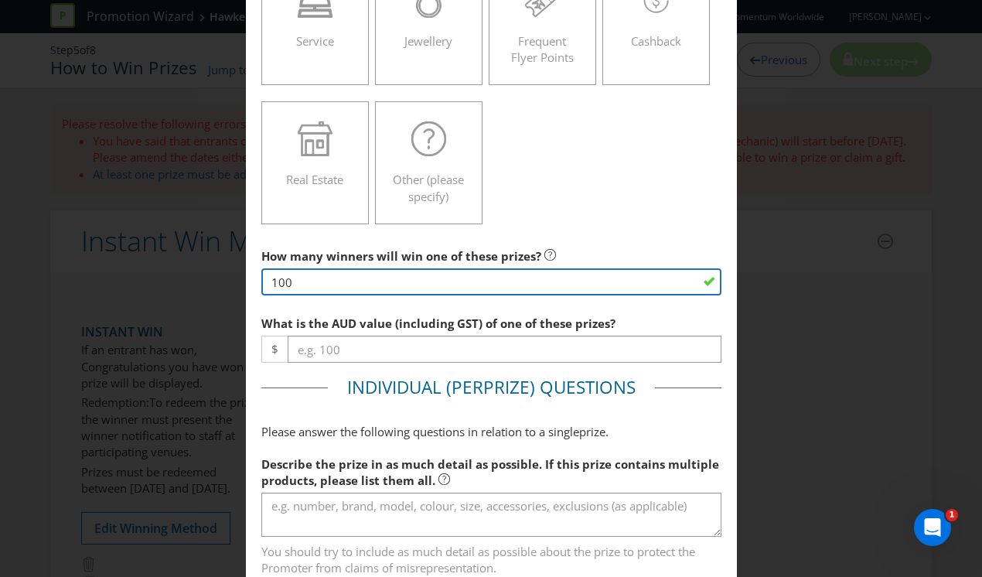
scroll to position [420, 0]
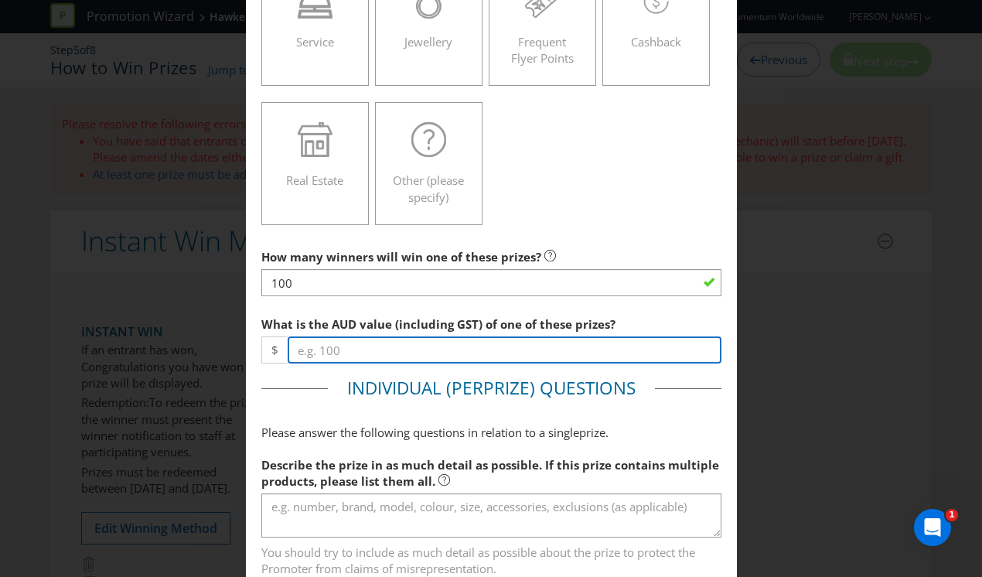
click at [352, 353] on input "number" at bounding box center [505, 349] width 434 height 27
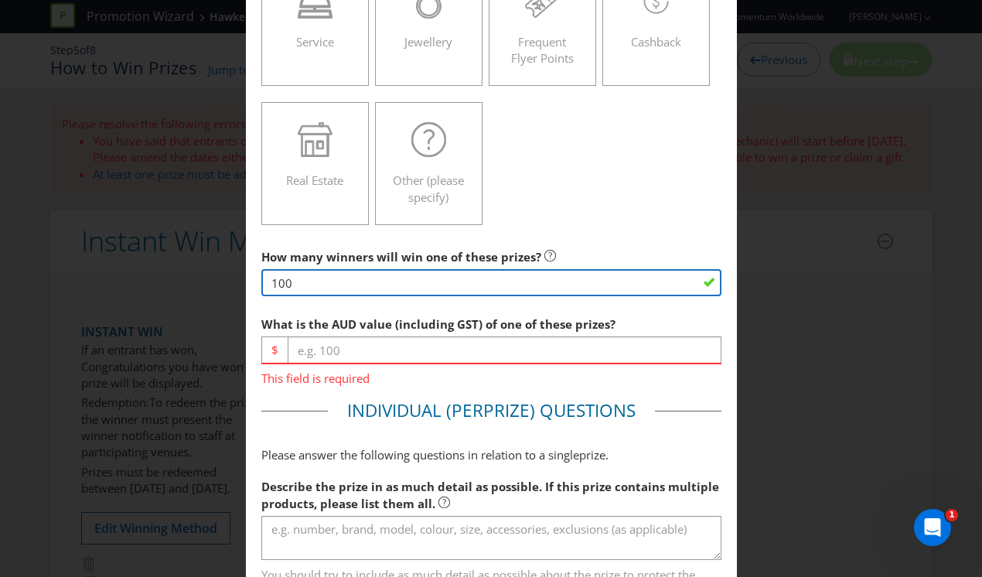
drag, startPoint x: 340, startPoint y: 285, endPoint x: 161, endPoint y: 263, distance: 180.7
click at [161, 263] on div "Add Prize This field is required [GEOGRAPHIC_DATA] Please select the prize type…" at bounding box center [491, 288] width 982 height 577
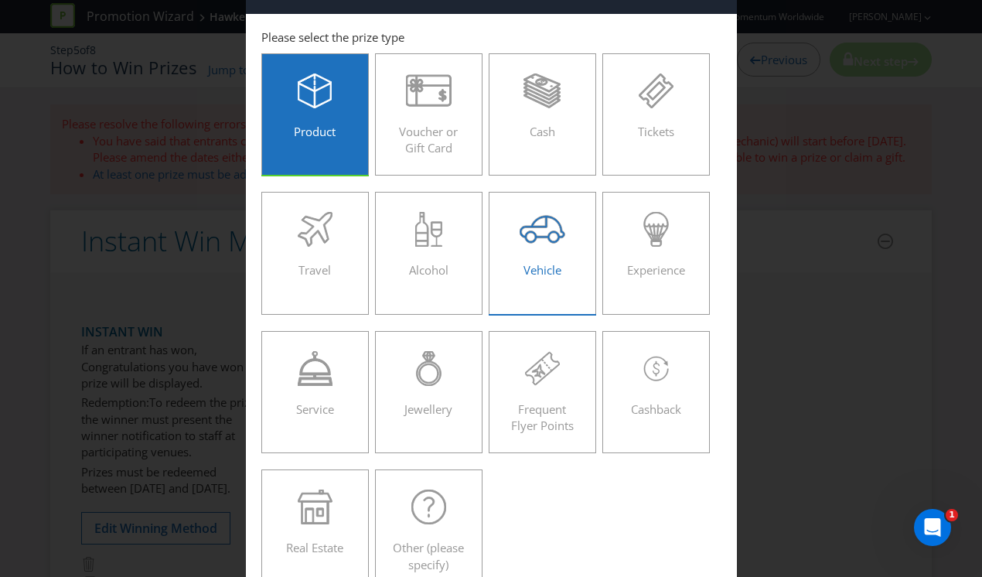
scroll to position [47, 0]
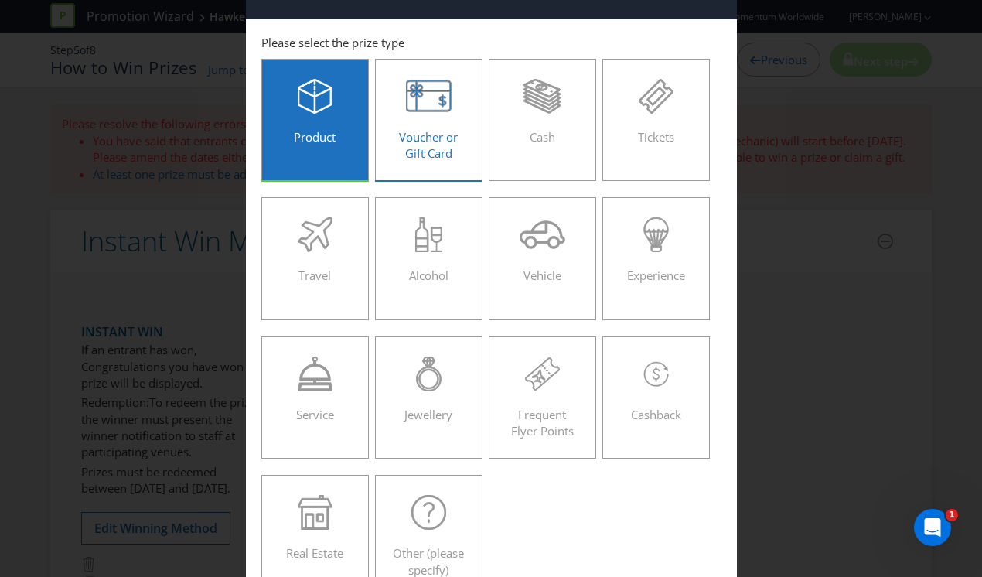
type input "1"
click at [449, 145] on span "Voucher or Gift Card" at bounding box center [428, 145] width 59 height 32
click at [0, 0] on input "Voucher or Gift Card" at bounding box center [0, 0] width 0 height 0
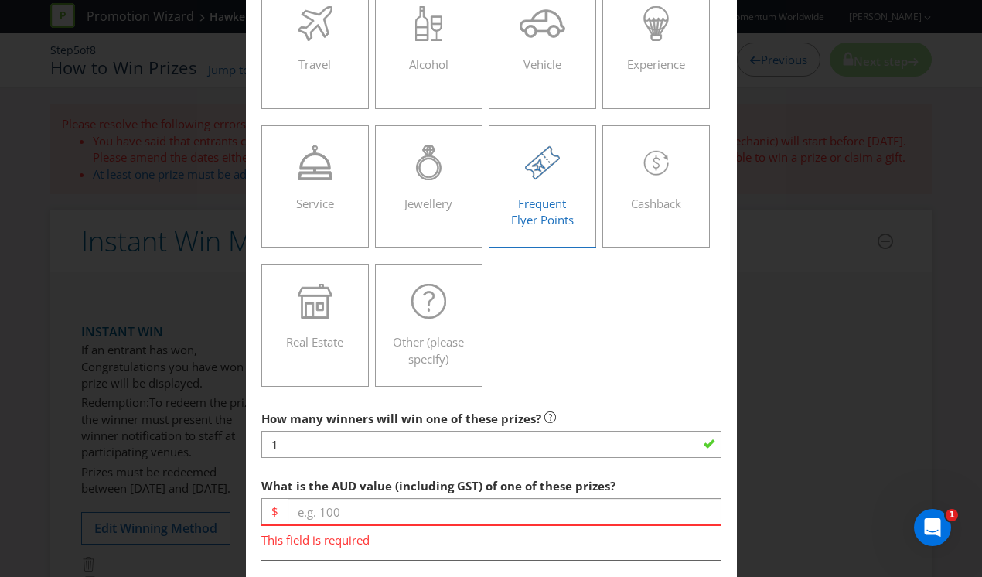
scroll to position [293, 0]
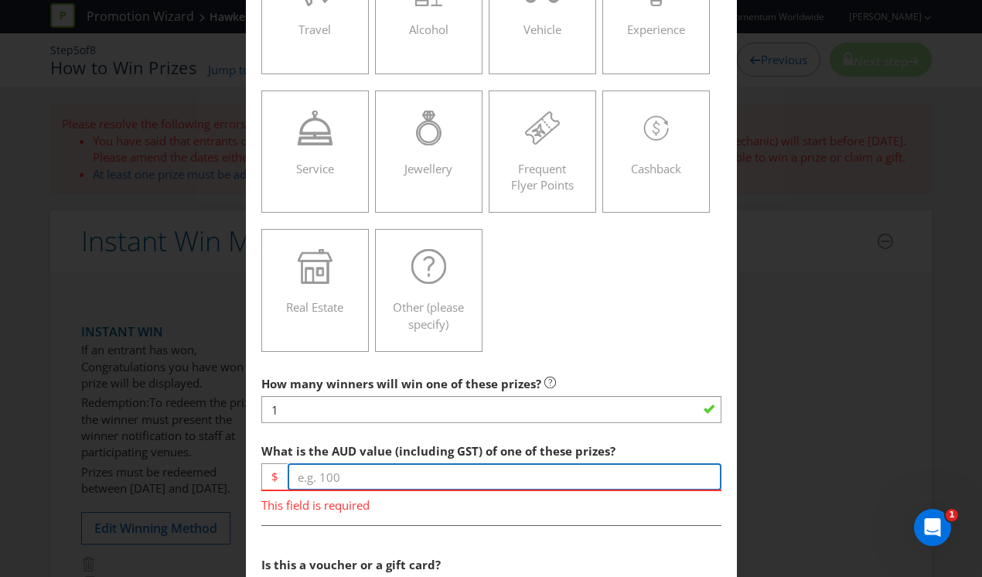
click at [376, 481] on input "number" at bounding box center [505, 476] width 434 height 27
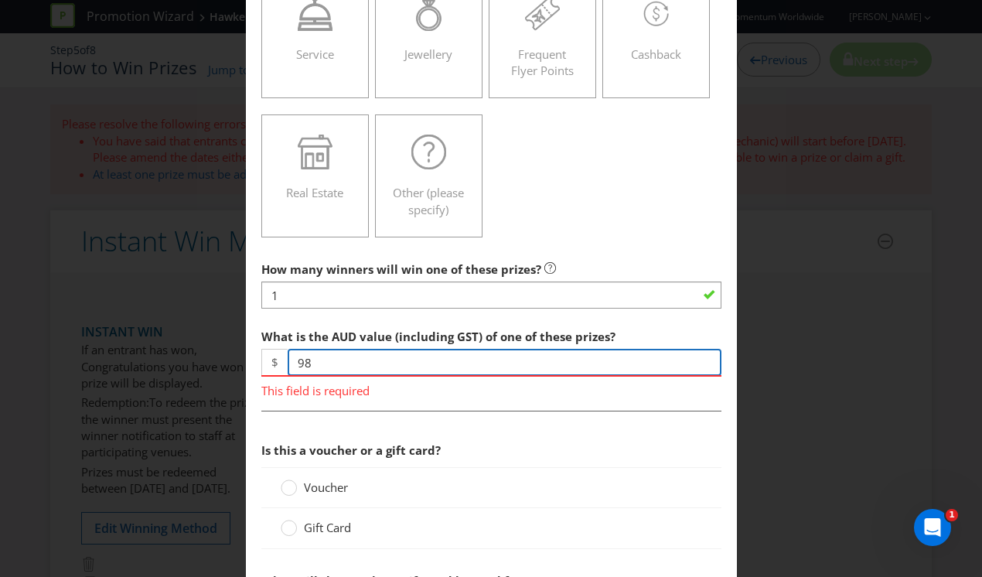
scroll to position [424, 0]
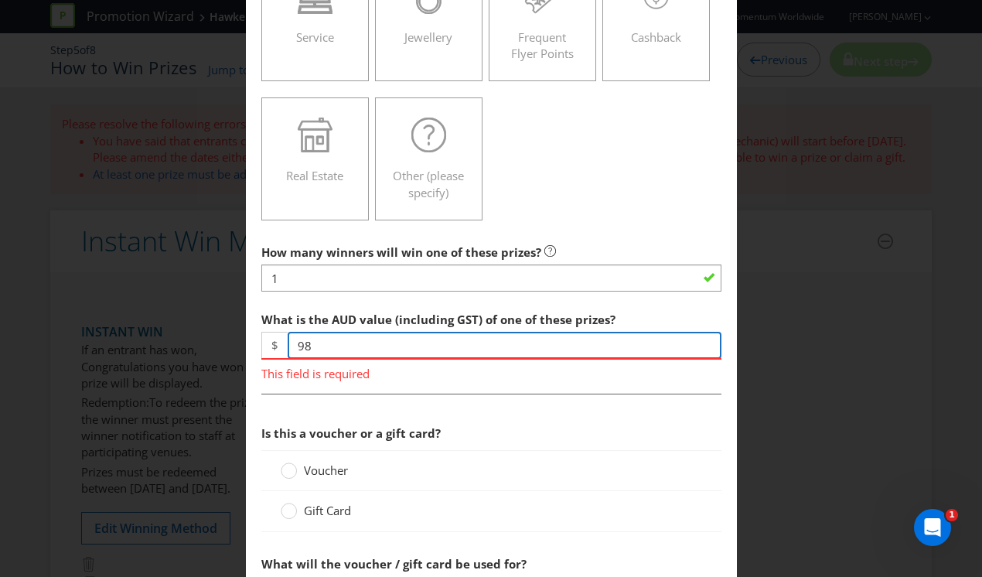
type input "98"
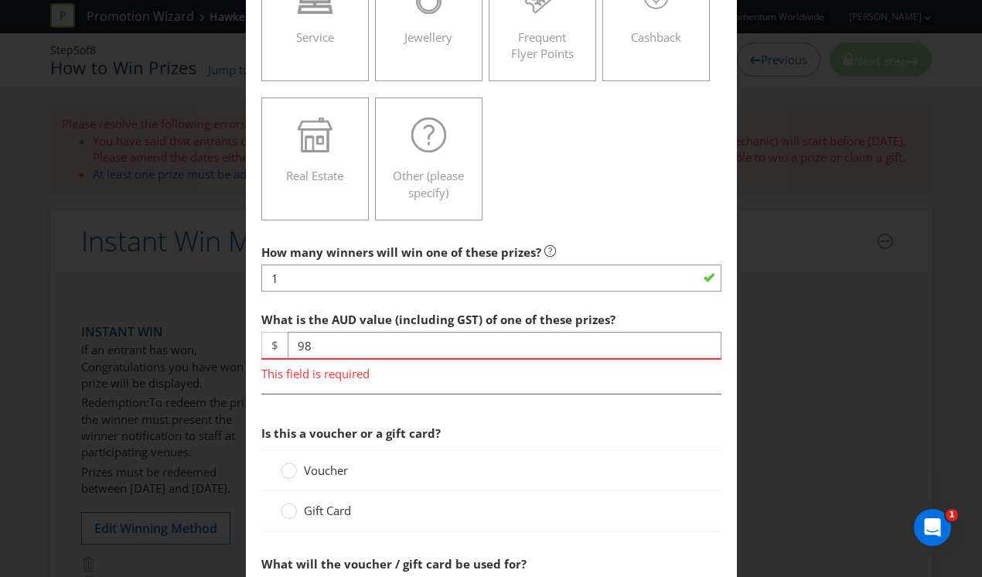
click at [308, 515] on div "Is this a voucher or a gift card? Voucher Gift Card" at bounding box center [491, 478] width 460 height 122
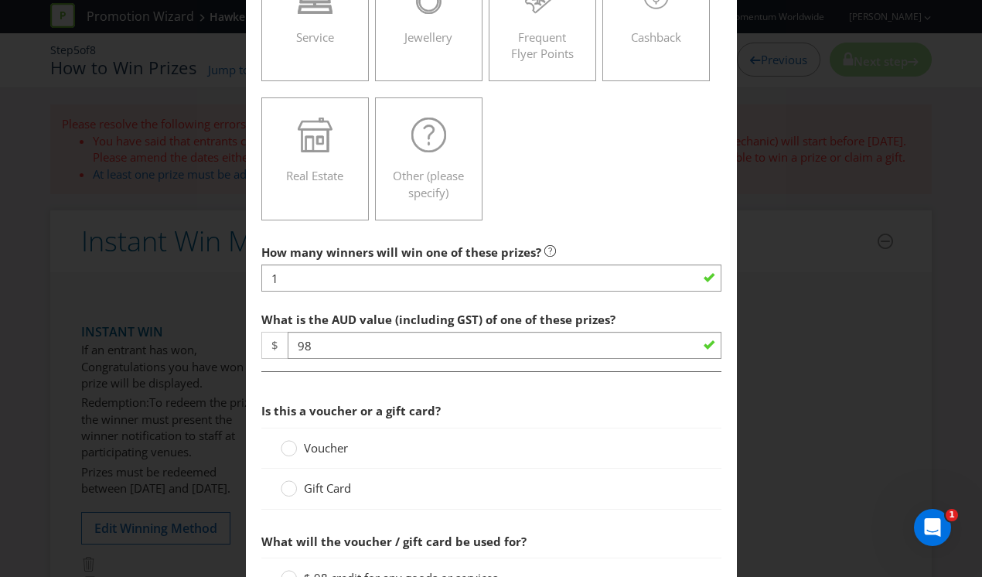
click at [331, 482] on span "Gift Card" at bounding box center [327, 487] width 47 height 15
click at [0, 0] on input "Gift Card" at bounding box center [0, 0] width 0 height 0
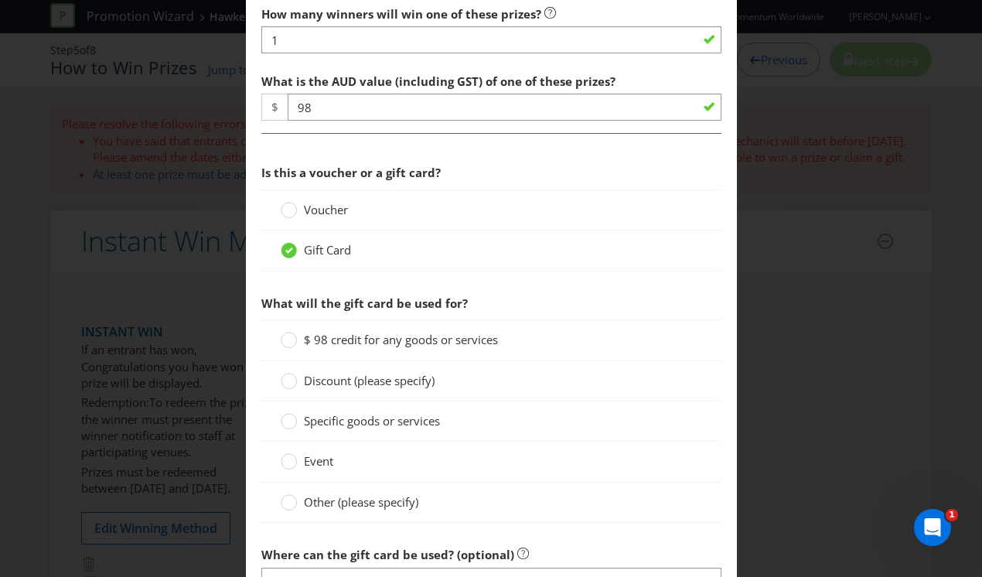
scroll to position [665, 0]
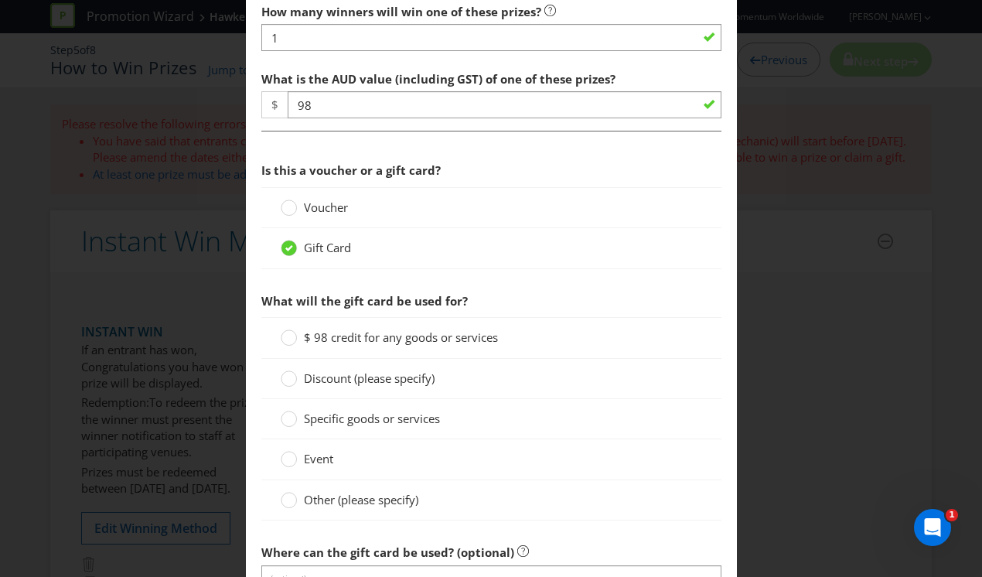
click at [391, 339] on span "$ 98 credit for any goods or services" at bounding box center [401, 336] width 194 height 15
click at [0, 0] on input "$ 98 credit for any goods or services" at bounding box center [0, 0] width 0 height 0
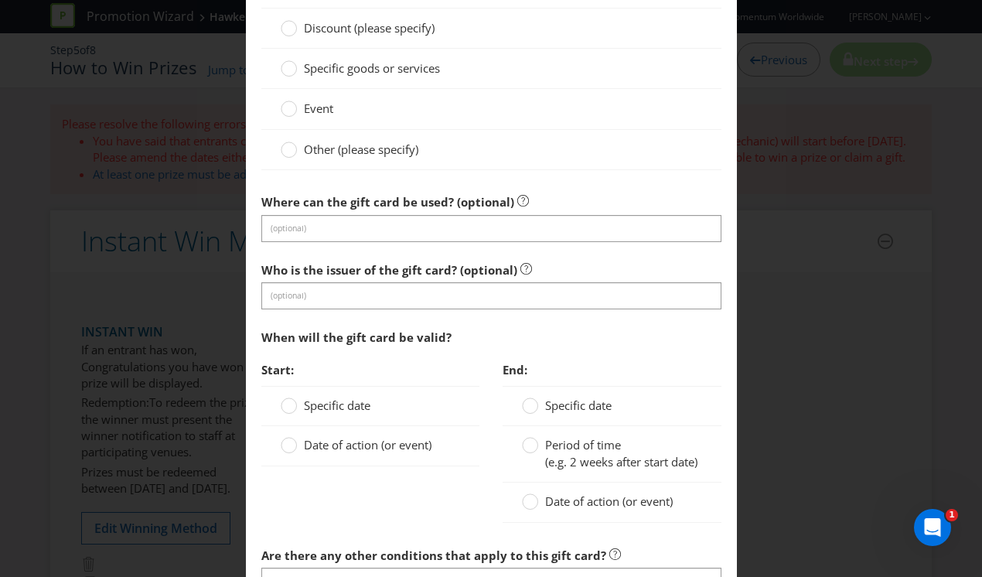
scroll to position [1026, 0]
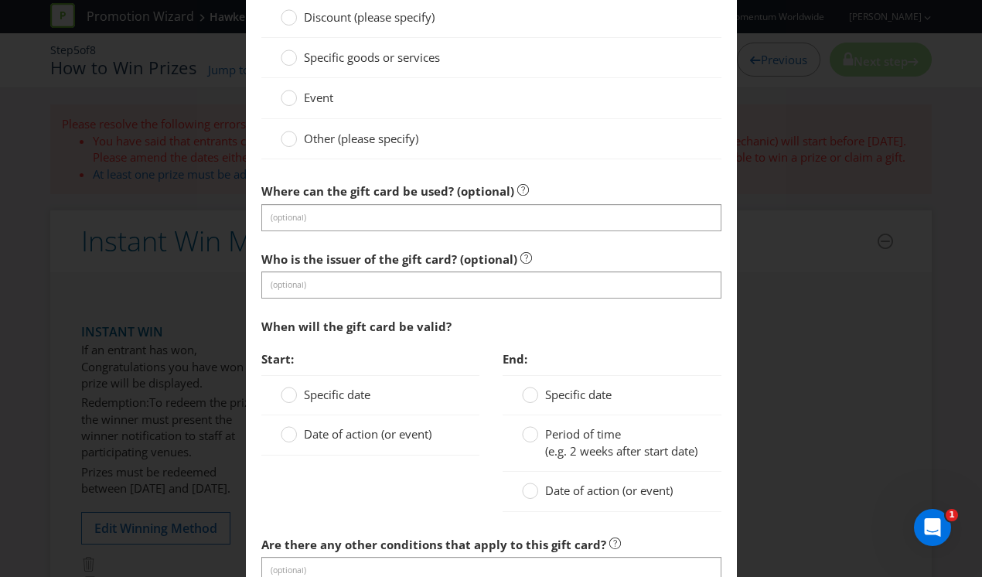
click at [284, 425] on div "Date of action (or event)" at bounding box center [370, 434] width 219 height 39
click at [288, 433] on circle at bounding box center [288, 434] width 15 height 15
click at [0, 0] on input "Date of action (or event)" at bounding box center [0, 0] width 0 height 0
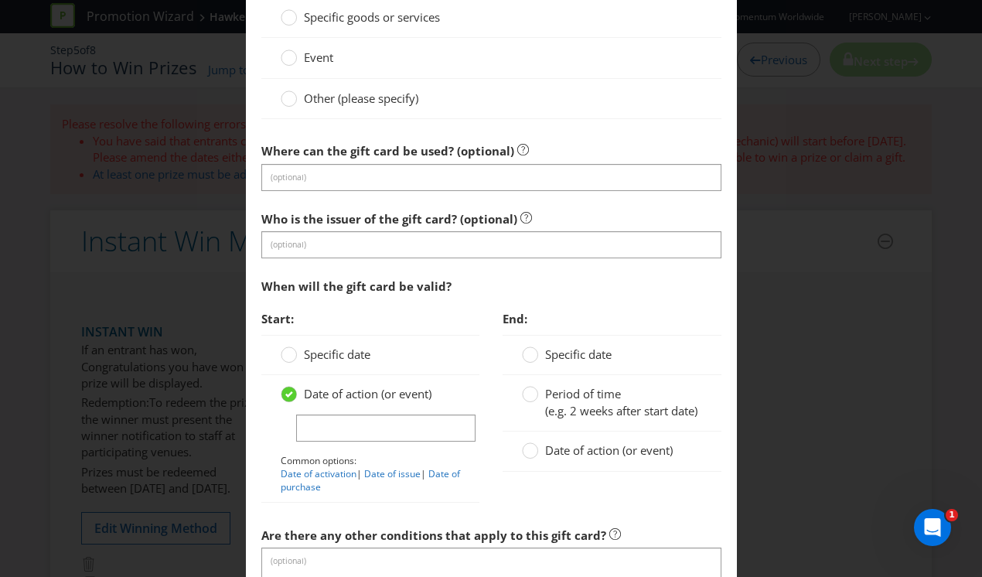
scroll to position [1075, 0]
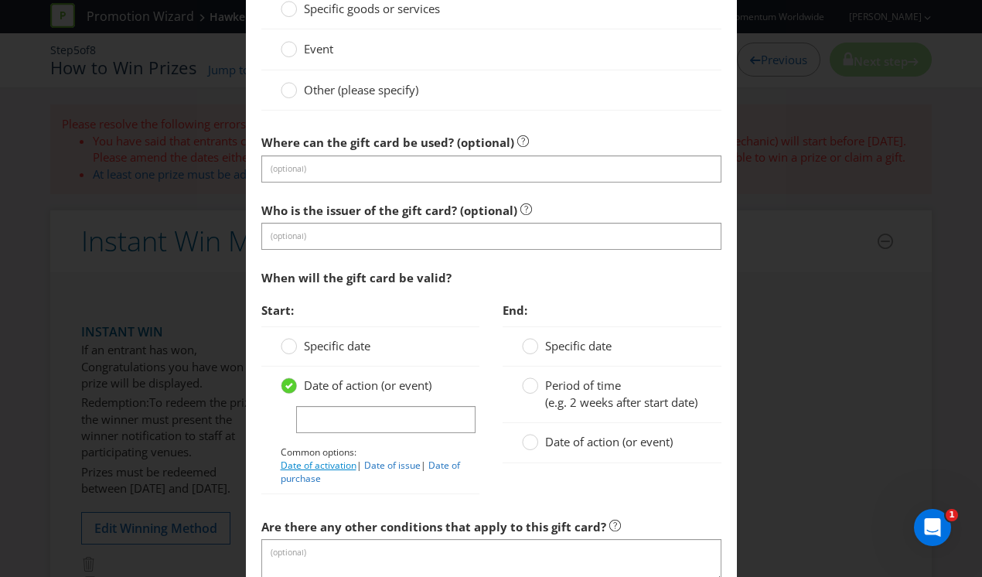
click at [335, 467] on link "Date of activation" at bounding box center [319, 464] width 76 height 13
type input "Date of activation"
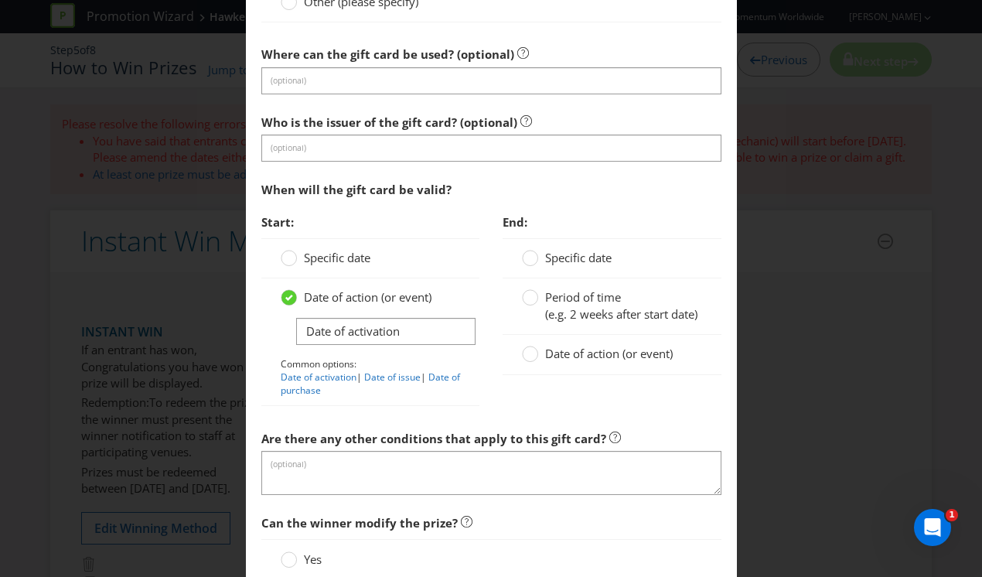
scroll to position [1186, 0]
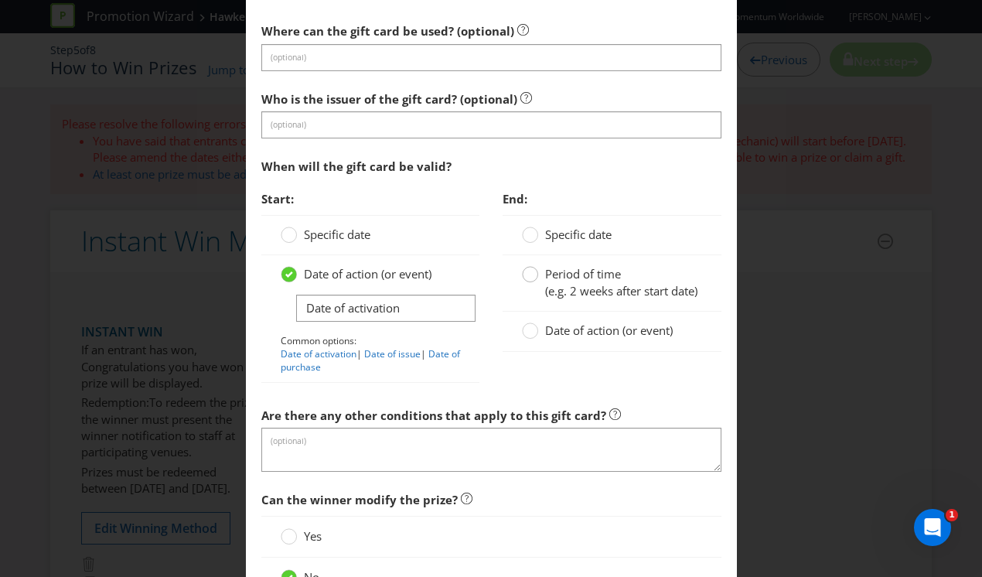
click at [533, 276] on circle at bounding box center [530, 274] width 15 height 15
click at [0, 0] on input "Period of time (e.g. 2 weeks after start date)" at bounding box center [0, 0] width 0 height 0
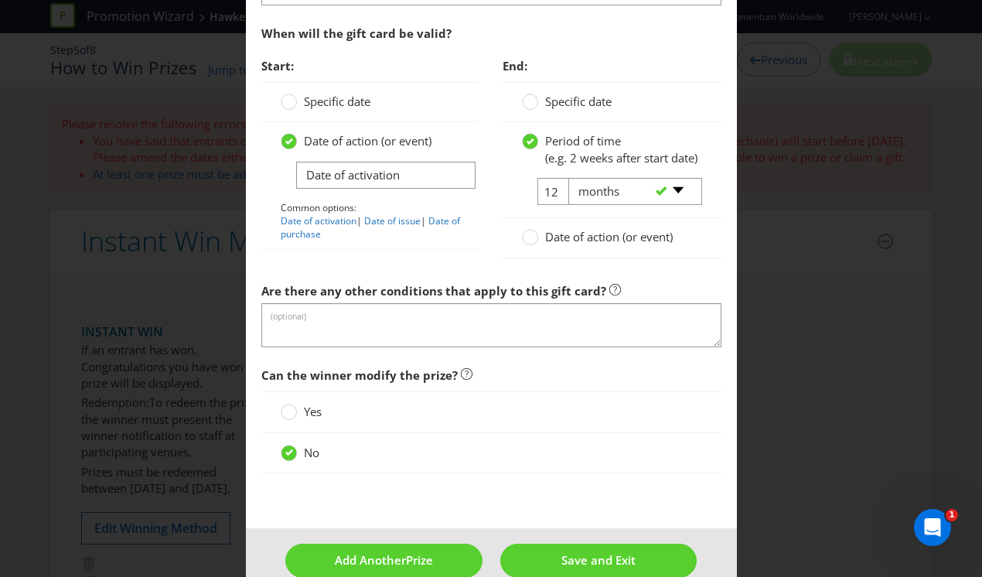
scroll to position [1363, 0]
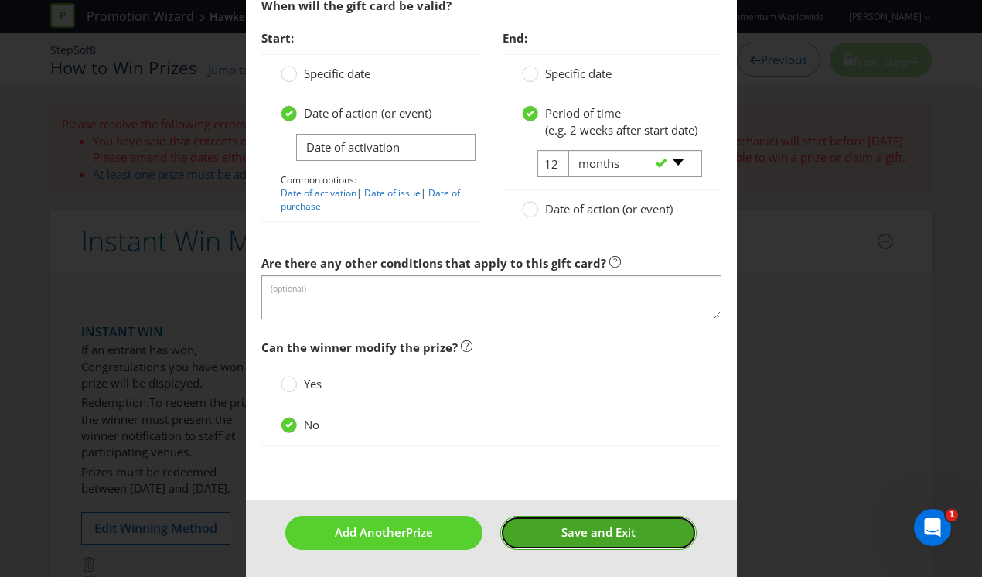
click at [624, 529] on span "Save and Exit" at bounding box center [598, 531] width 74 height 15
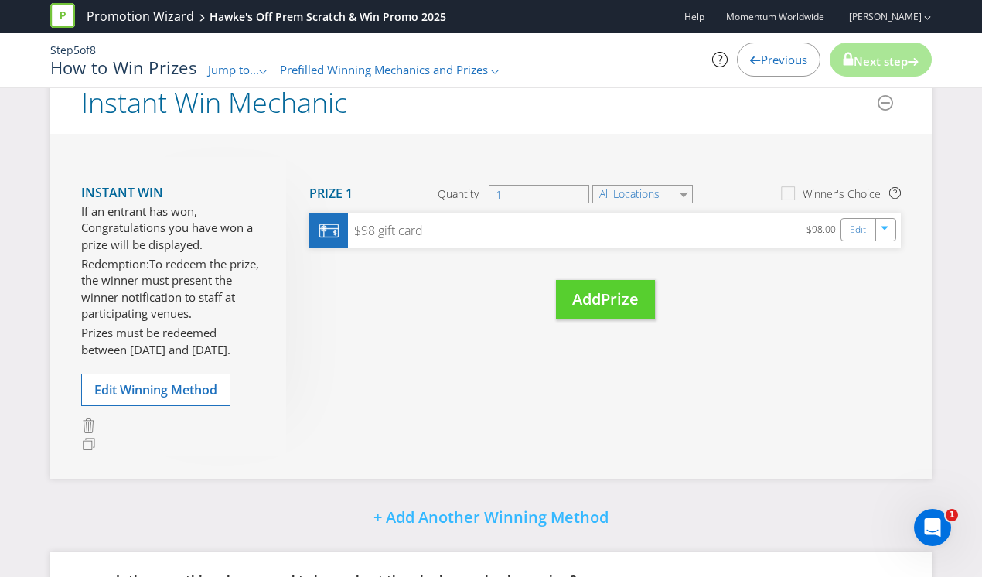
scroll to position [234, 0]
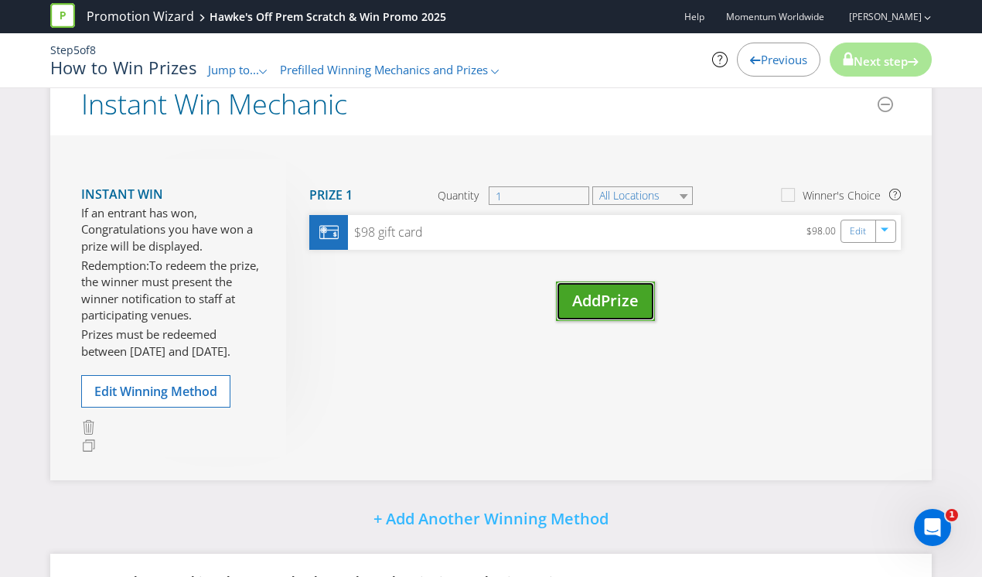
click at [585, 311] on span "Add" at bounding box center [586, 300] width 29 height 21
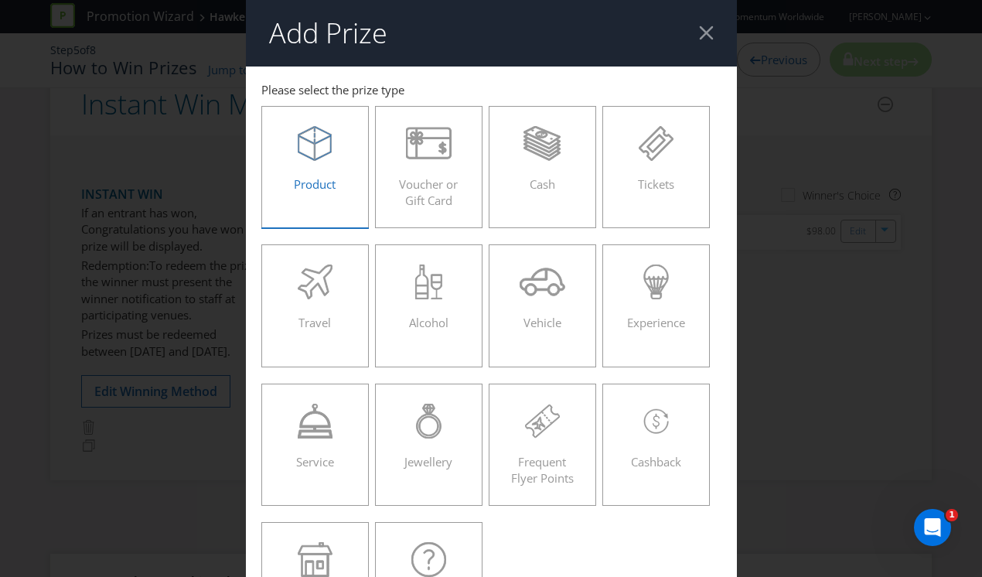
click at [322, 173] on div "Product" at bounding box center [316, 161] width 76 height 70
click at [0, 0] on input "Product" at bounding box center [0, 0] width 0 height 0
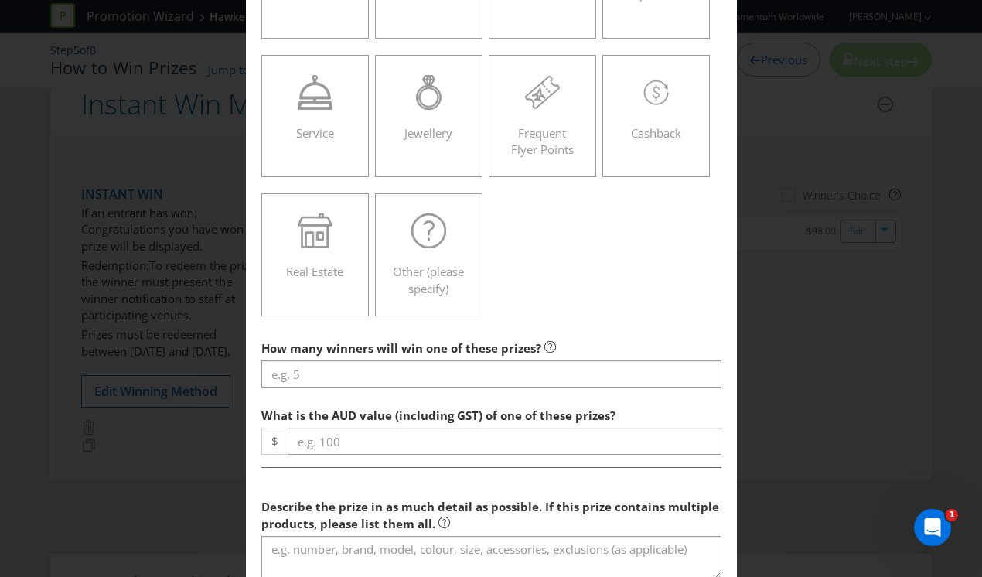
scroll to position [508, 0]
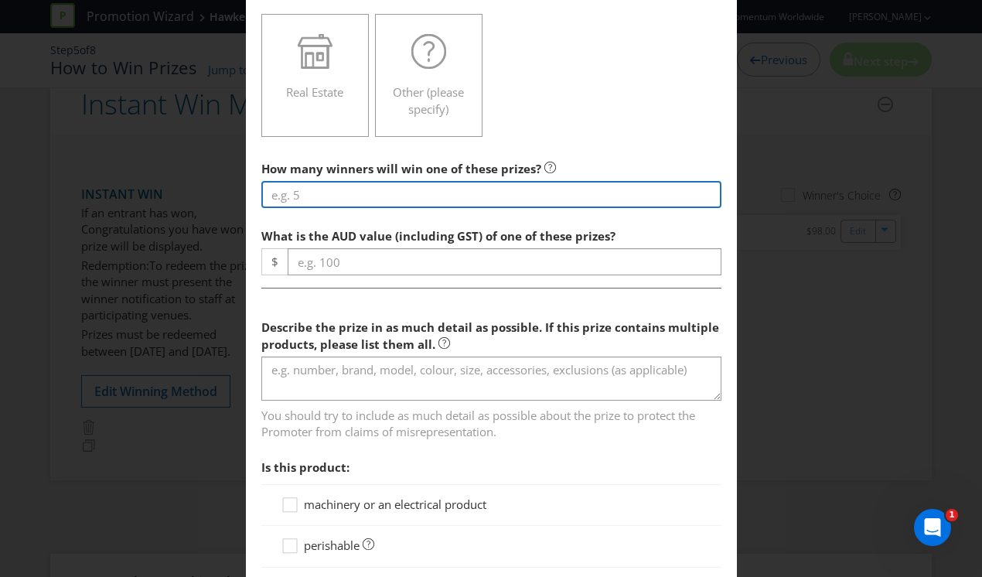
click at [315, 203] on input "number" at bounding box center [491, 194] width 460 height 27
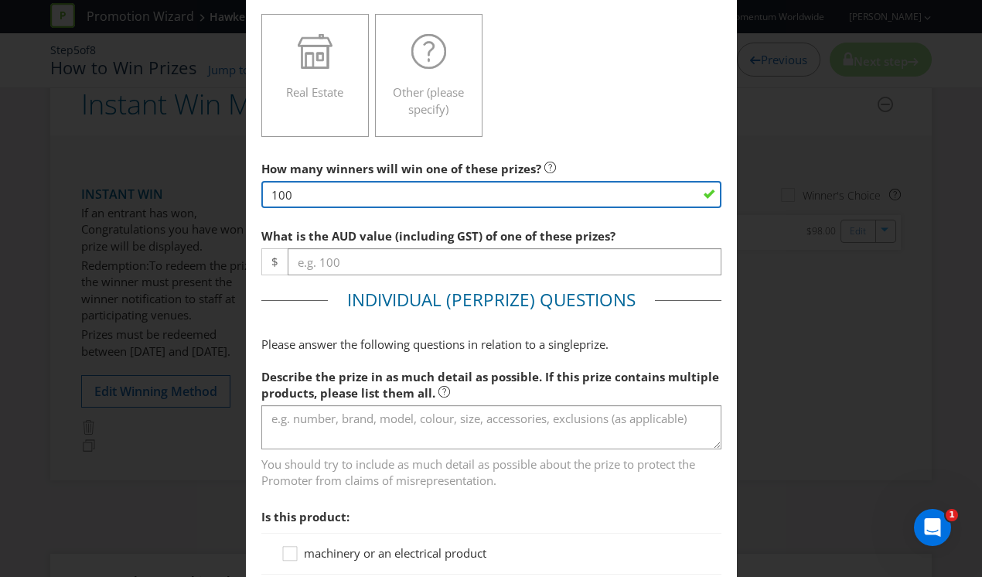
type input "100"
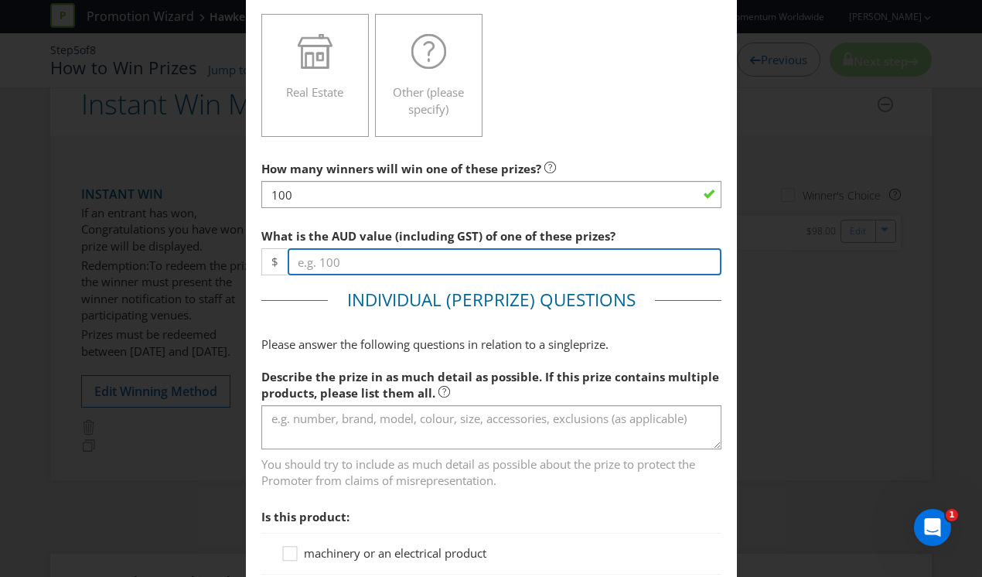
click at [331, 259] on input "number" at bounding box center [505, 261] width 434 height 27
type input "1"
type input "10"
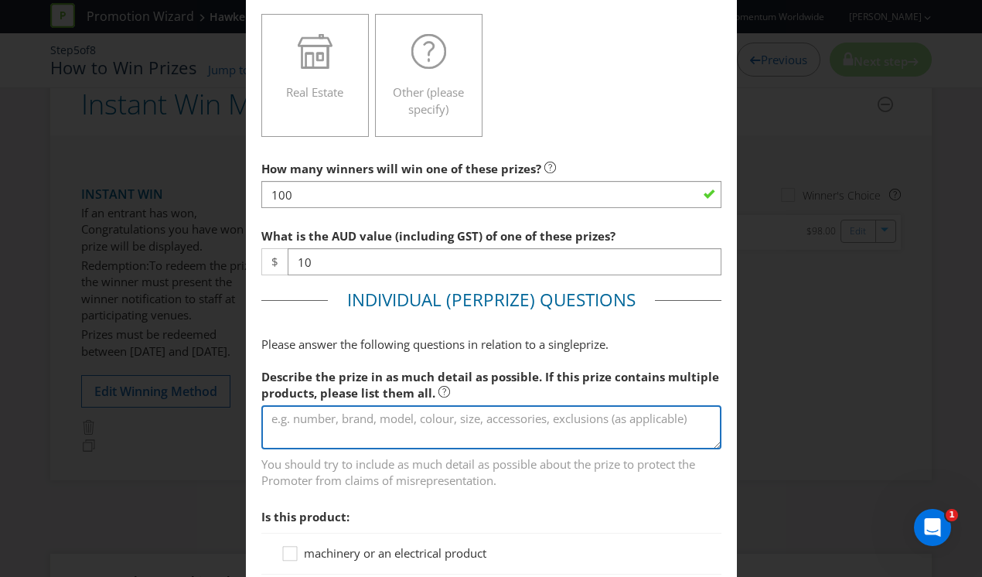
click at [458, 427] on textarea at bounding box center [491, 427] width 460 height 44
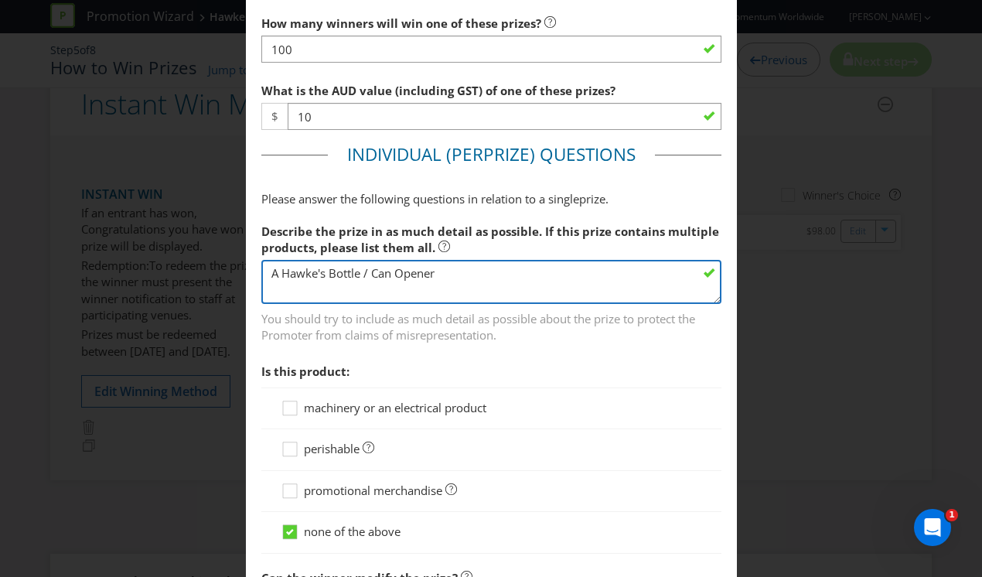
scroll to position [659, 0]
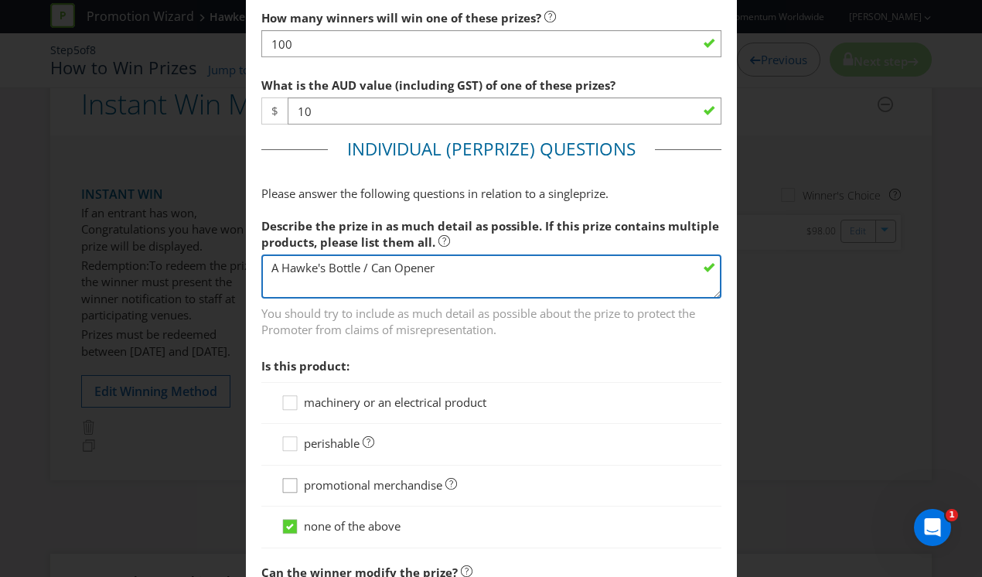
type textarea "A Hawke's Bottle / Can Opener"
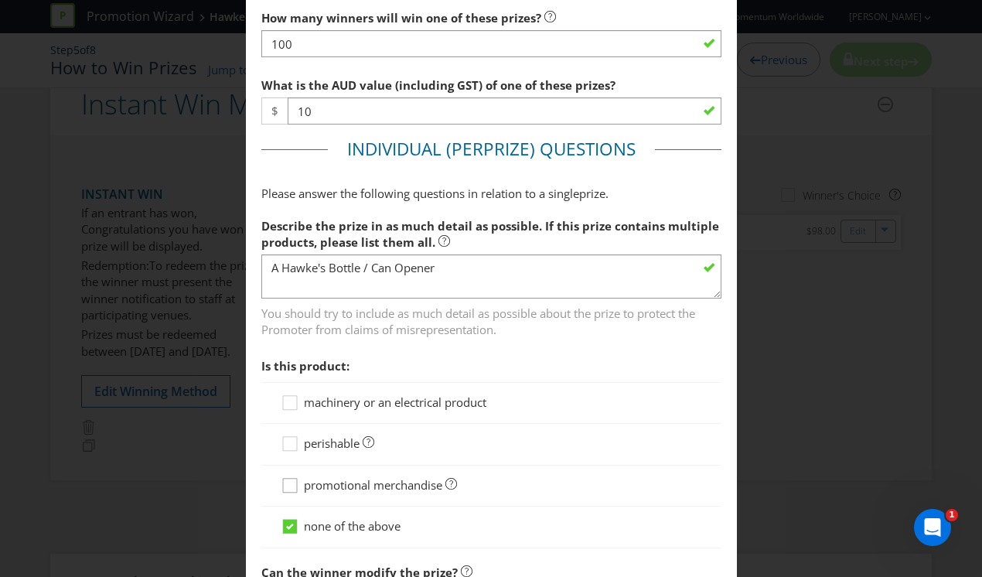
click at [284, 486] on icon at bounding box center [292, 488] width 23 height 23
click at [0, 0] on input "promotional merchandise" at bounding box center [0, 0] width 0 height 0
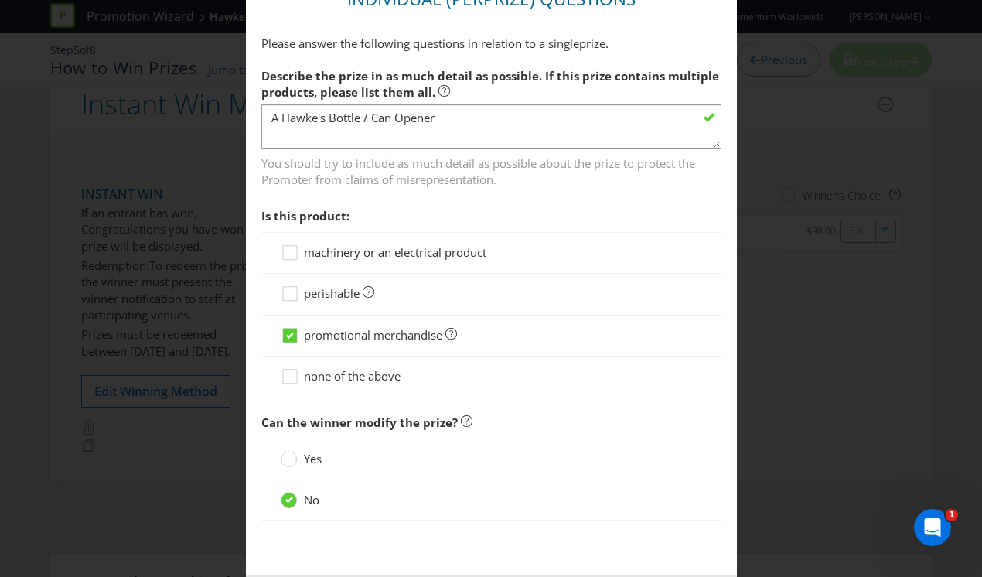
scroll to position [883, 0]
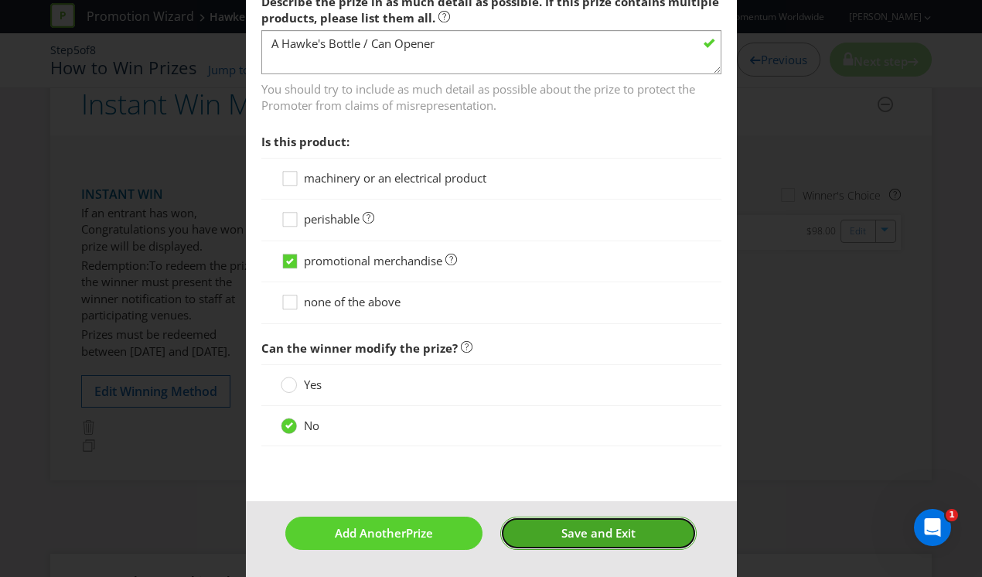
click at [585, 526] on span "Save and Exit" at bounding box center [598, 532] width 74 height 15
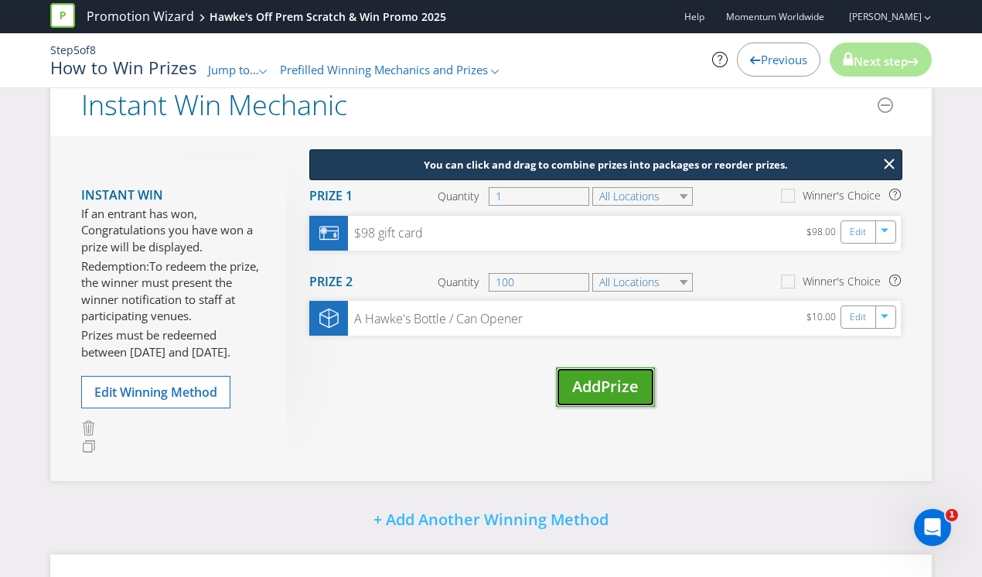
click at [607, 397] on span "Prize" at bounding box center [620, 386] width 38 height 21
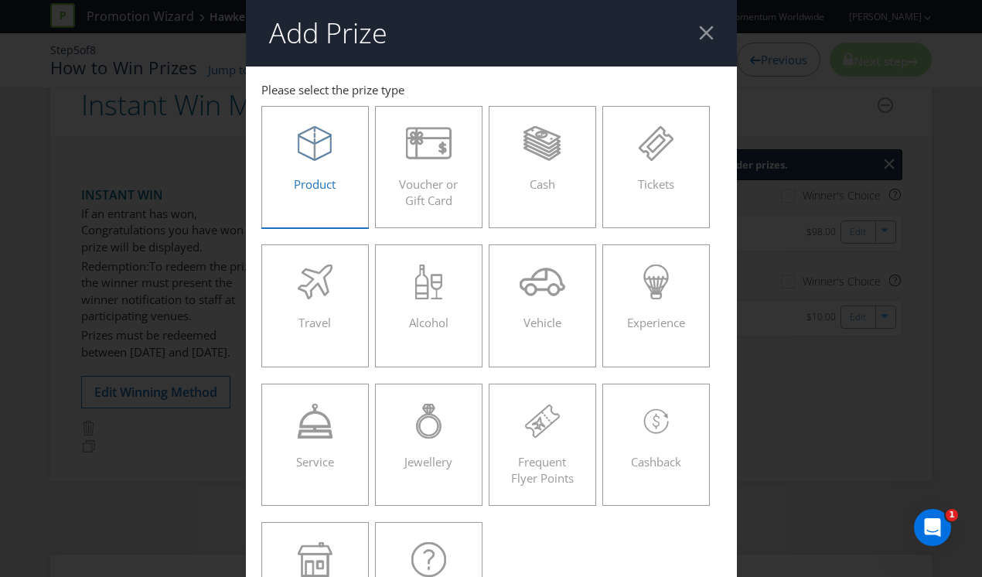
click at [318, 179] on span "Product" at bounding box center [315, 183] width 42 height 15
click at [0, 0] on input "Product" at bounding box center [0, 0] width 0 height 0
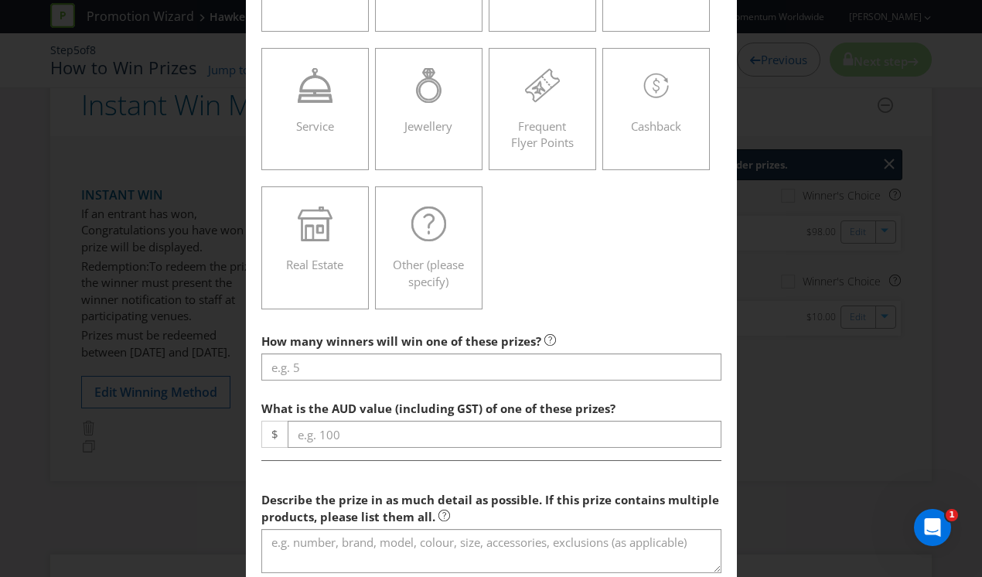
scroll to position [337, 0]
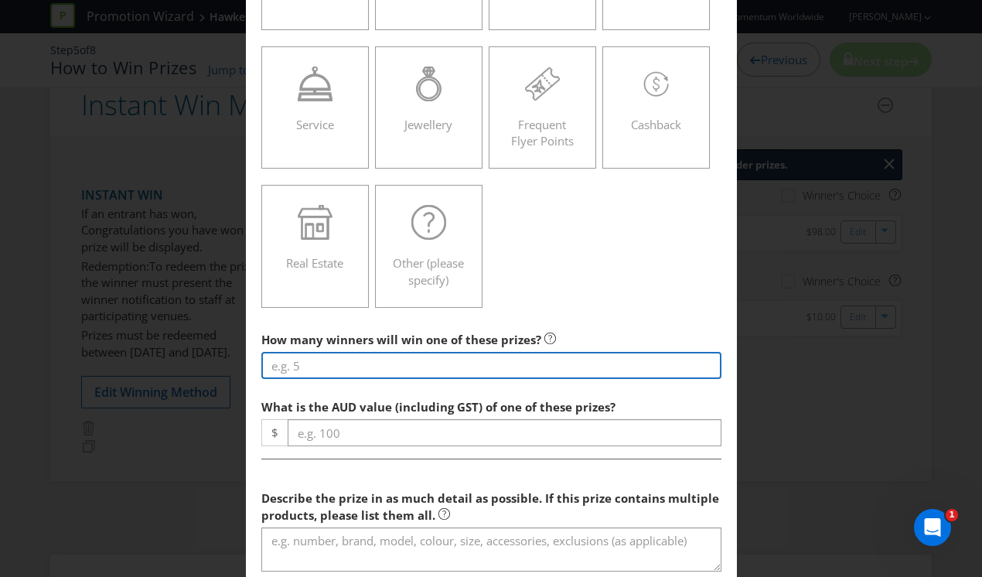
click at [330, 373] on input "number" at bounding box center [491, 365] width 460 height 27
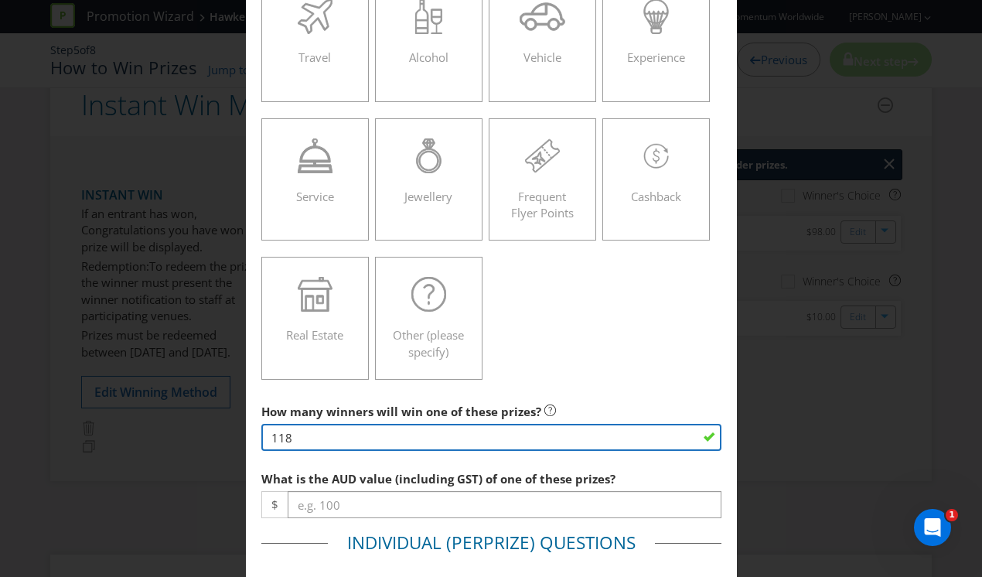
scroll to position [129, 0]
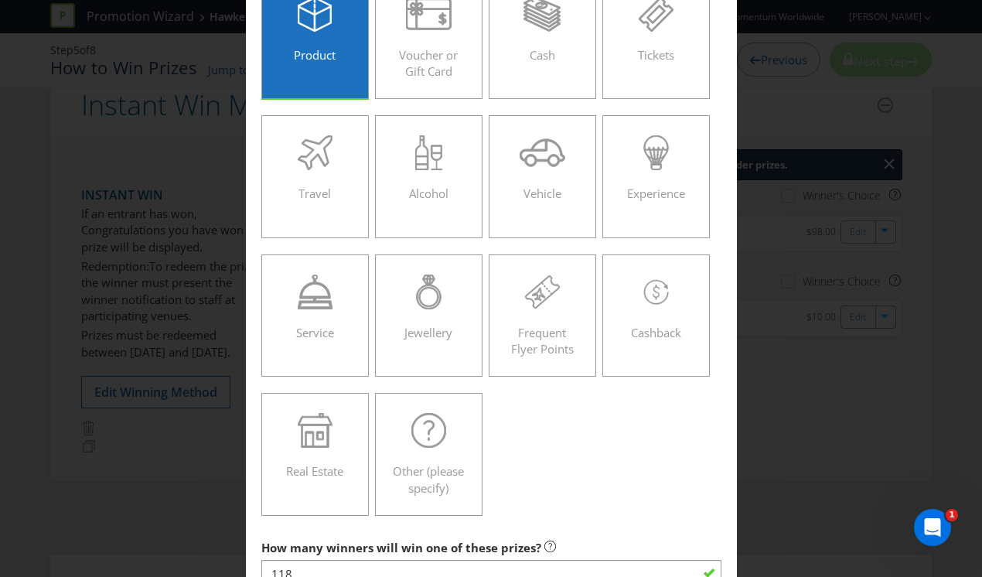
click at [315, 66] on span at bounding box center [314, 73] width 3 height 15
click at [0, 0] on input "Product" at bounding box center [0, 0] width 0 height 0
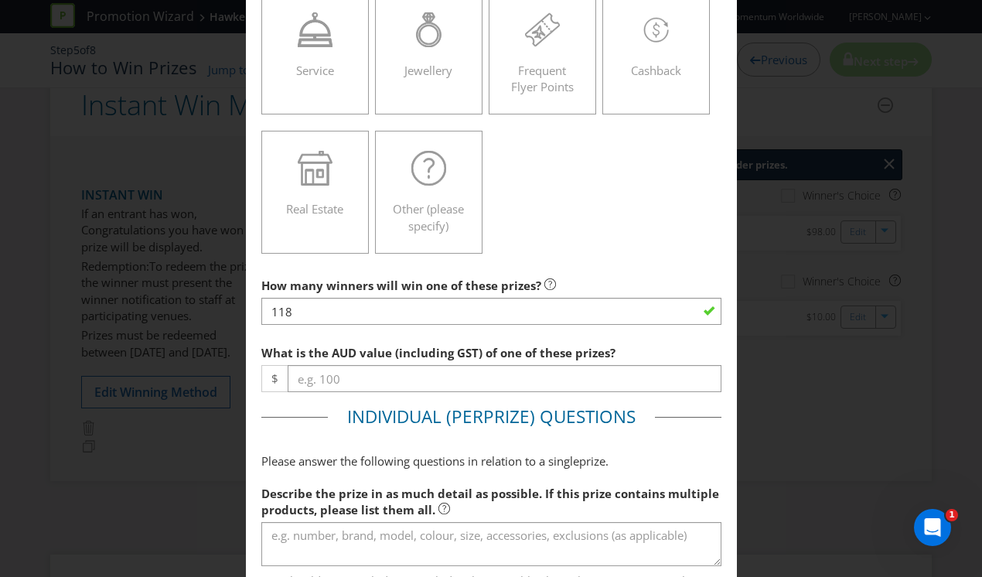
scroll to position [503, 0]
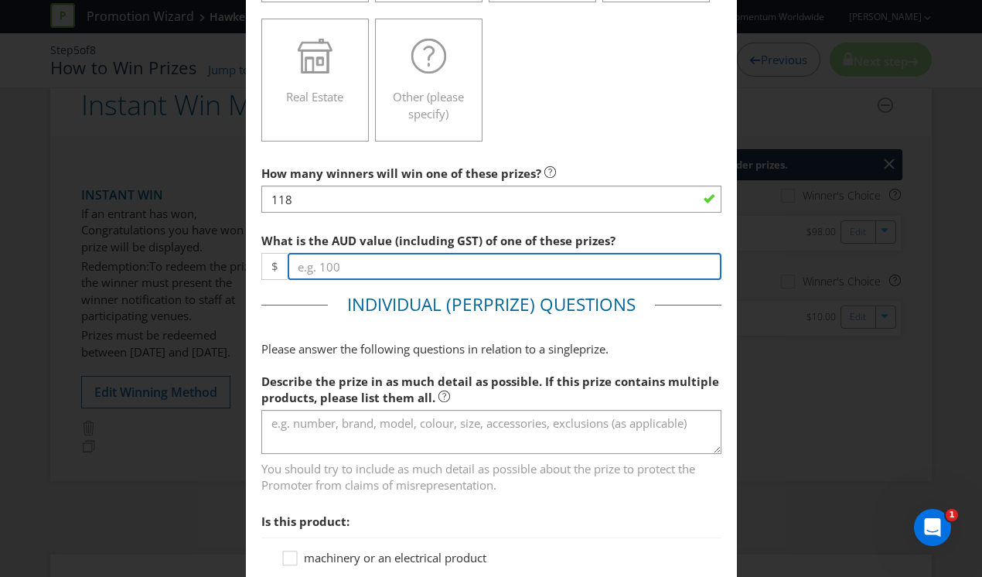
click at [340, 269] on input "number" at bounding box center [505, 266] width 434 height 27
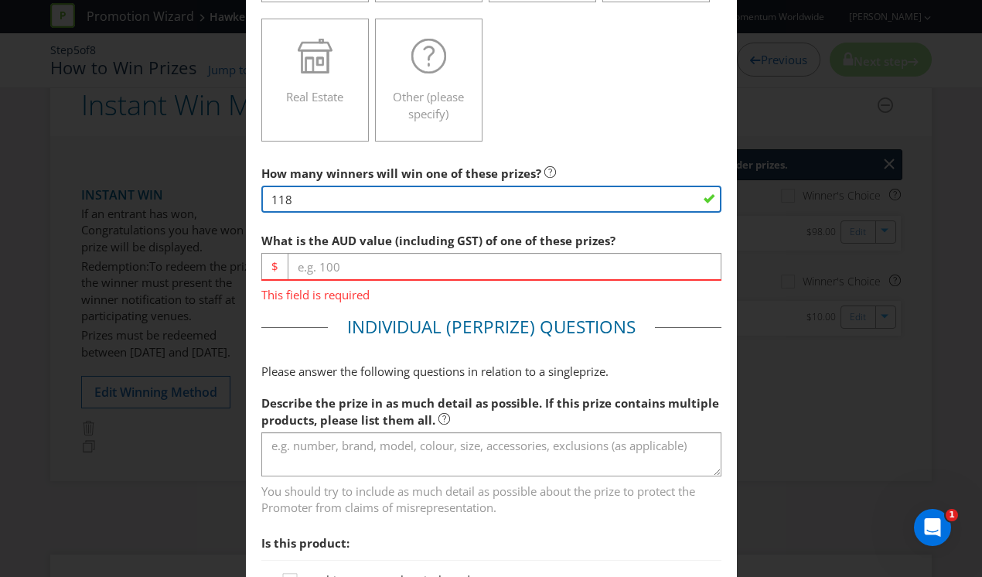
drag, startPoint x: 306, startPoint y: 202, endPoint x: 298, endPoint y: 202, distance: 8.5
click at [298, 202] on input "118" at bounding box center [491, 199] width 460 height 27
drag, startPoint x: 315, startPoint y: 199, endPoint x: 141, endPoint y: 158, distance: 178.7
click at [141, 158] on div "Add Prize This field is required [GEOGRAPHIC_DATA] Please select the prize type…" at bounding box center [491, 288] width 982 height 577
type input "100"
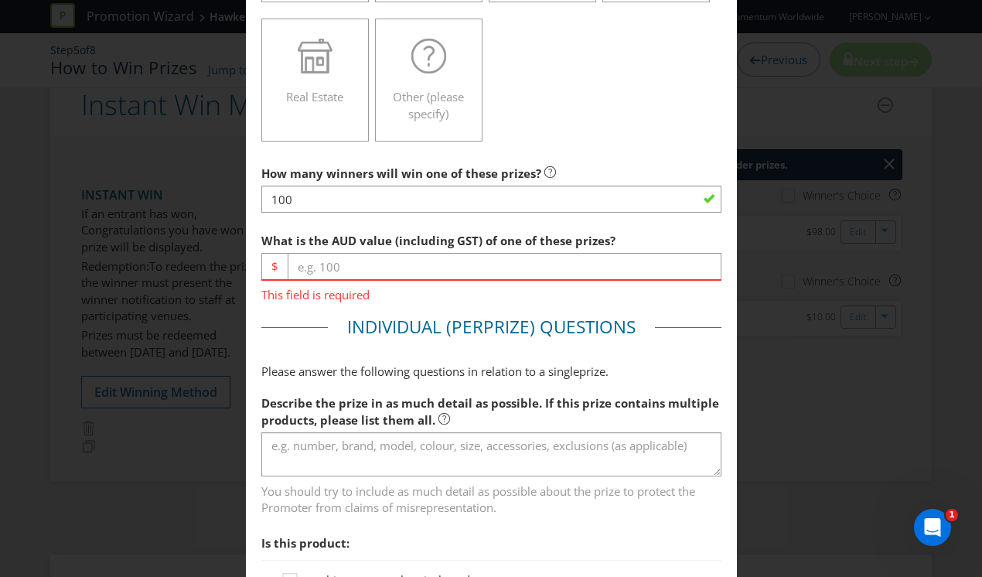
click at [575, 333] on span ") Questions" at bounding box center [583, 327] width 106 height 24
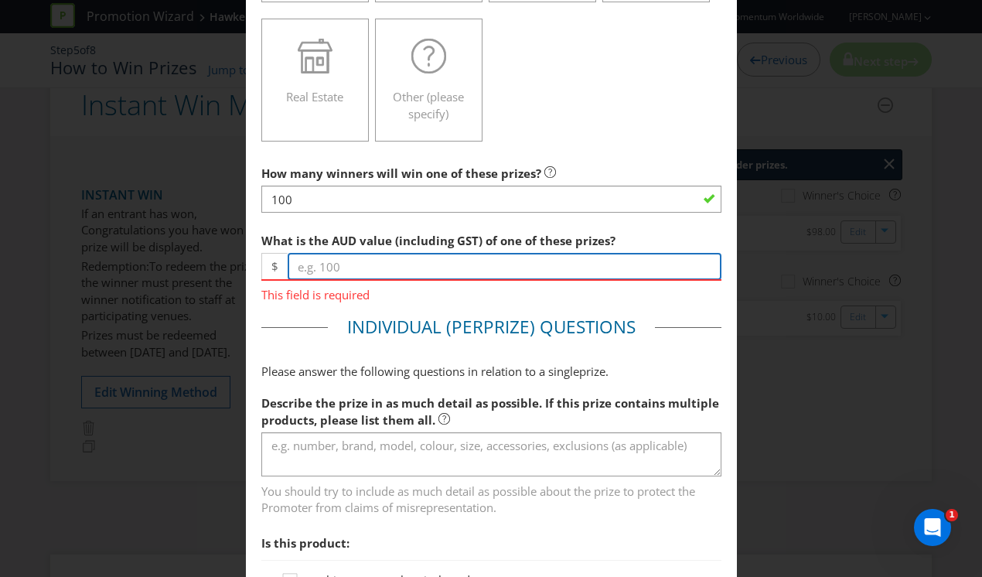
click at [333, 263] on input "number" at bounding box center [505, 266] width 434 height 27
type input "10"
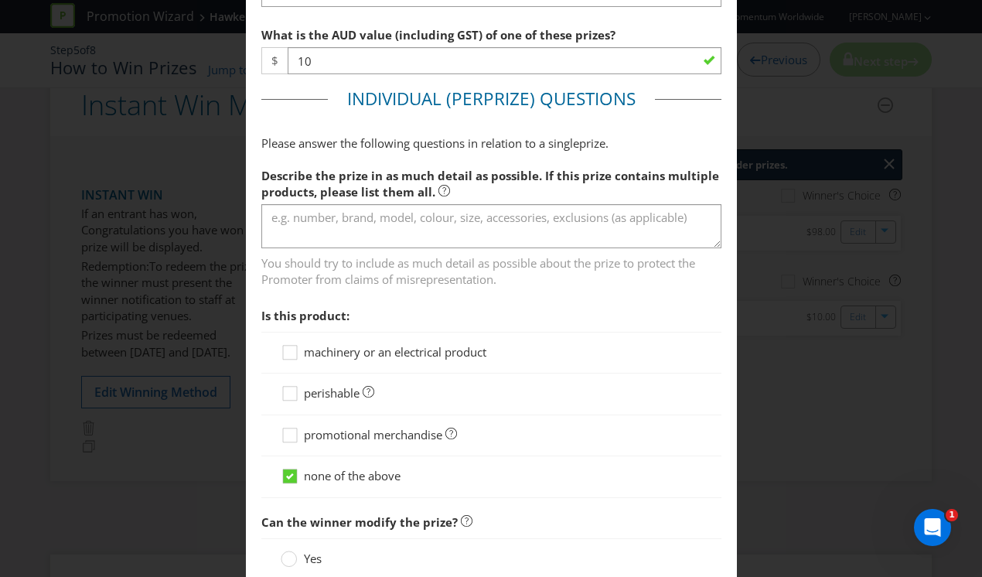
scroll to position [704, 0]
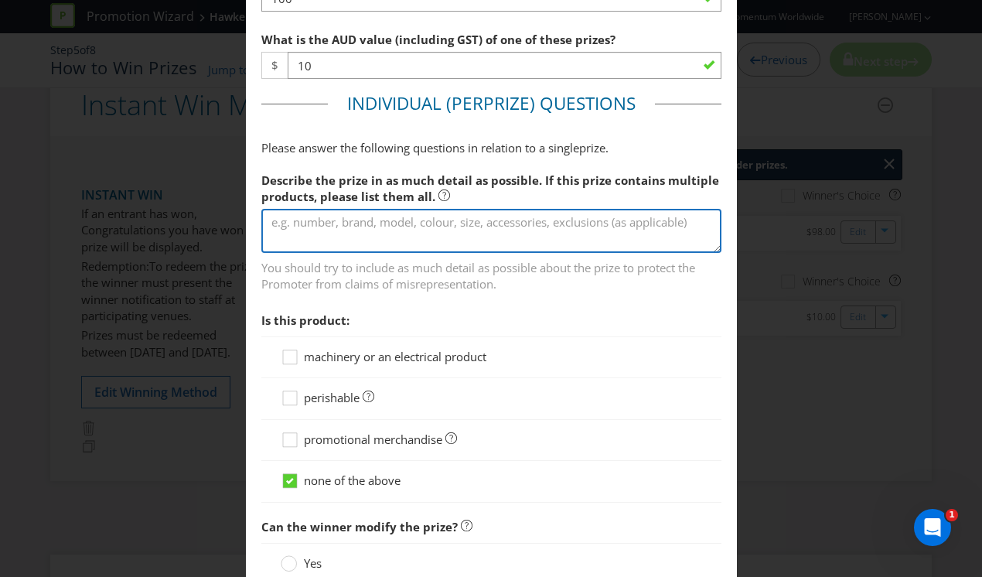
click at [330, 228] on textarea at bounding box center [491, 231] width 460 height 44
type textarea "A"
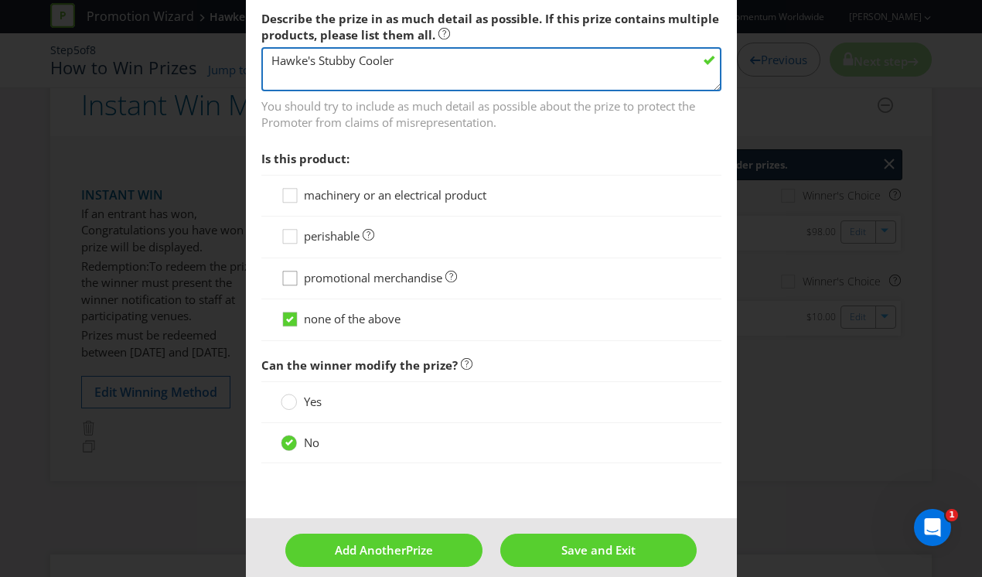
scroll to position [864, 0]
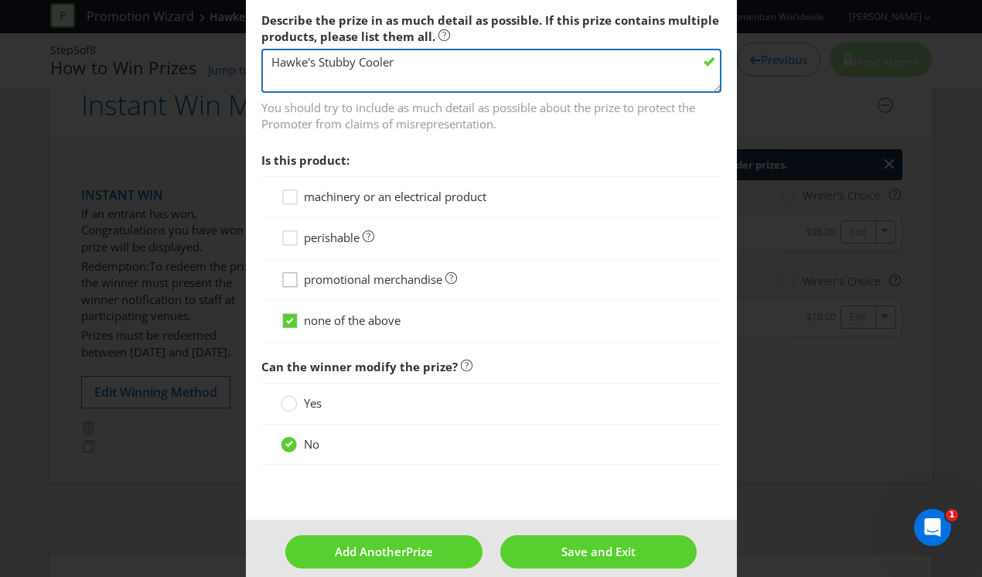
type textarea "Hawke's Stubby Cooler"
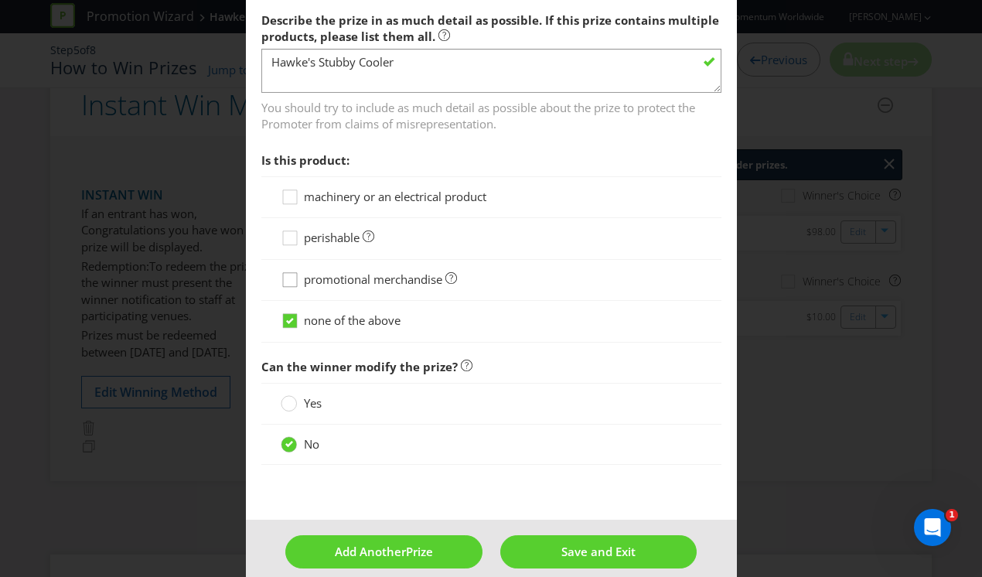
click at [291, 276] on div at bounding box center [290, 275] width 8 height 8
click at [0, 0] on input "promotional merchandise" at bounding box center [0, 0] width 0 height 0
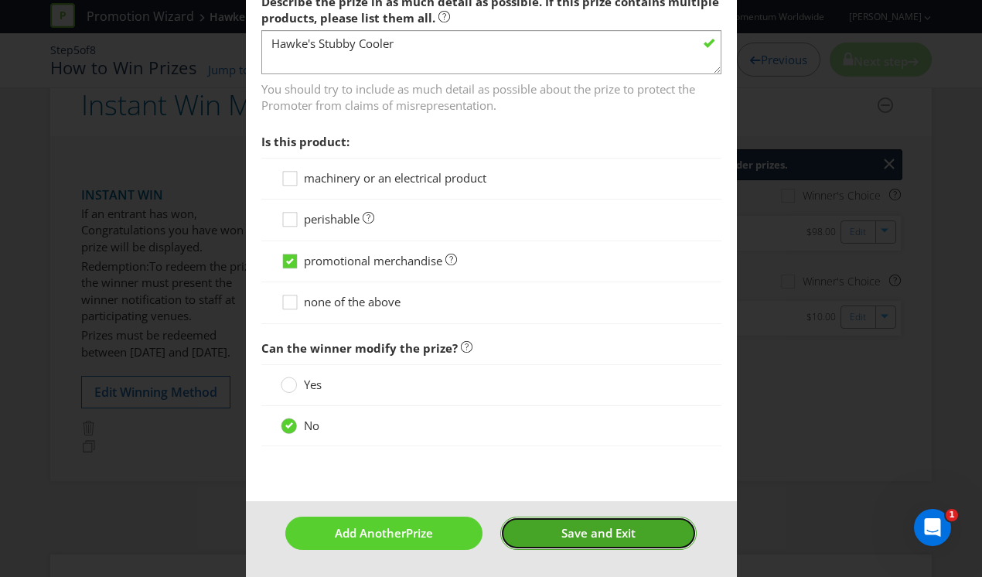
click at [611, 529] on span "Save and Exit" at bounding box center [598, 532] width 74 height 15
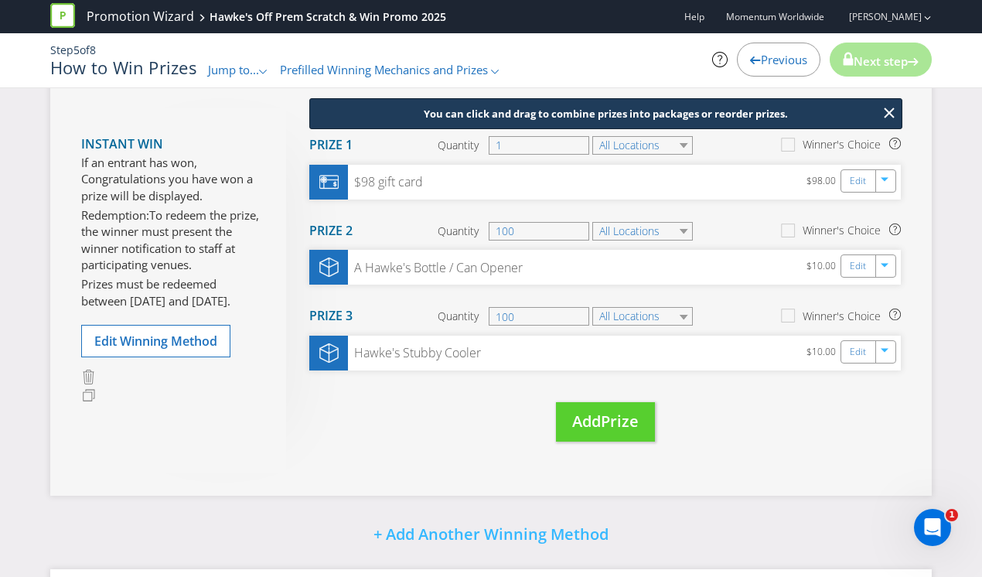
scroll to position [169, 0]
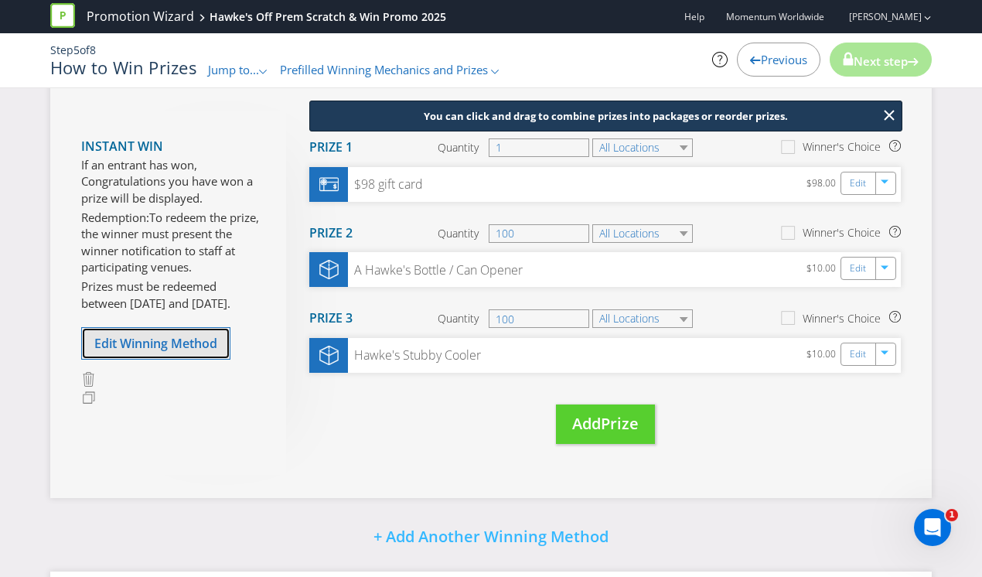
click at [161, 352] on span "Edit Winning Method" at bounding box center [155, 343] width 123 height 17
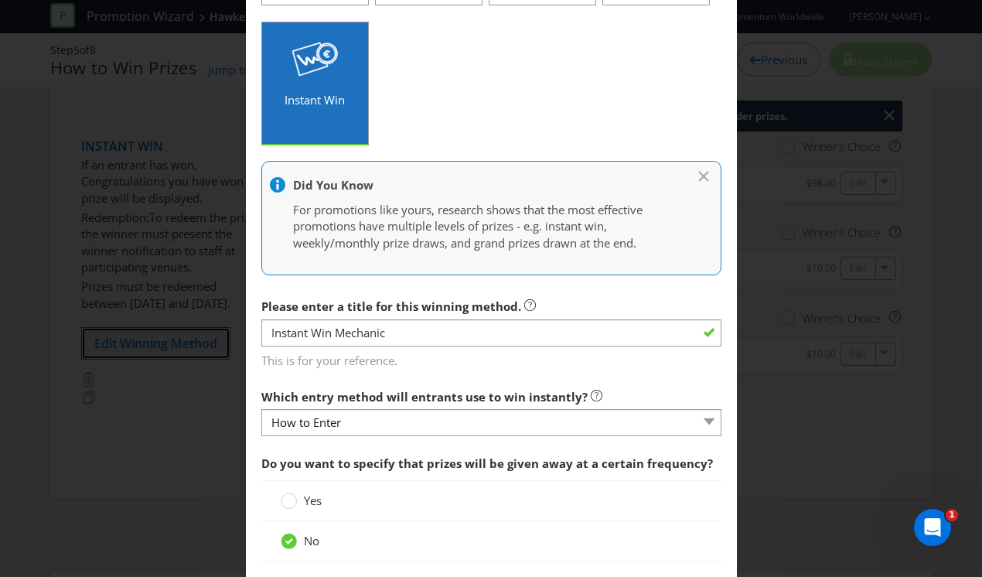
scroll to position [282, 0]
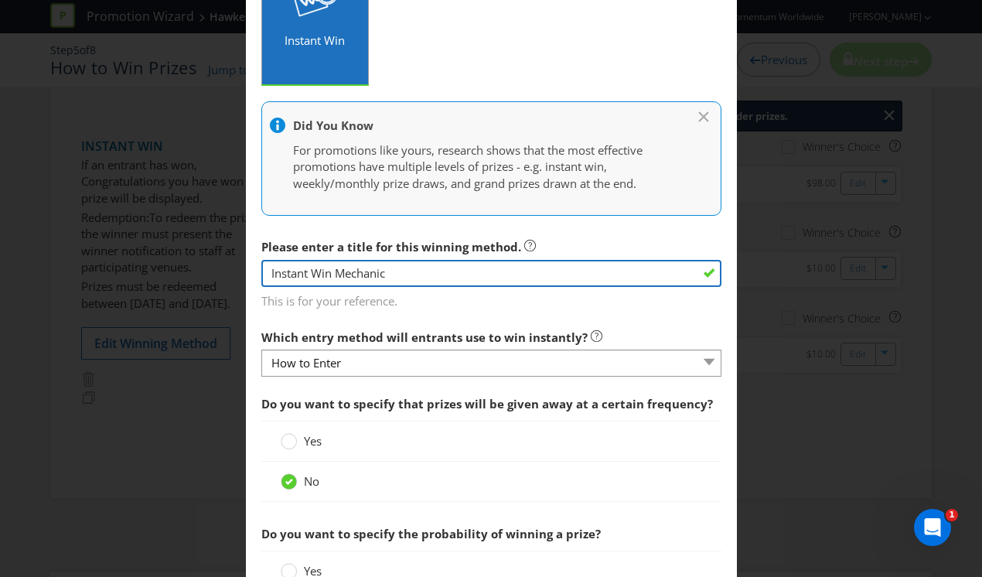
click at [495, 276] on input "Instant Win Mechanic" at bounding box center [491, 273] width 460 height 27
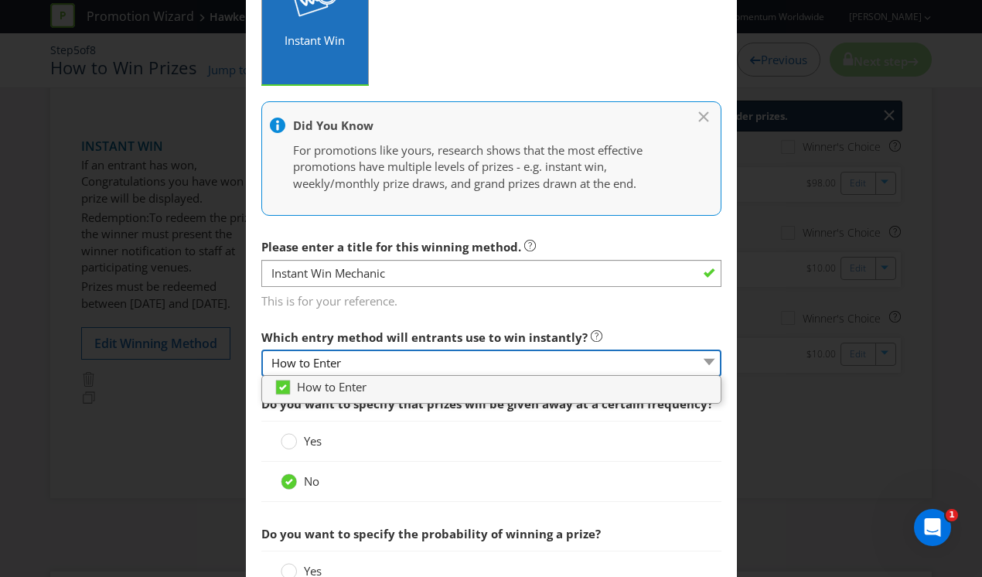
click at [605, 360] on select "How to Enter" at bounding box center [491, 362] width 460 height 27
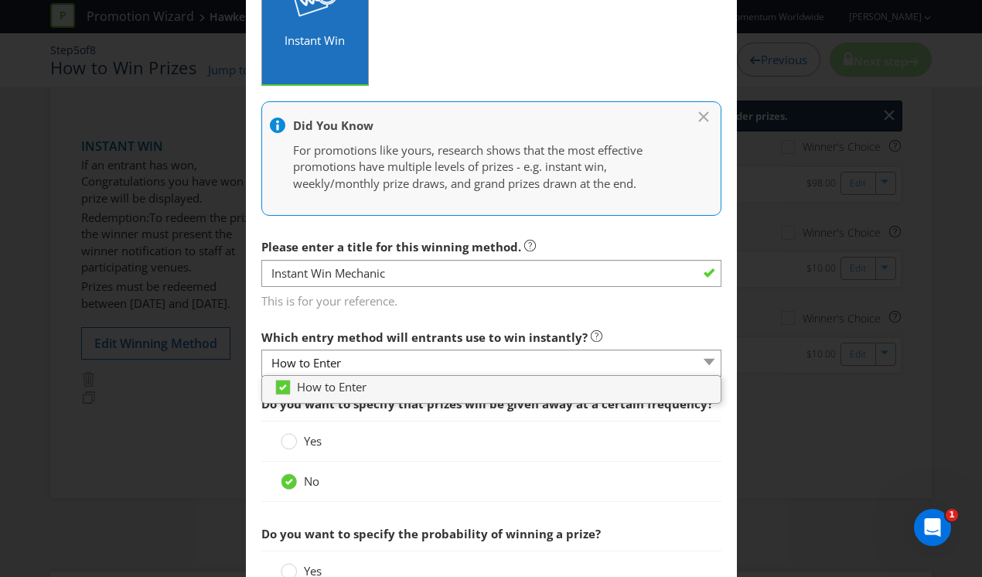
click at [703, 318] on main "How to Enter How will the winners be selected? Draw Judging Gift with Purchase …" at bounding box center [491, 524] width 491 height 1480
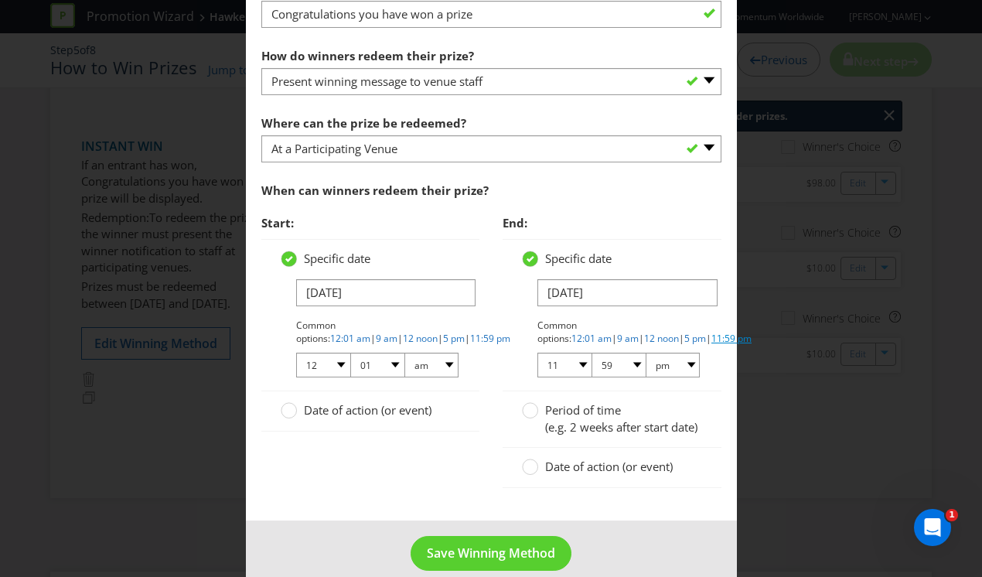
scroll to position [1064, 0]
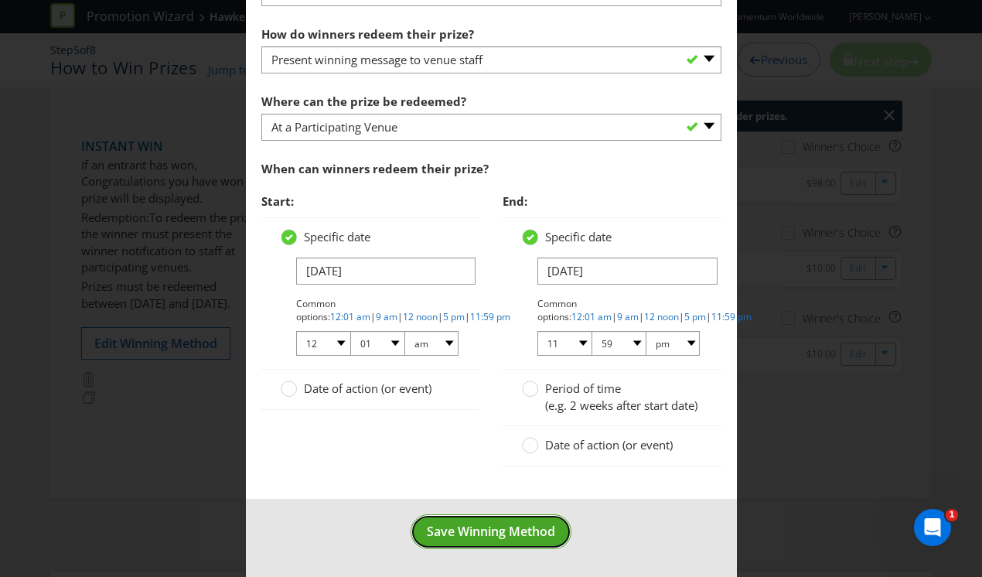
click at [502, 524] on span "Save Winning Method" at bounding box center [491, 531] width 128 height 17
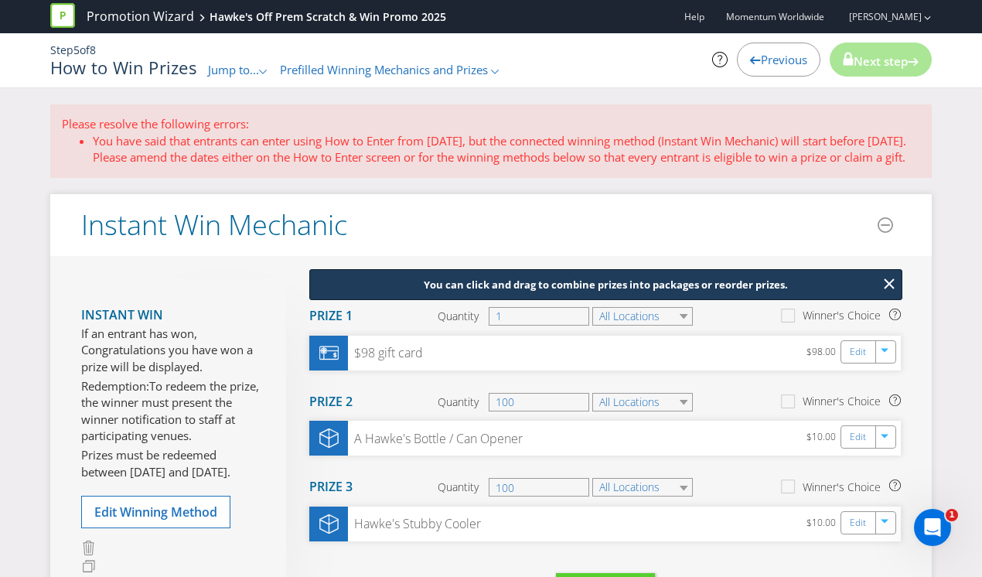
click at [761, 62] on span "Previous" at bounding box center [784, 59] width 46 height 15
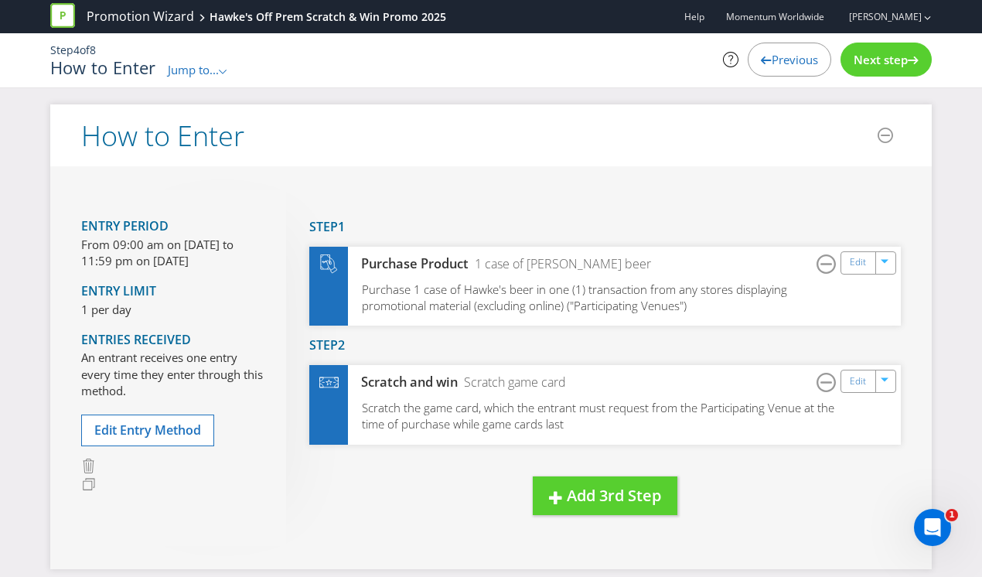
click at [761, 60] on icon at bounding box center [766, 60] width 11 height 8
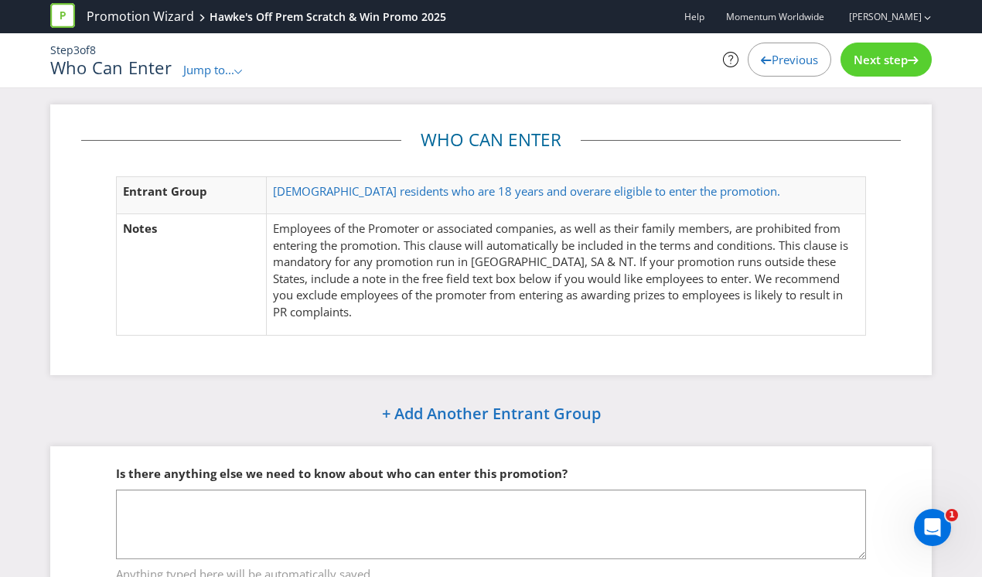
click at [781, 63] on span "Previous" at bounding box center [794, 59] width 46 height 15
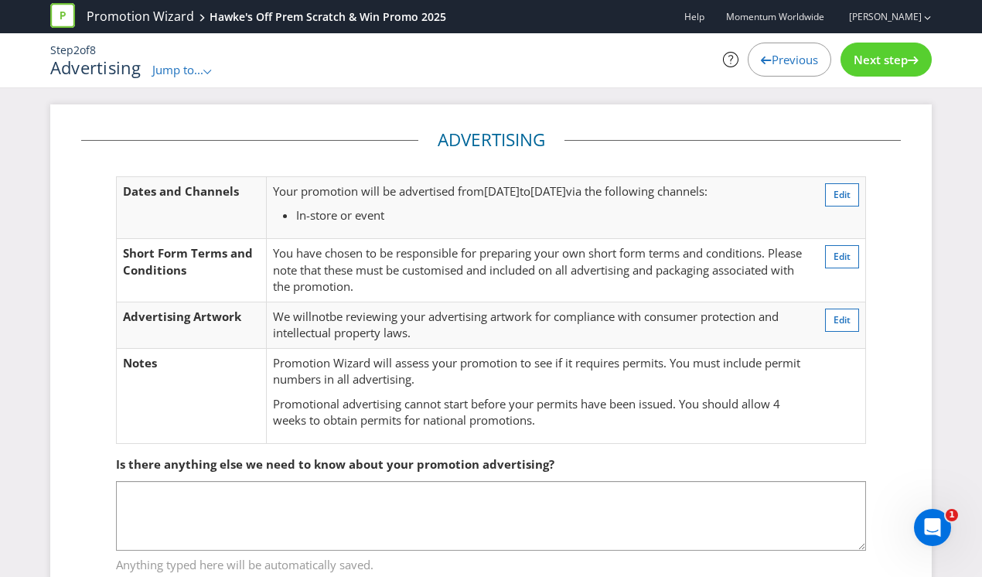
click at [771, 56] on span "Previous" at bounding box center [794, 59] width 46 height 15
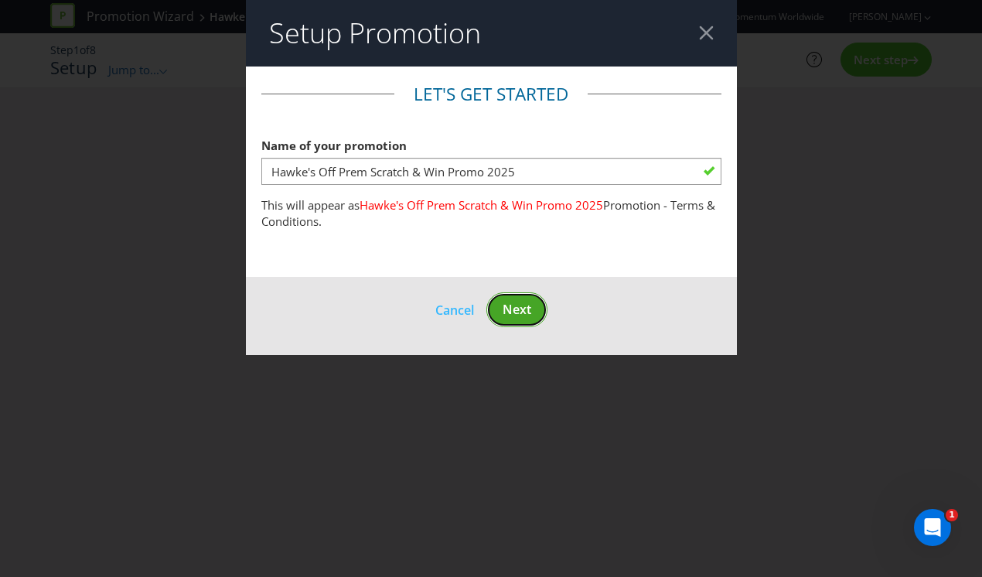
click at [514, 307] on span "Next" at bounding box center [516, 309] width 29 height 17
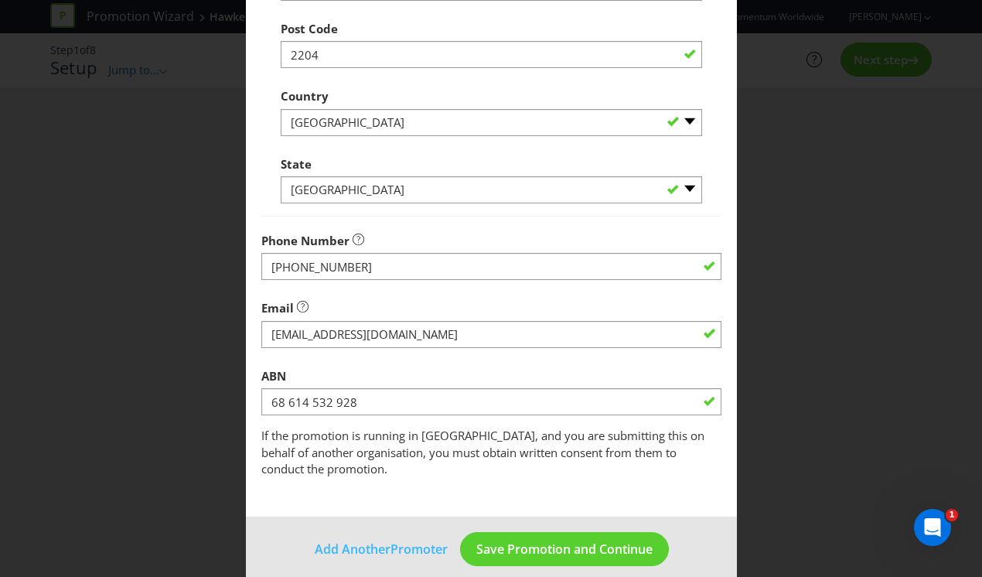
scroll to position [432, 0]
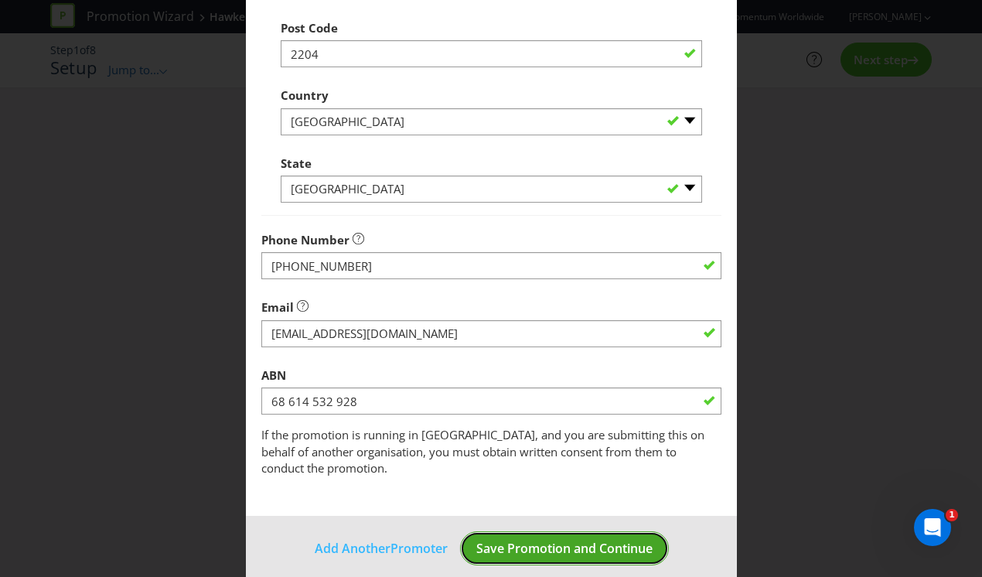
click at [597, 540] on span "Save Promotion and Continue" at bounding box center [564, 548] width 176 height 17
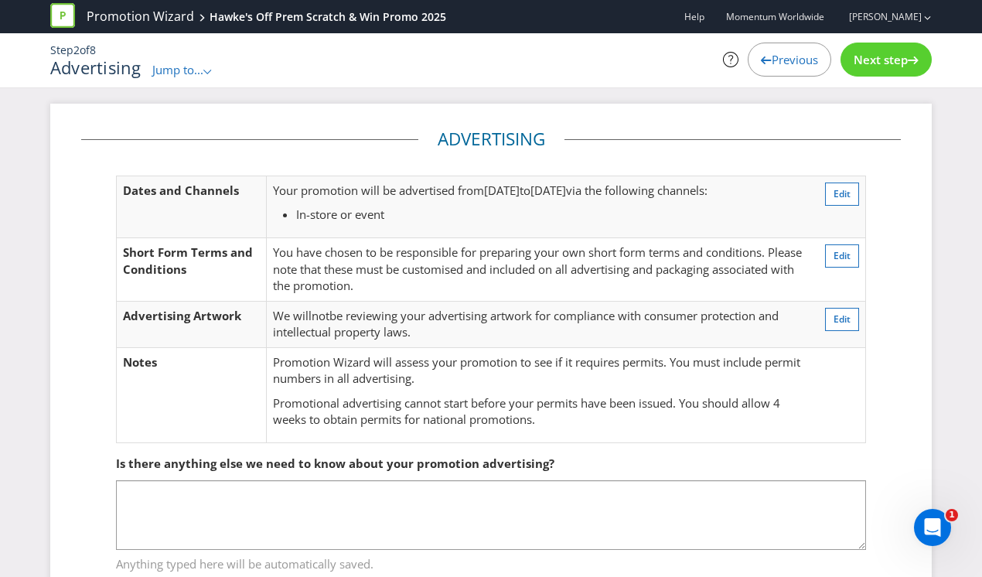
scroll to position [54, 0]
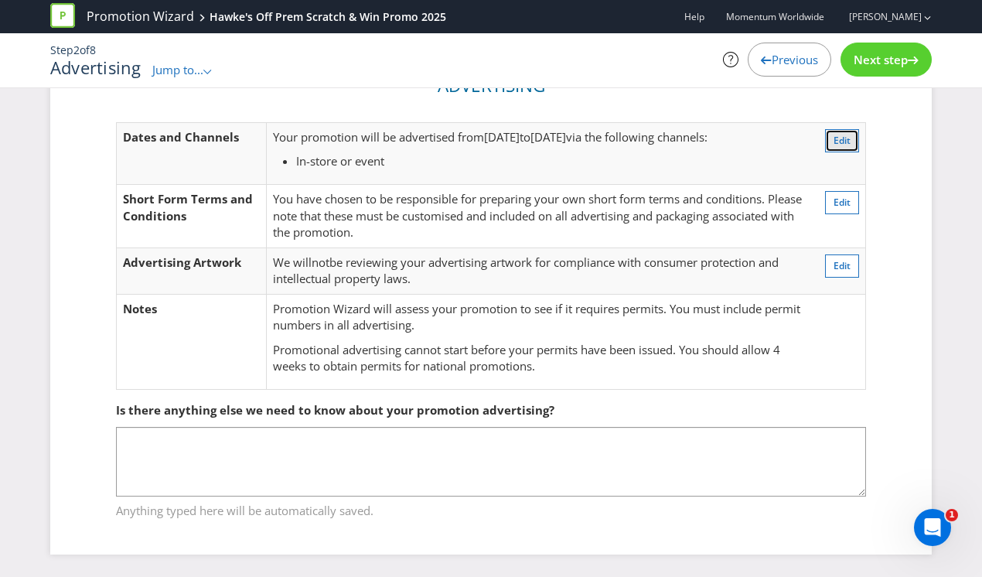
click at [849, 139] on span "Edit" at bounding box center [841, 140] width 17 height 13
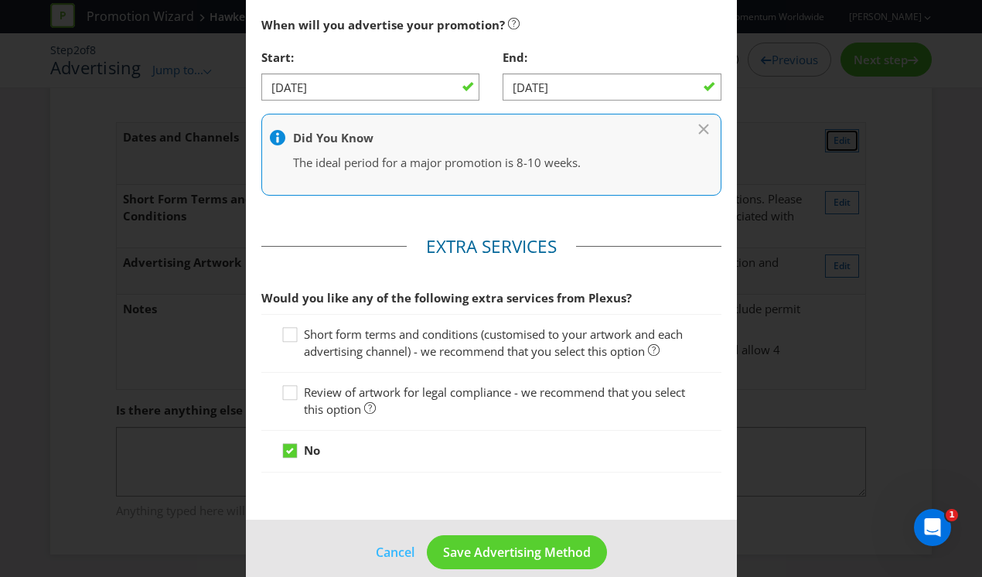
scroll to position [550, 0]
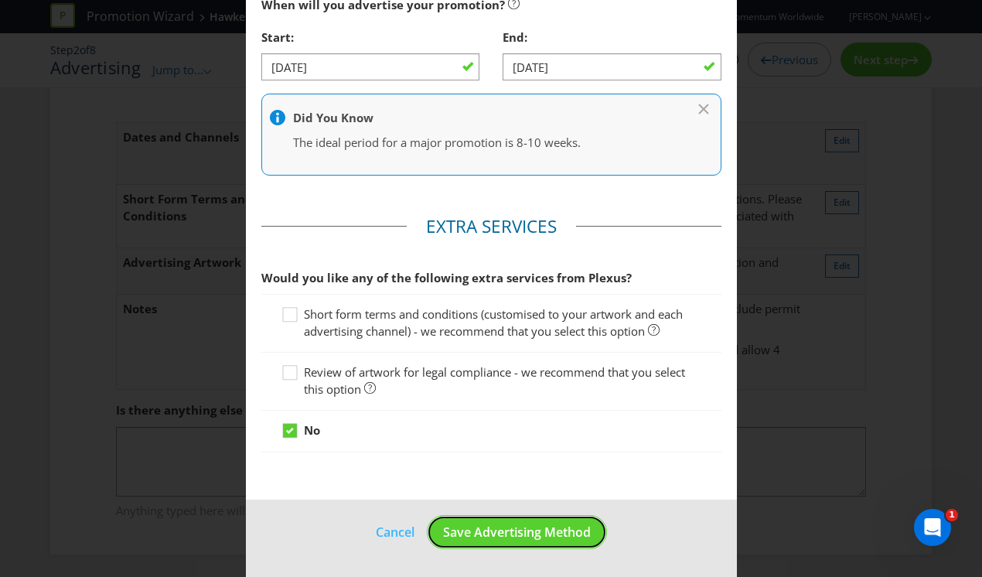
click at [545, 530] on span "Save Advertising Method" at bounding box center [517, 531] width 148 height 17
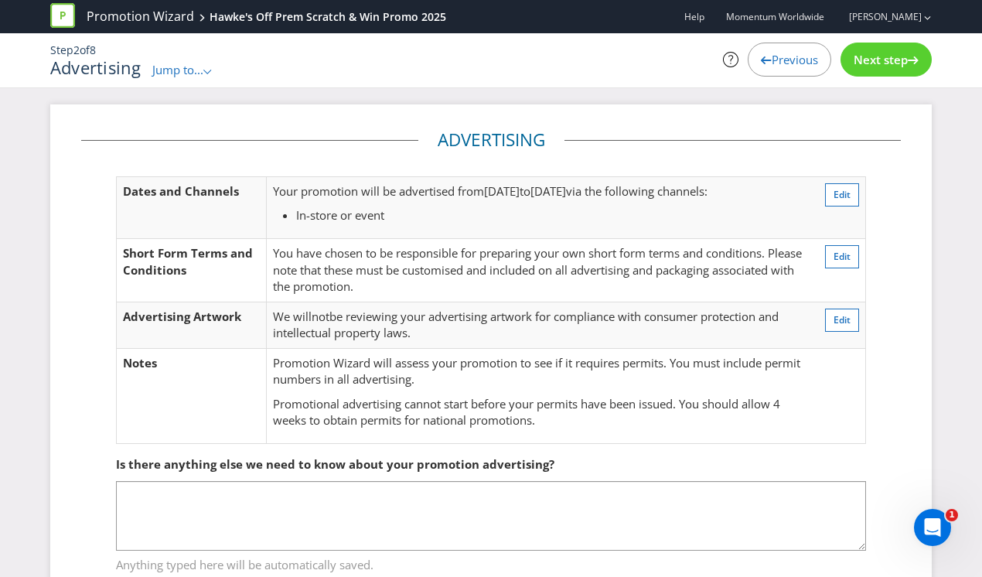
click at [853, 53] on span "Next step" at bounding box center [880, 59] width 54 height 15
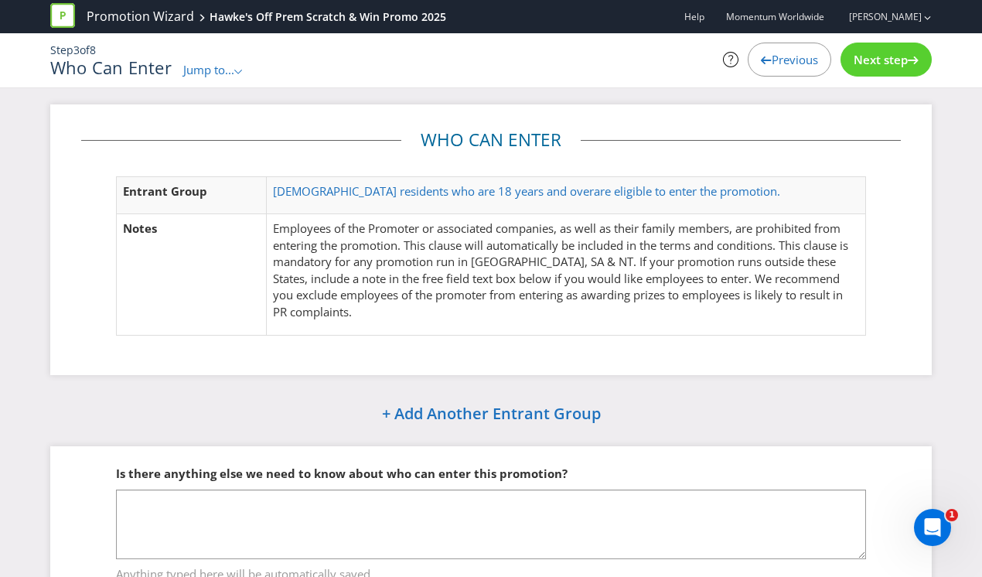
scroll to position [63, 0]
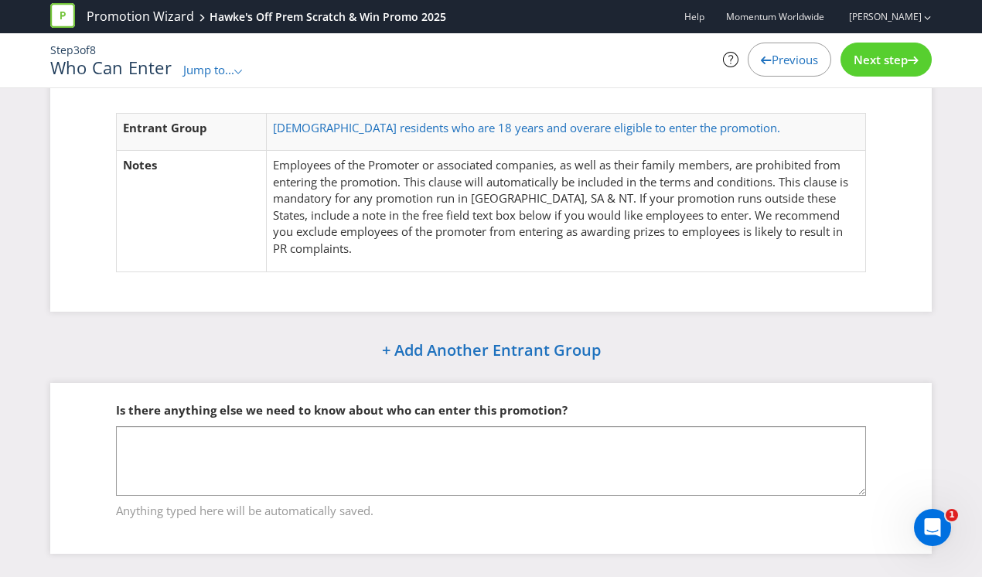
click at [885, 52] on span "Next step" at bounding box center [880, 59] width 54 height 15
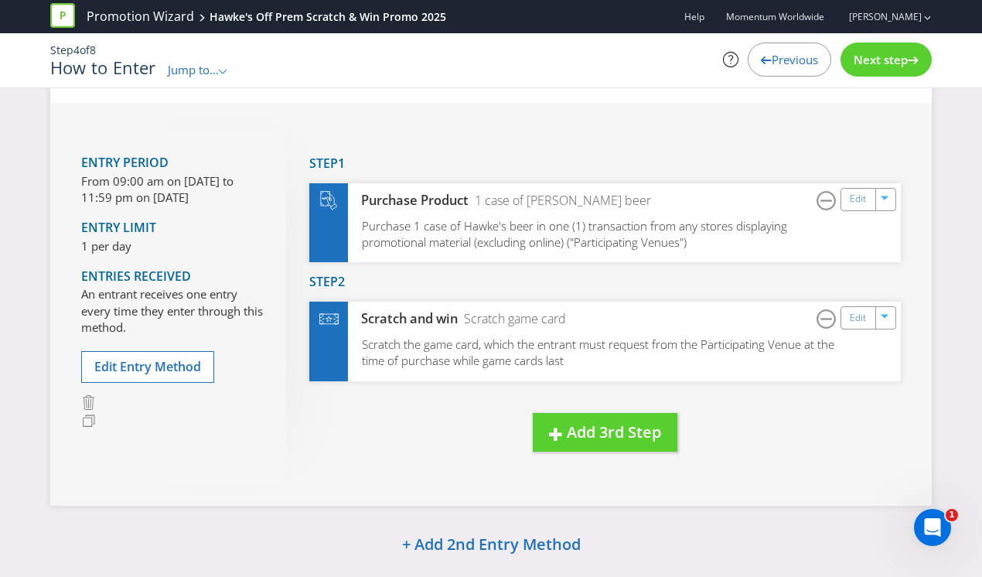
click at [887, 61] on span "Next step" at bounding box center [880, 59] width 54 height 15
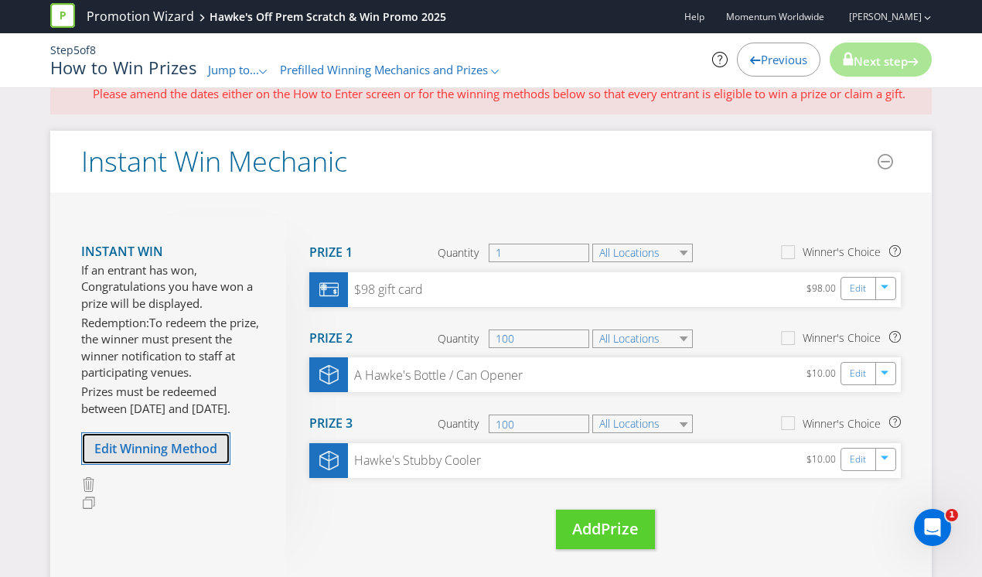
click at [170, 457] on span "Edit Winning Method" at bounding box center [155, 448] width 123 height 17
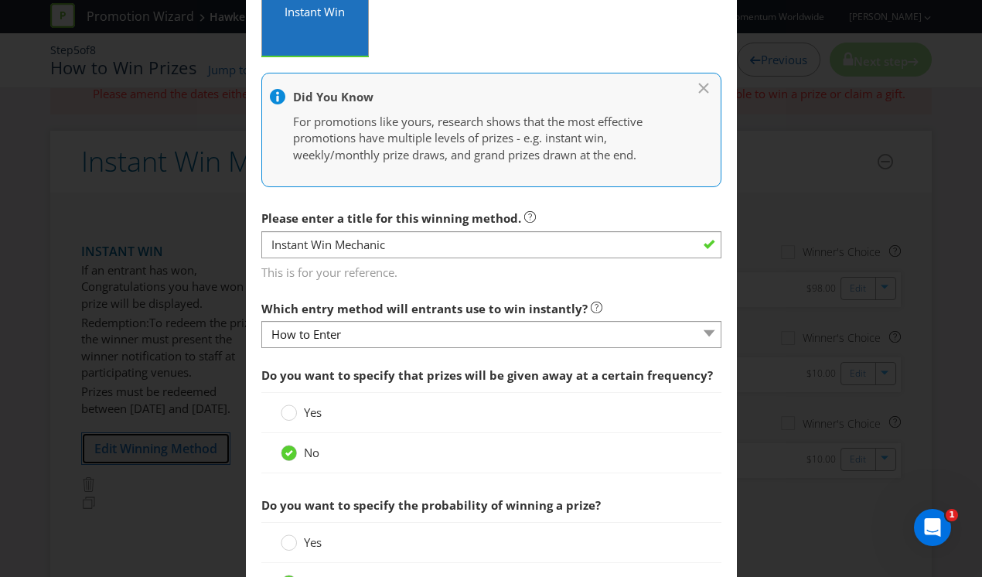
scroll to position [325, 0]
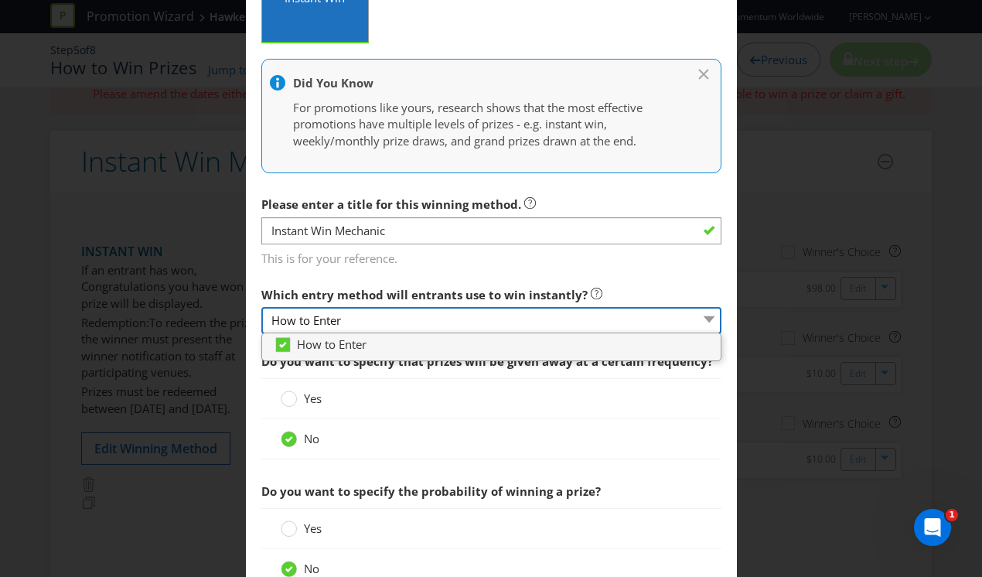
click at [482, 321] on select "How to Enter" at bounding box center [491, 320] width 460 height 27
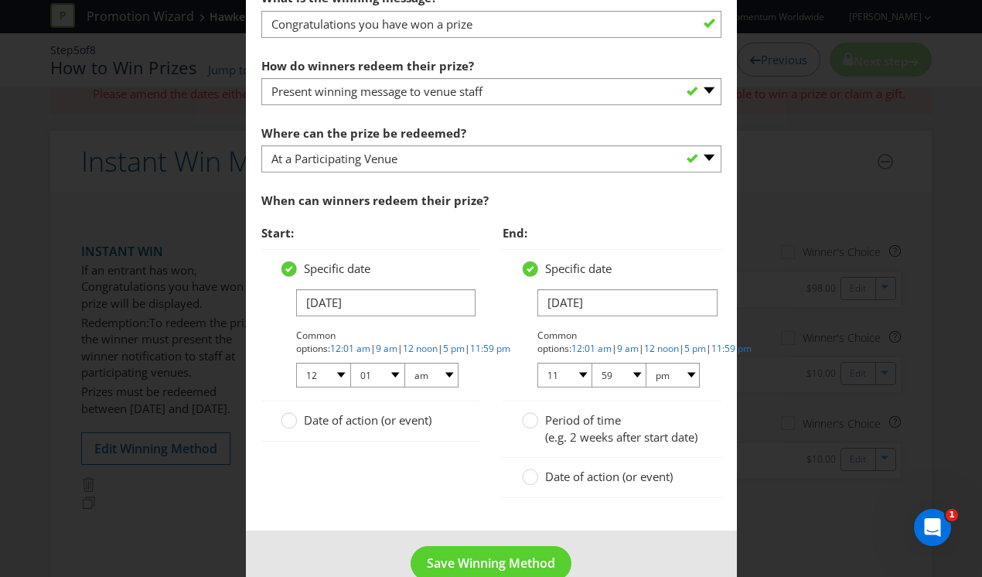
scroll to position [1064, 0]
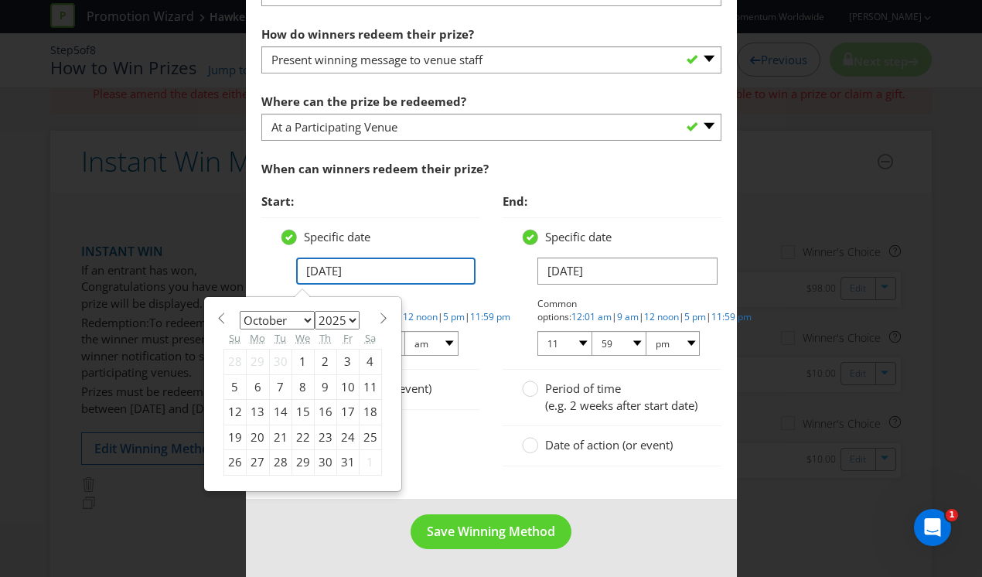
click at [316, 257] on input "[DATE]" at bounding box center [386, 270] width 180 height 27
type input "[DATE]"
click at [462, 462] on div "Start: Specific date [DATE] January February March April May June July August S…" at bounding box center [491, 334] width 483 height 297
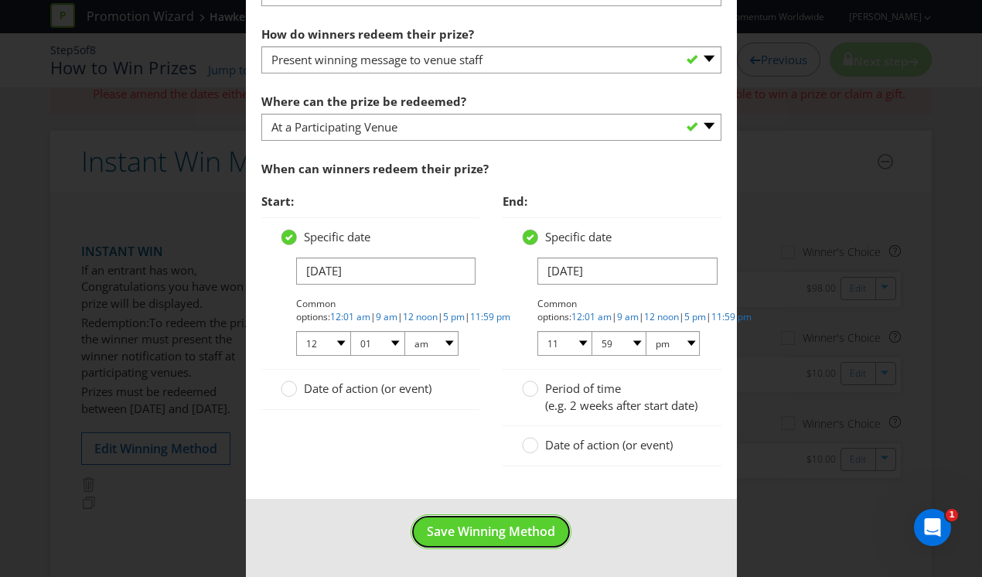
click at [455, 528] on span "Save Winning Method" at bounding box center [491, 531] width 128 height 17
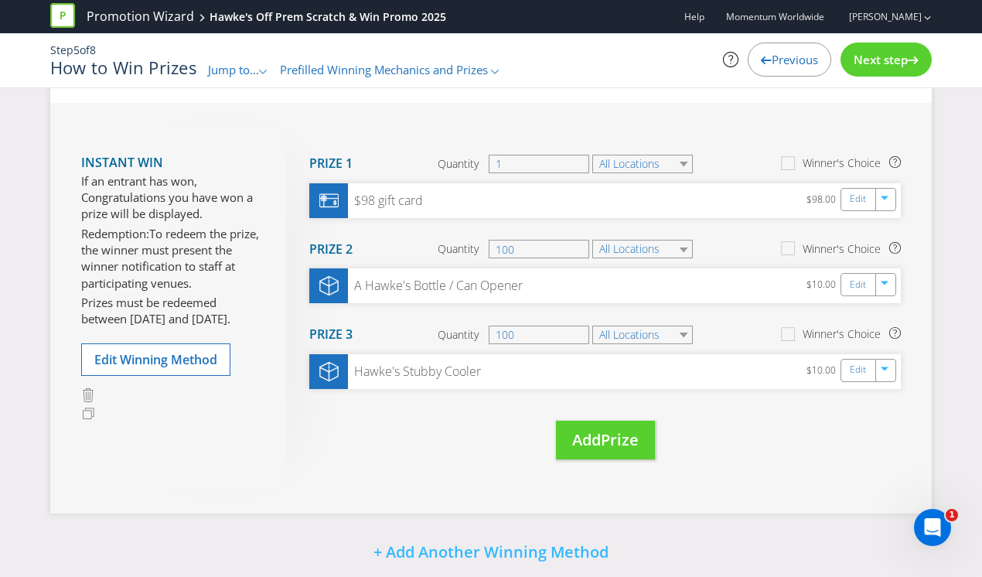
click at [877, 63] on span "Next step" at bounding box center [880, 59] width 54 height 15
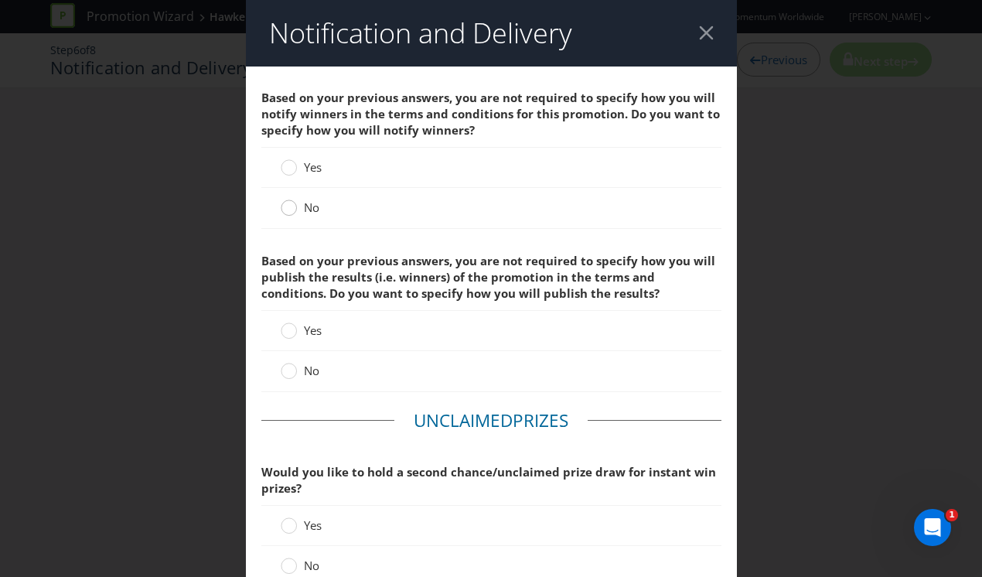
click at [291, 203] on div at bounding box center [289, 203] width 8 height 8
click at [0, 0] on input "No" at bounding box center [0, 0] width 0 height 0
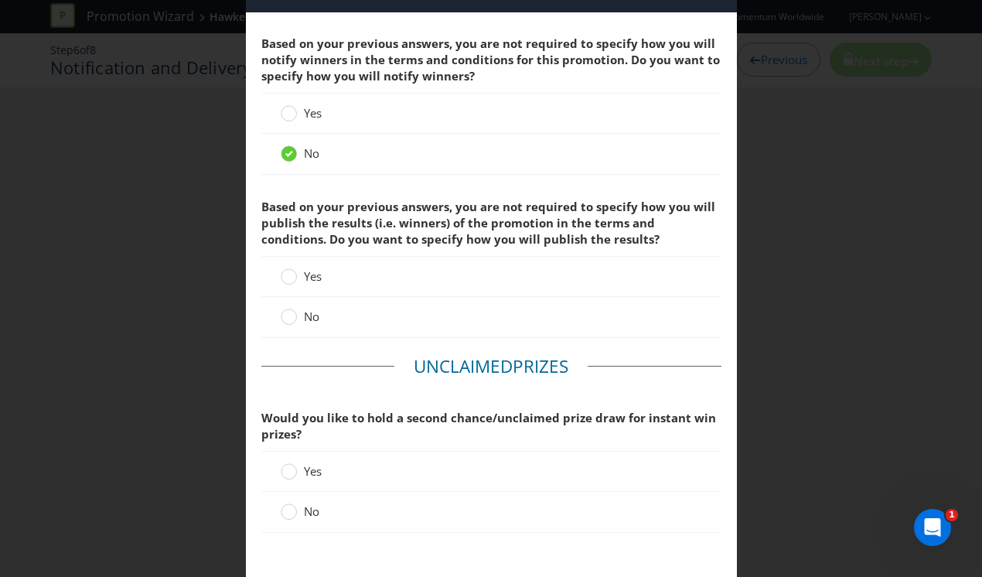
scroll to position [60, 0]
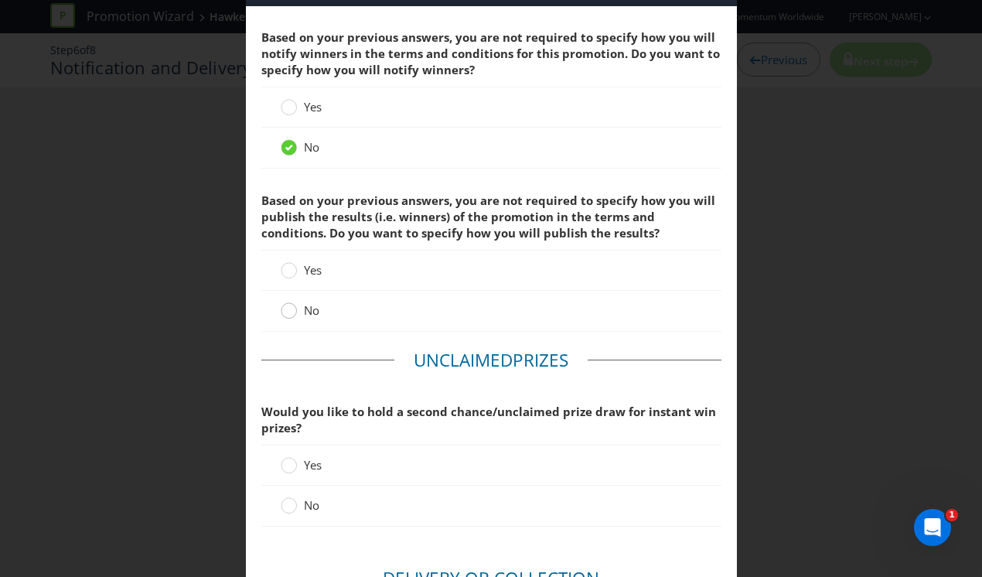
click at [291, 315] on circle at bounding box center [288, 310] width 15 height 15
click at [0, 0] on input "No" at bounding box center [0, 0] width 0 height 0
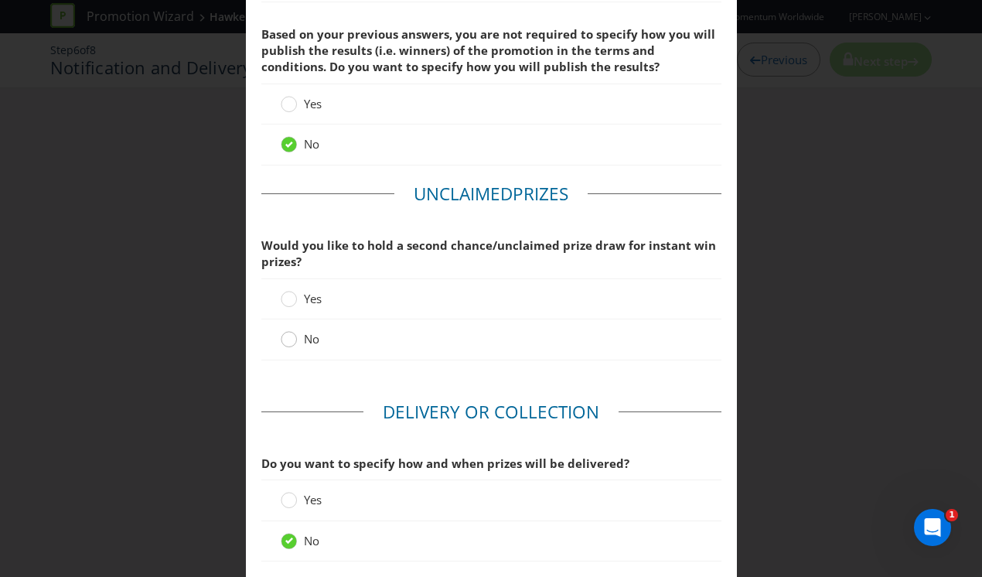
scroll to position [230, 0]
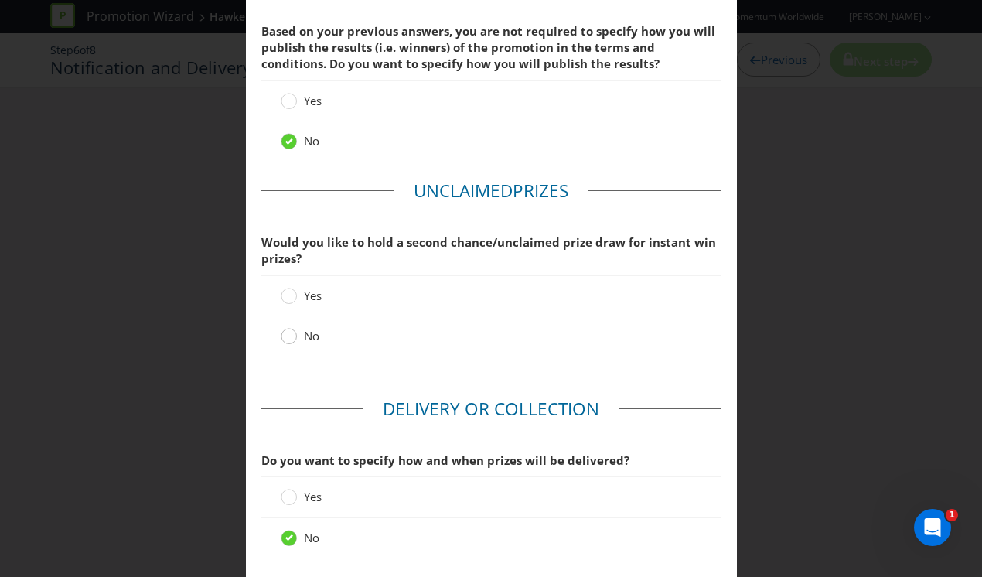
click at [288, 334] on div at bounding box center [289, 331] width 8 height 8
click at [0, 0] on input "No" at bounding box center [0, 0] width 0 height 0
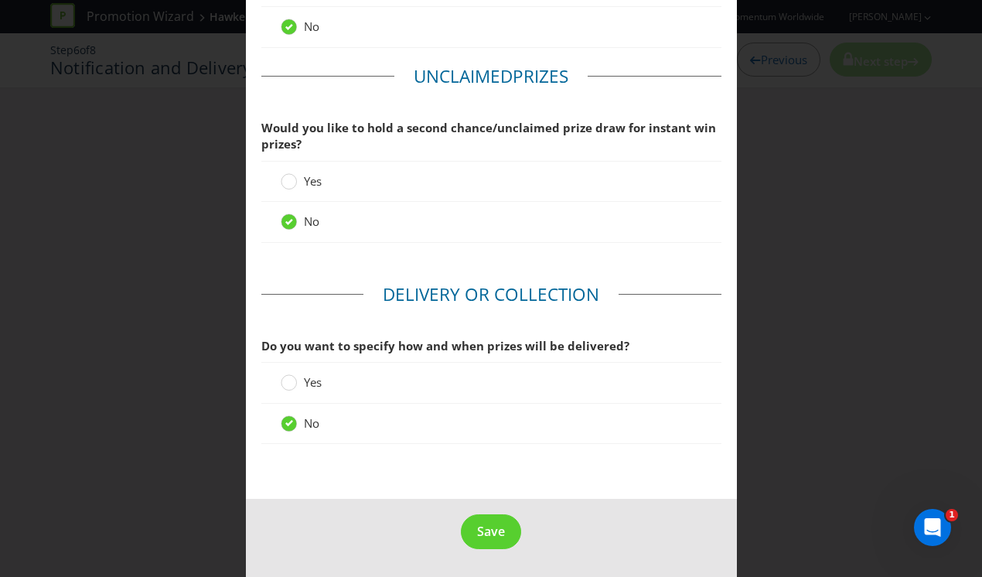
scroll to position [342, 0]
click at [494, 532] on span "Save" at bounding box center [491, 532] width 28 height 17
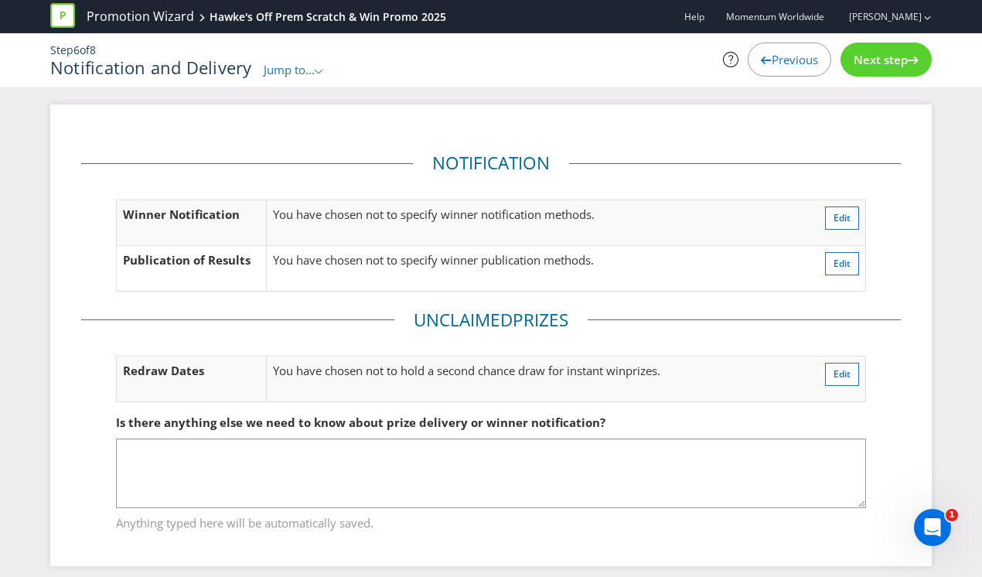
scroll to position [12, 0]
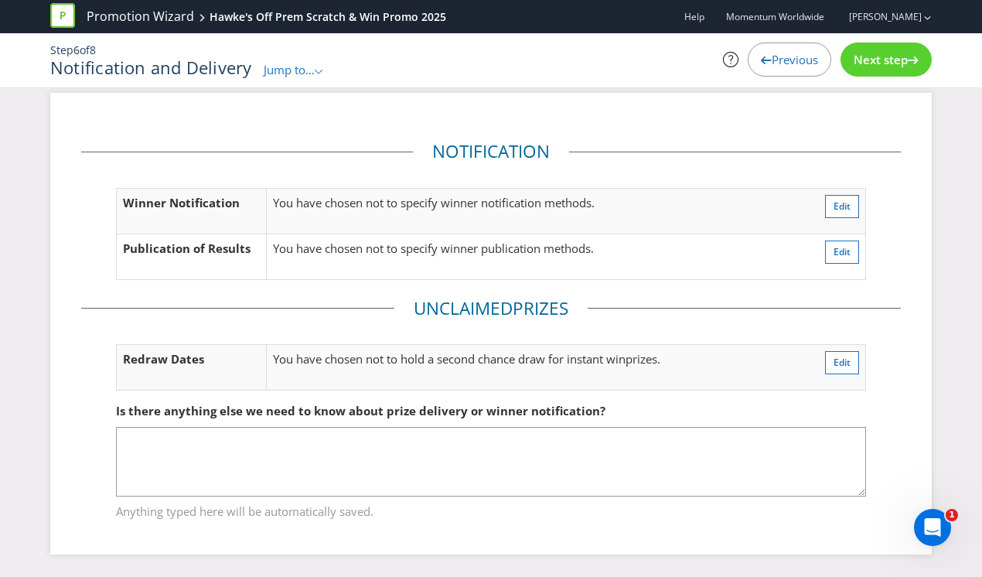
click at [880, 62] on span "Next step" at bounding box center [880, 59] width 54 height 15
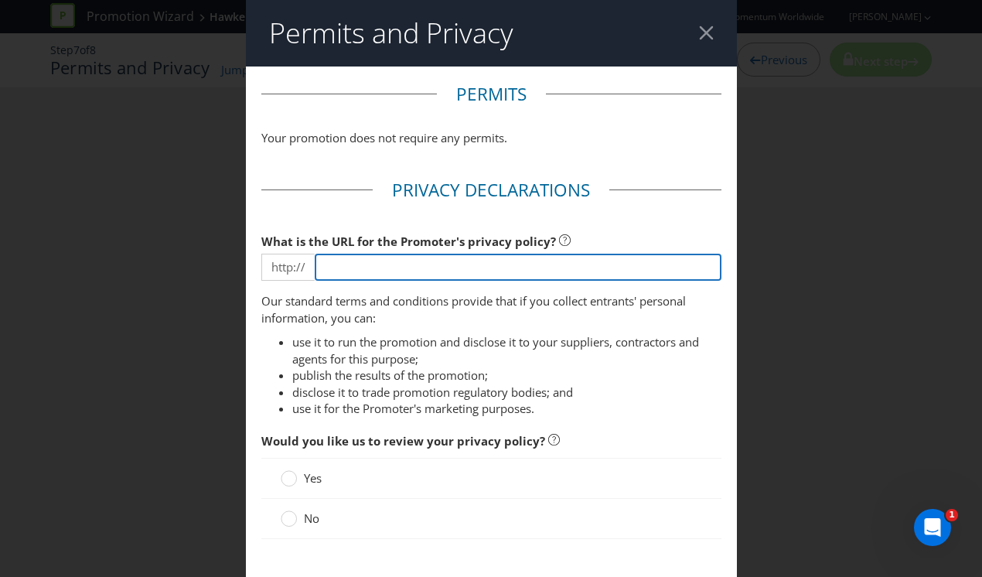
click at [442, 266] on input "text" at bounding box center [518, 267] width 407 height 27
paste input "[URL][DOMAIN_NAME]"
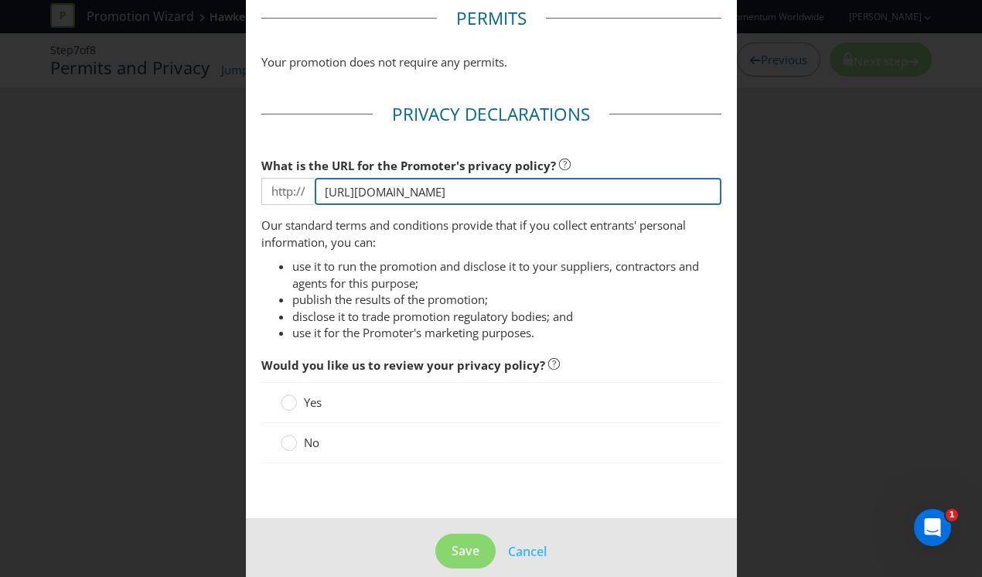
scroll to position [95, 0]
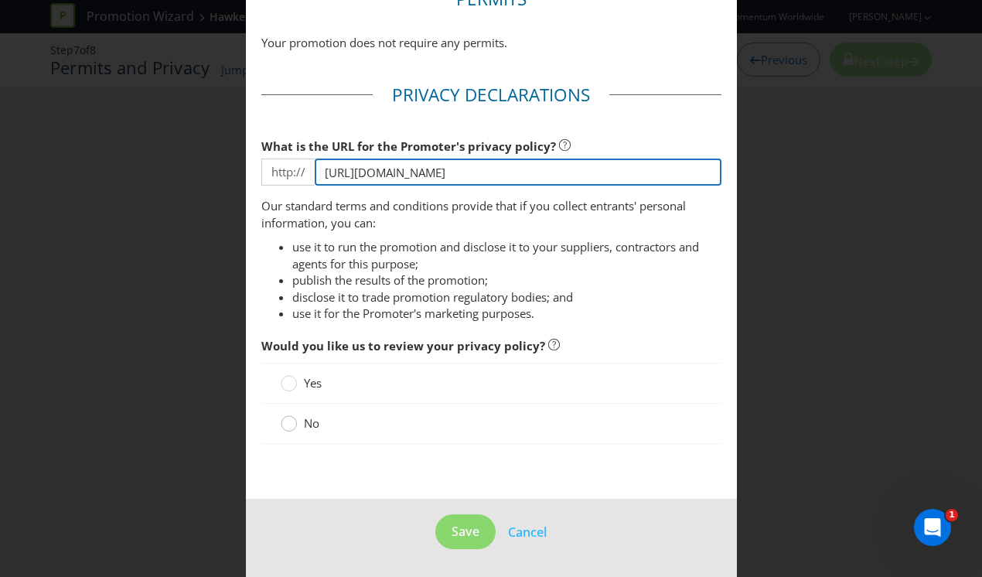
type input "[URL][DOMAIN_NAME]"
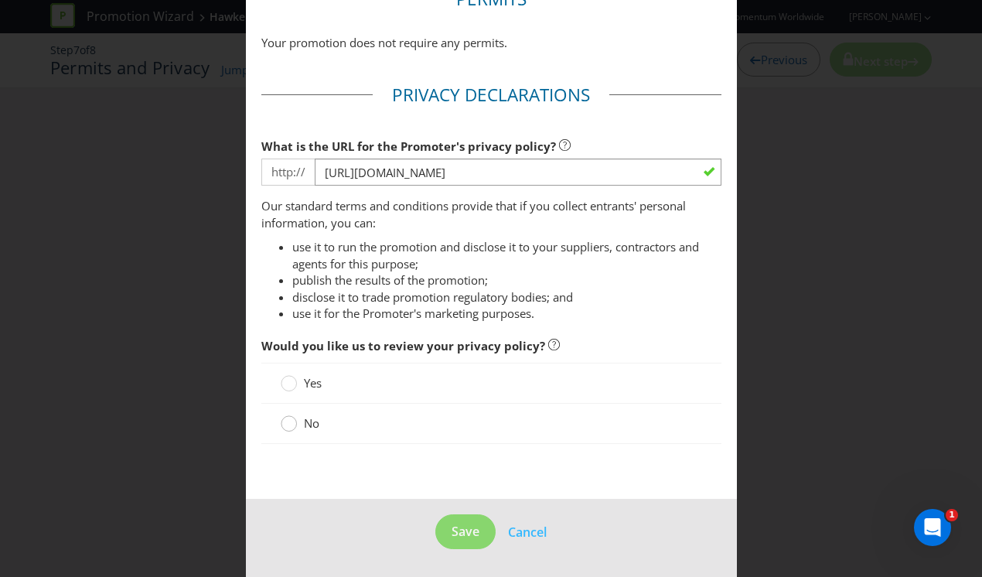
click at [288, 420] on div at bounding box center [289, 418] width 8 height 8
click at [0, 0] on input "No" at bounding box center [0, 0] width 0 height 0
click at [469, 533] on span "Save" at bounding box center [465, 531] width 28 height 17
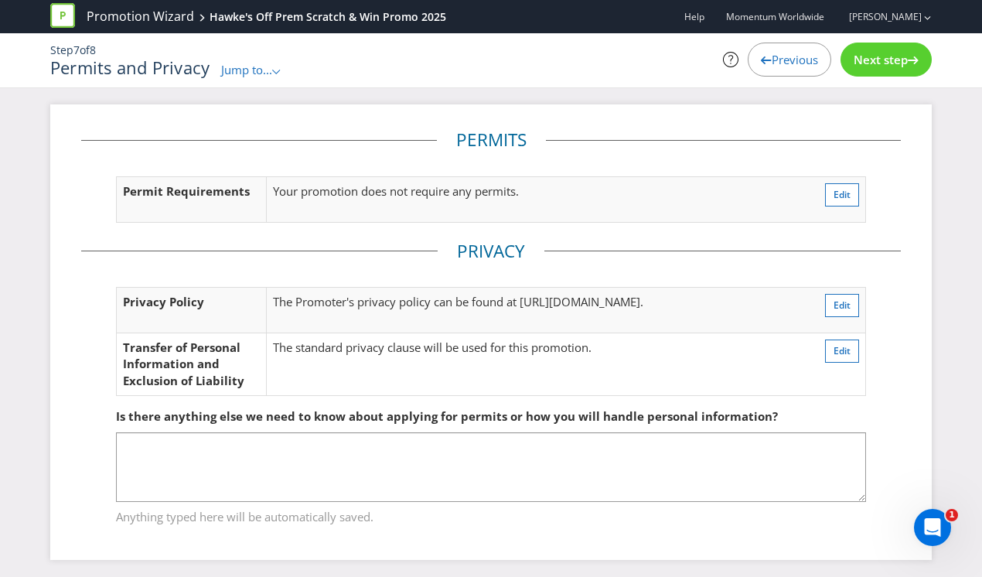
click at [880, 58] on span "Next step" at bounding box center [880, 59] width 54 height 15
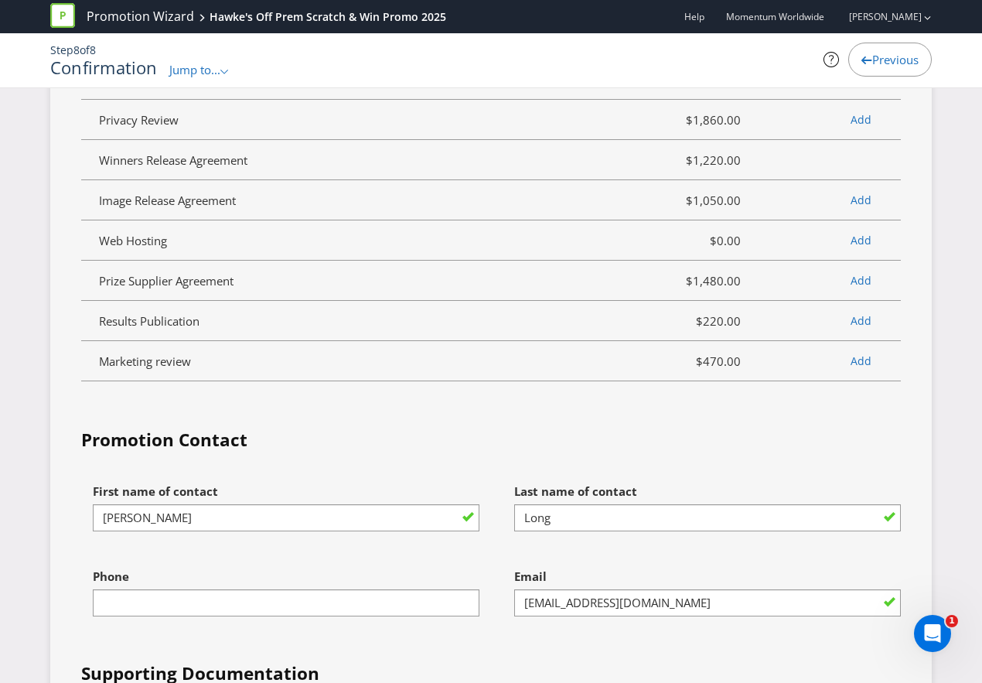
scroll to position [3568, 0]
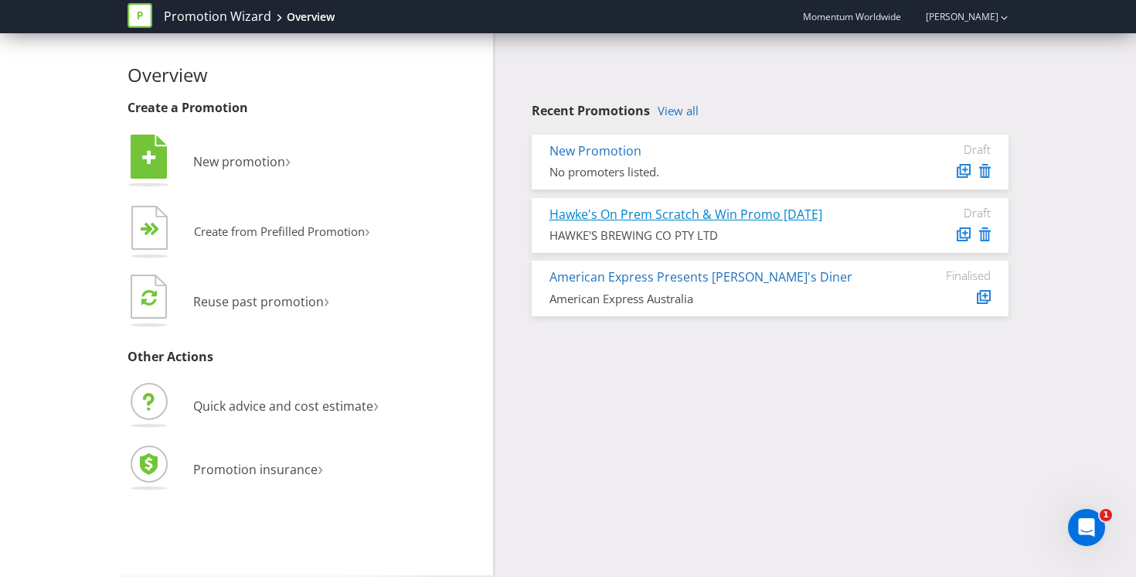
click at [679, 217] on link "Hawke's On Prem Scratch & Win Promo [DATE]" at bounding box center [686, 214] width 273 height 17
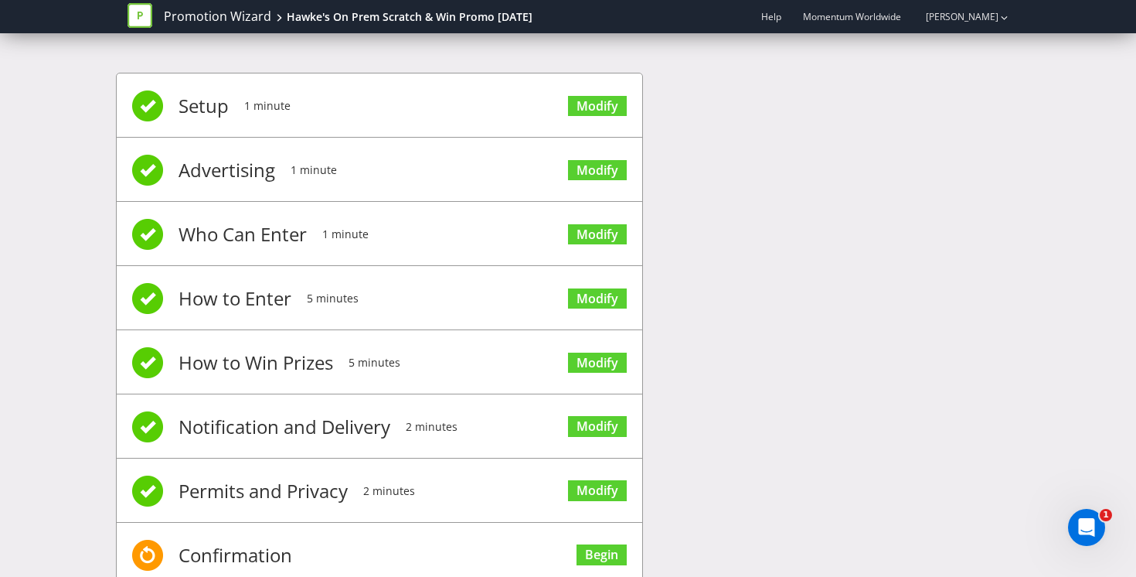
click at [320, 292] on span "5 minutes" at bounding box center [333, 298] width 52 height 62
click at [611, 300] on link "Modify" at bounding box center [597, 298] width 59 height 21
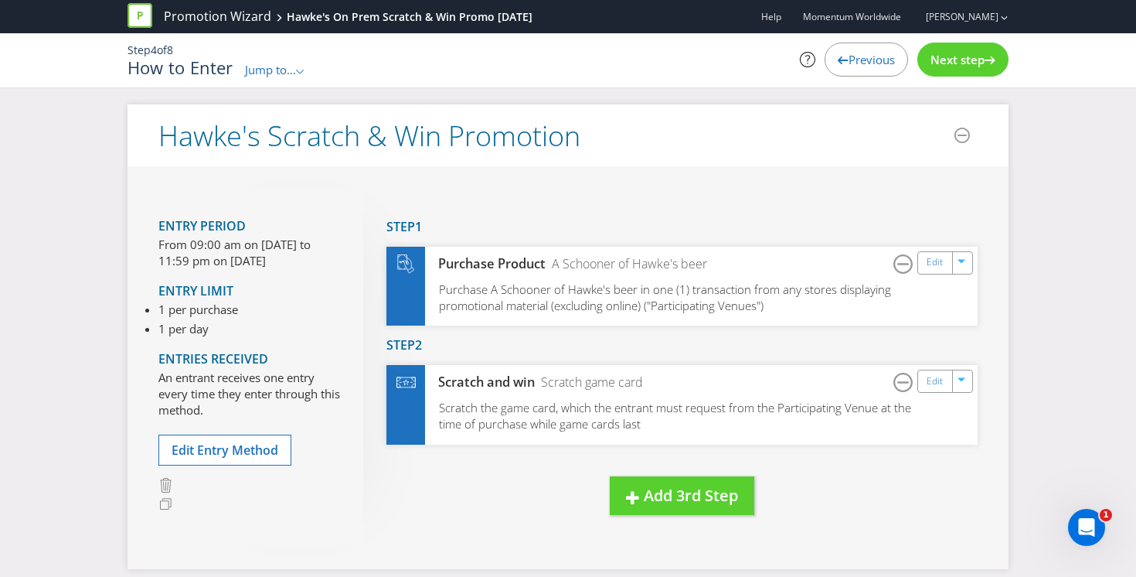
click at [853, 61] on span "Previous" at bounding box center [872, 59] width 46 height 15
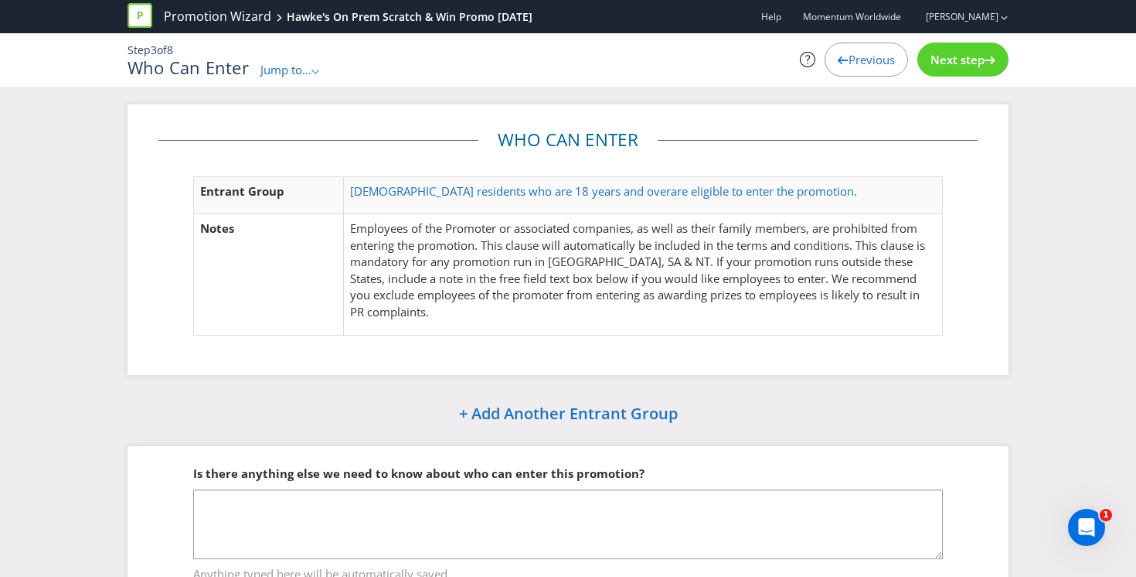
click at [853, 61] on span "Previous" at bounding box center [872, 59] width 46 height 15
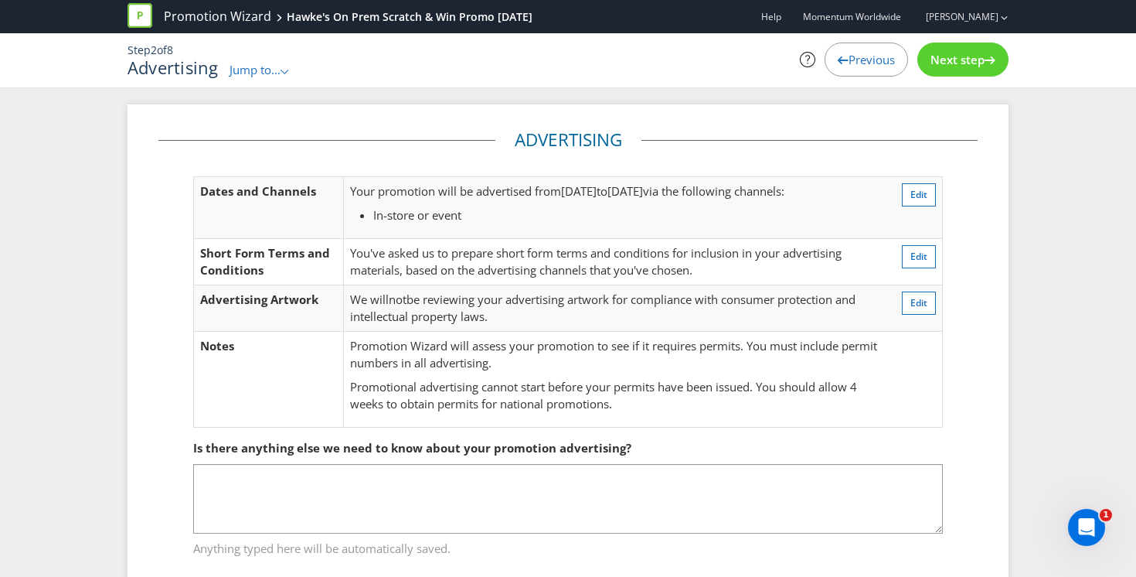
click at [853, 61] on span "Previous" at bounding box center [872, 59] width 46 height 15
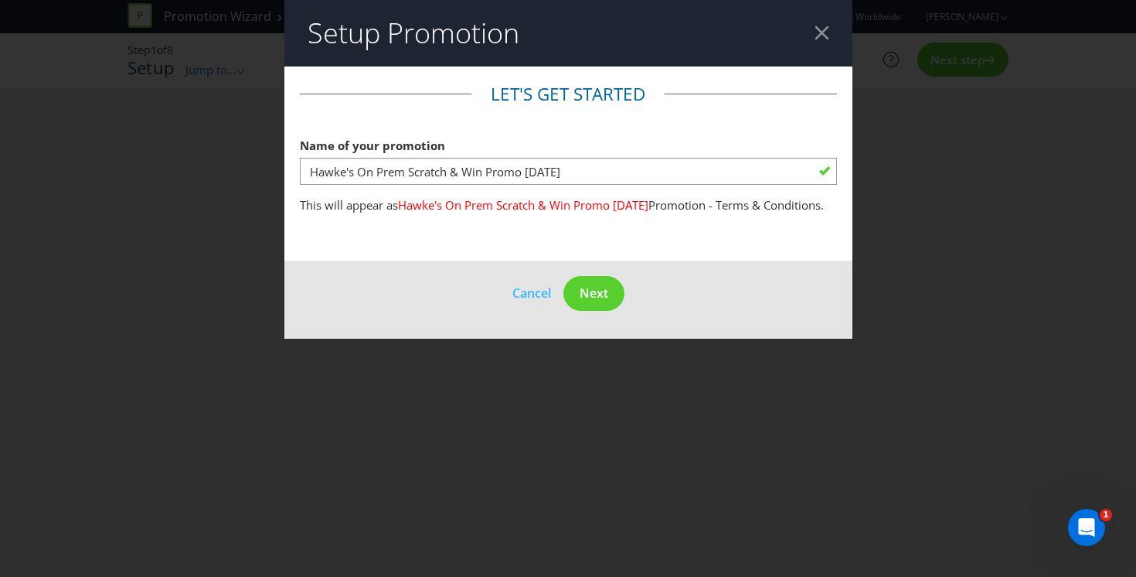
click at [818, 34] on div at bounding box center [822, 33] width 15 height 15
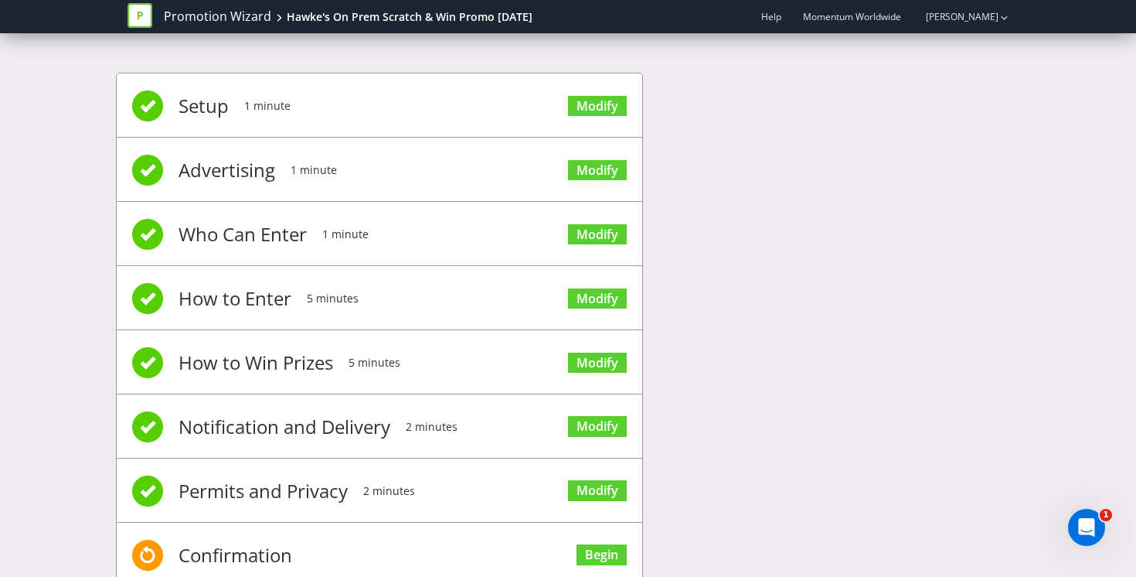
scroll to position [46, 0]
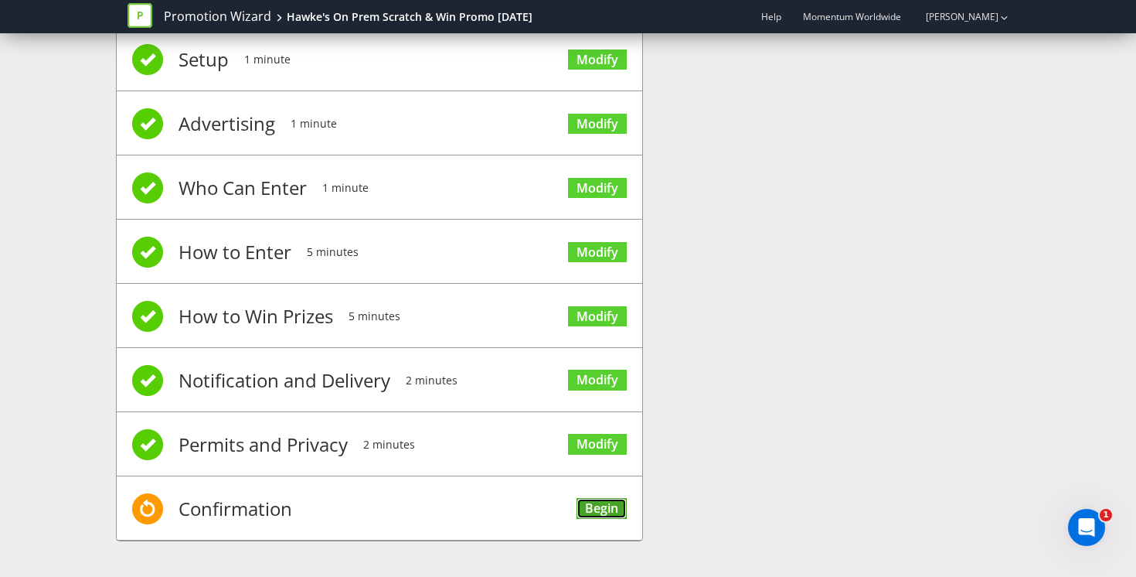
click at [599, 501] on link "Begin" at bounding box center [602, 508] width 50 height 21
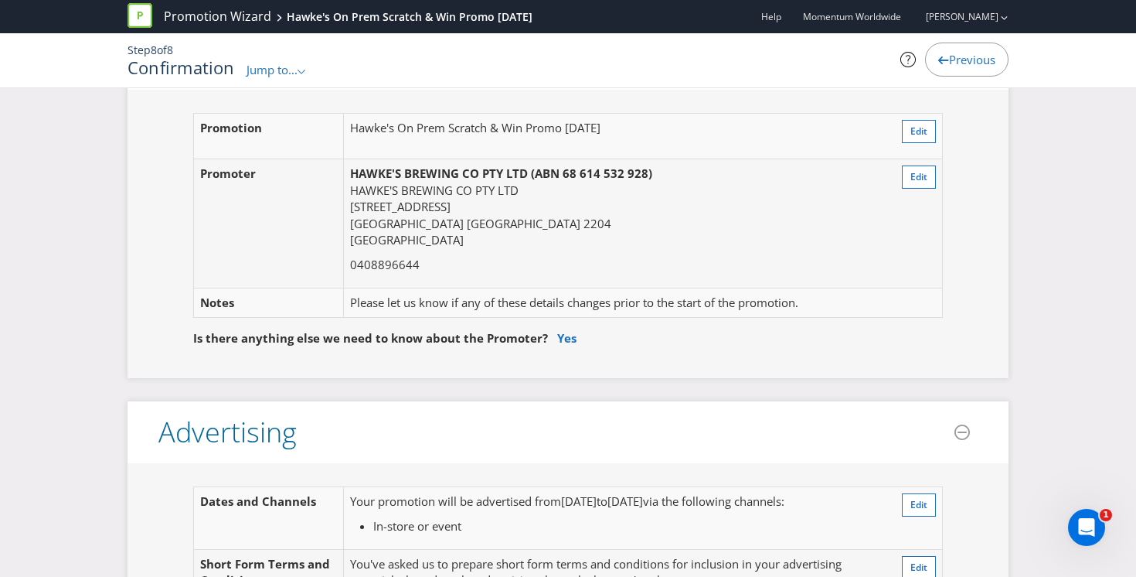
click at [509, 167] on span "HAWKE'S BREWING CO PTY LTD" at bounding box center [439, 172] width 178 height 15
drag, startPoint x: 660, startPoint y: 173, endPoint x: 350, endPoint y: 171, distance: 310.0
click at [350, 171] on p "HAWKE'S BREWING CO PTY LTD (ABN 68 614 532 928) HAWKE'S BREWING CO PTY LTD 8-12…" at bounding box center [611, 206] width 522 height 83
copy strong "HAWKE'S BREWING CO PTY LTD (ABN 68 614 532 928)"
click at [516, 189] on span "HAWKE'S BREWING CO PTY LTD" at bounding box center [434, 189] width 169 height 15
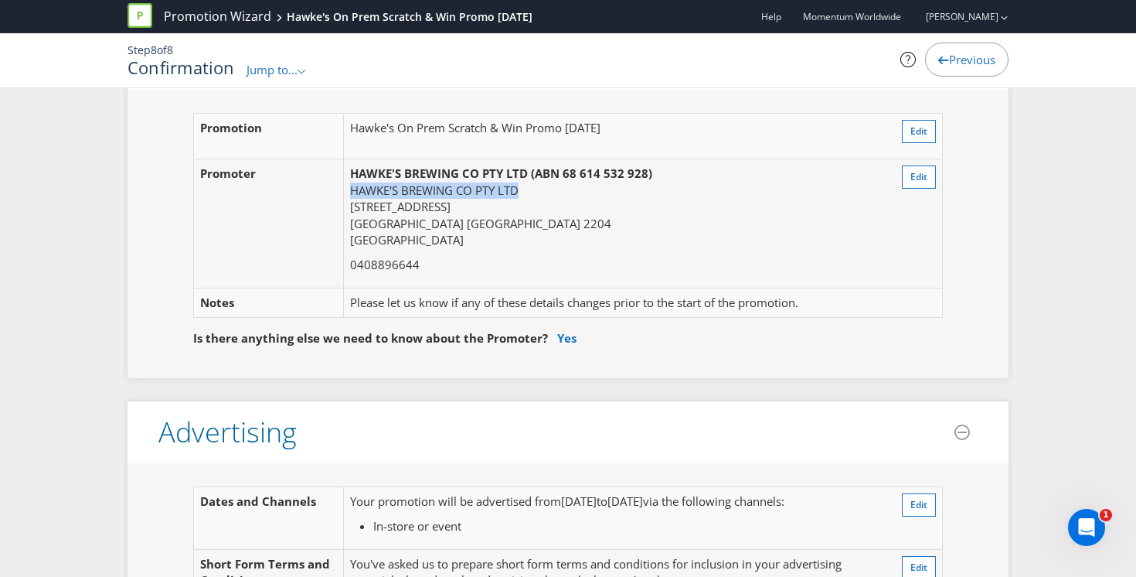
drag, startPoint x: 519, startPoint y: 190, endPoint x: 351, endPoint y: 193, distance: 168.5
click at [351, 193] on span "HAWKE'S BREWING CO PTY LTD" at bounding box center [434, 189] width 169 height 15
copy span "HAWKE'S BREWING CO PTY LTD"
drag, startPoint x: 436, startPoint y: 208, endPoint x: 350, endPoint y: 209, distance: 85.8
click at [350, 209] on p "HAWKE'S BREWING CO PTY LTD (ABN 68 614 532 928) HAWKE'S BREWING CO PTY LTD 8-12…" at bounding box center [611, 206] width 522 height 83
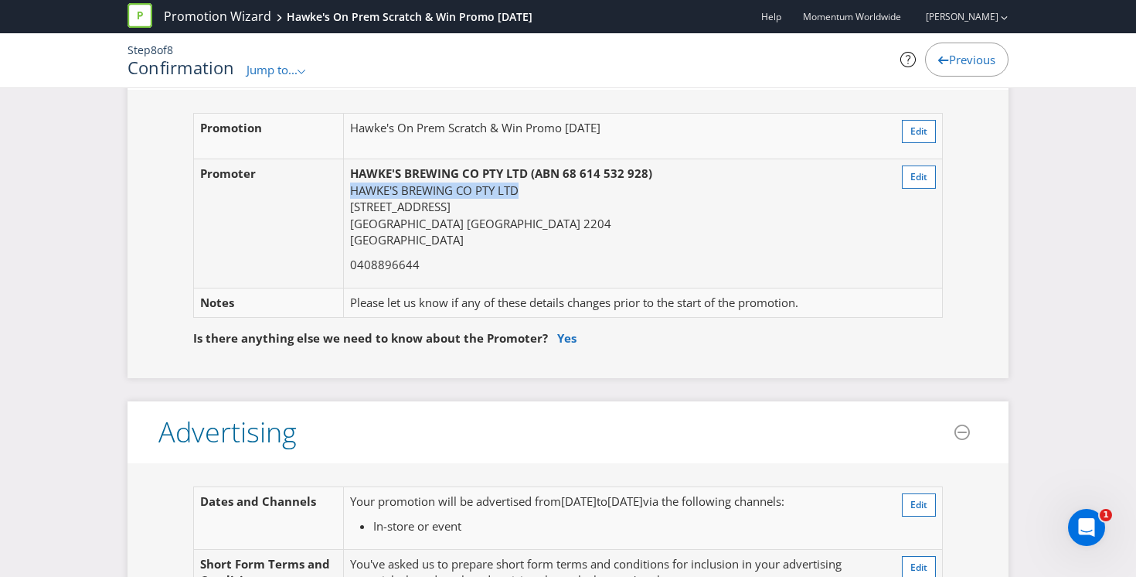
copy span "[STREET_ADDRESS]"
drag, startPoint x: 646, startPoint y: 175, endPoint x: 537, endPoint y: 175, distance: 109.0
click at [537, 175] on span "(ABN 68 614 532 928)" at bounding box center [591, 172] width 121 height 15
copy span "ABN 68 614 532 928"
